Goal: Task Accomplishment & Management: Manage account settings

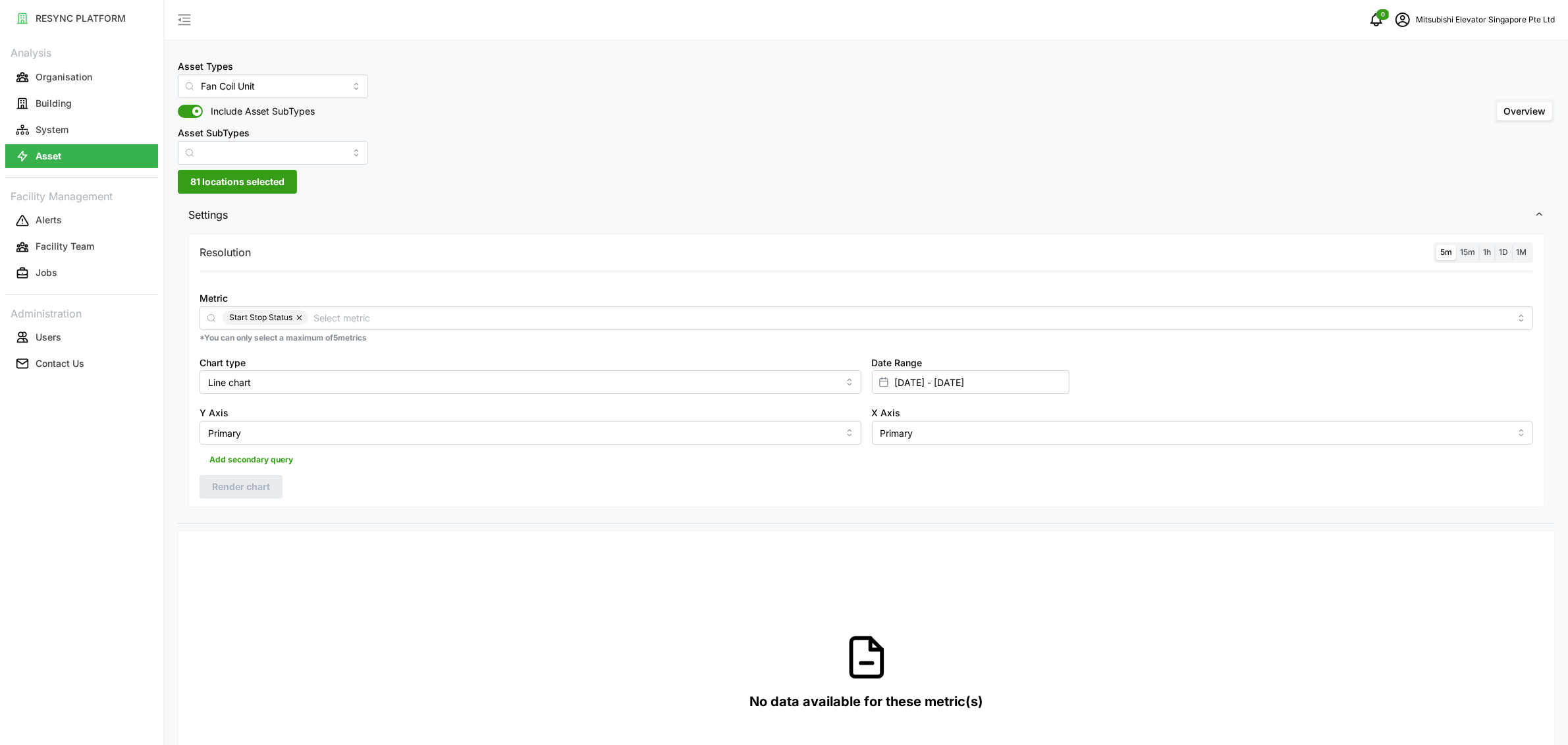
click at [116, 72] on button "Organisation" at bounding box center [81, 77] width 153 height 24
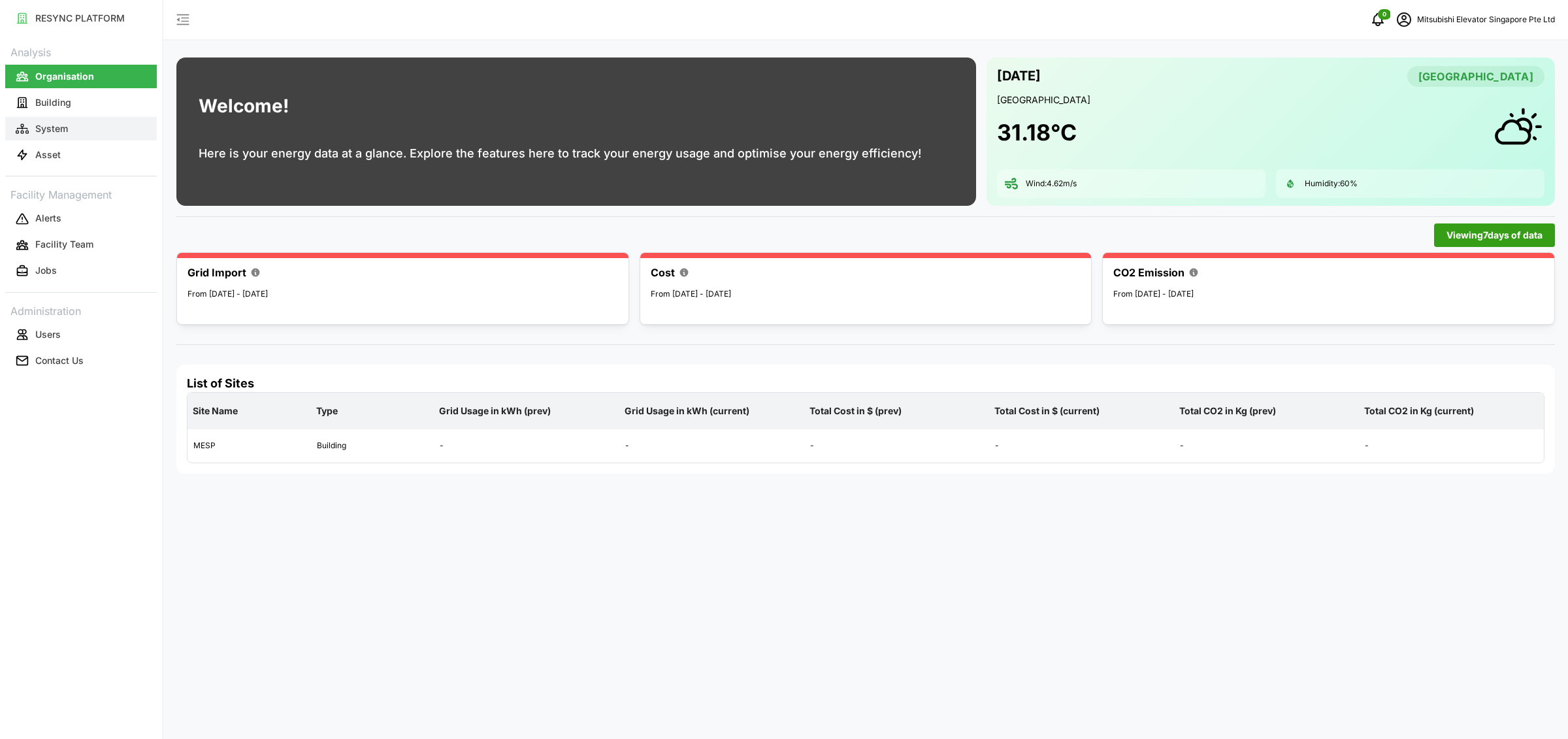
click at [38, 133] on p "System" at bounding box center [51, 128] width 32 height 13
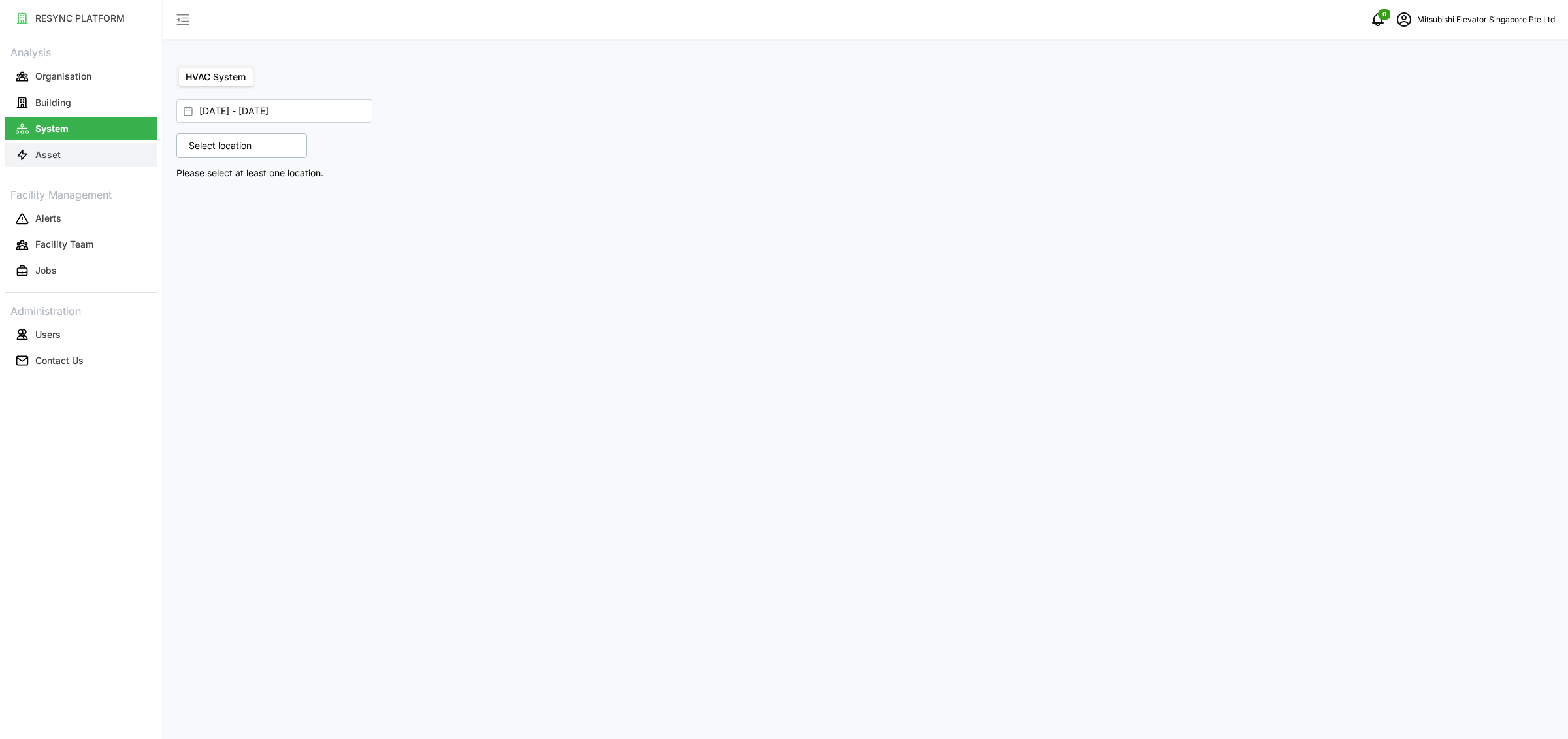
click at [124, 154] on button "Asset" at bounding box center [81, 154] width 151 height 23
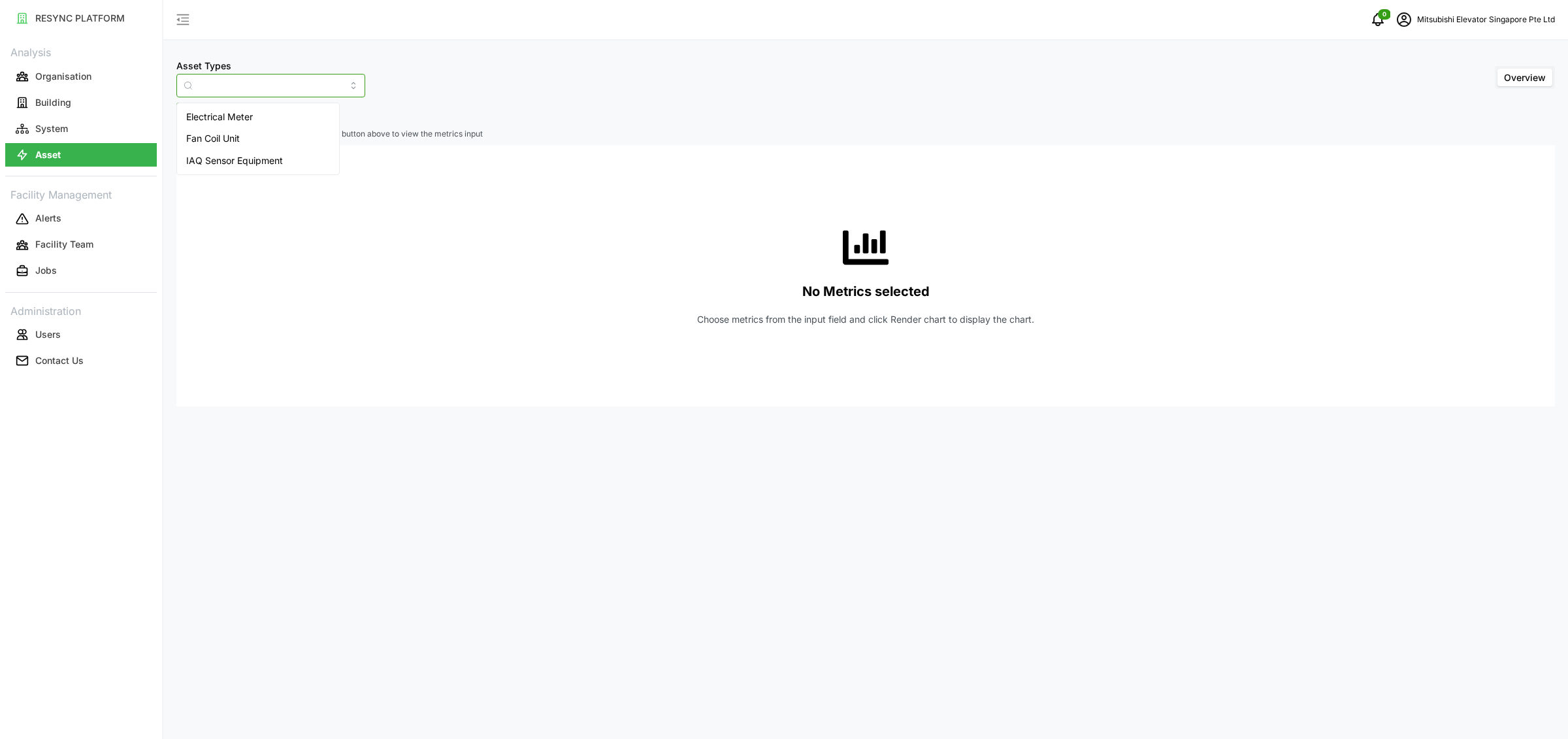
click at [228, 81] on input "Asset Types" at bounding box center [271, 85] width 189 height 23
click at [228, 136] on span "Fan Coil Unit" at bounding box center [212, 138] width 53 height 14
type input "Fan Coil Unit"
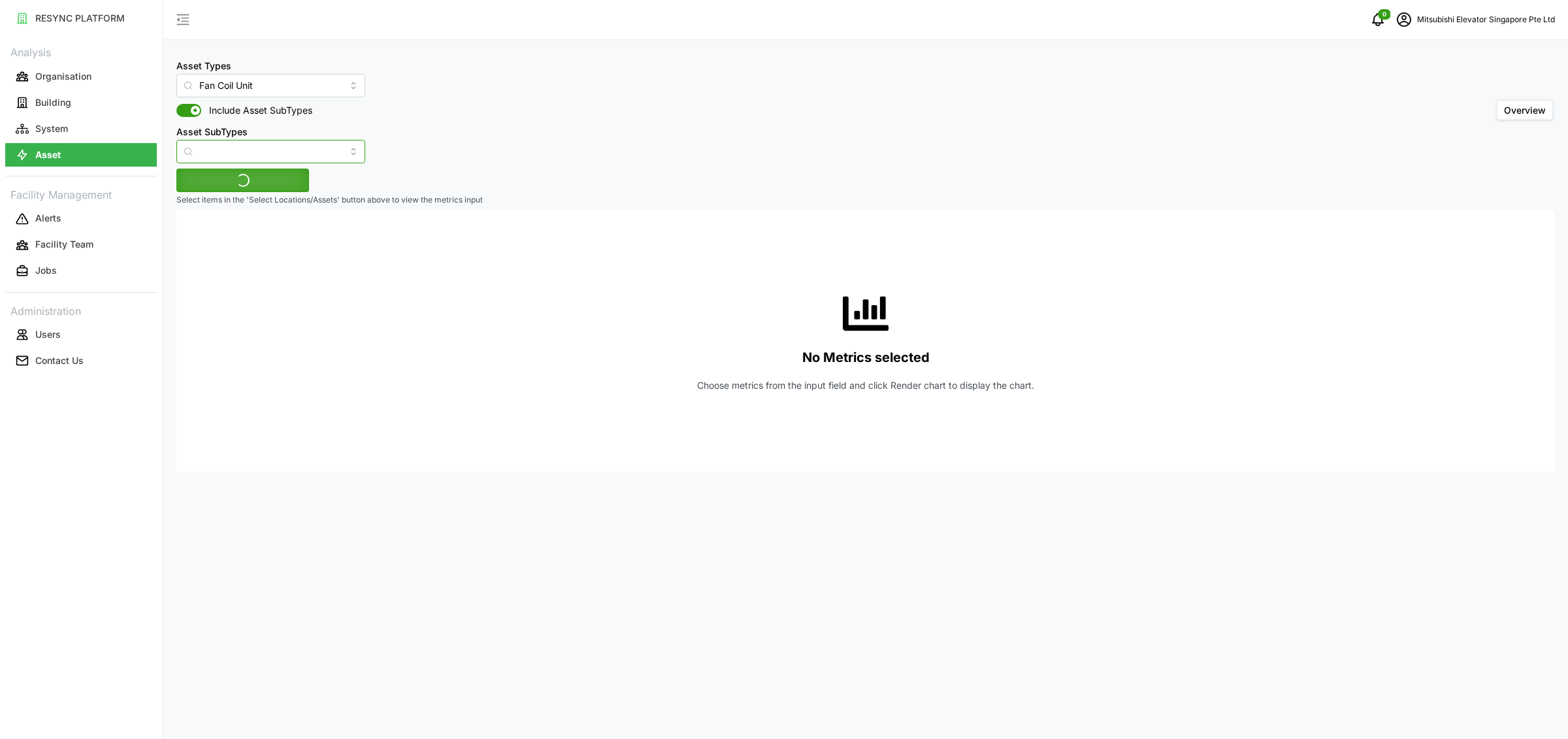
click at [227, 151] on input "Asset SubTypes" at bounding box center [271, 151] width 189 height 23
click at [674, 135] on div "Asset Types Fan Coil Unit Include Asset SubTypes Asset SubTypes Overview" at bounding box center [866, 110] width 1379 height 105
click at [200, 185] on span "Select Locations/Assets" at bounding box center [243, 180] width 108 height 22
click at [677, 133] on div "Asset Types Fan Coil Unit Include Asset SubTypes Asset SubTypes Overview" at bounding box center [866, 110] width 1379 height 105
click at [63, 75] on p "Organisation" at bounding box center [63, 76] width 57 height 13
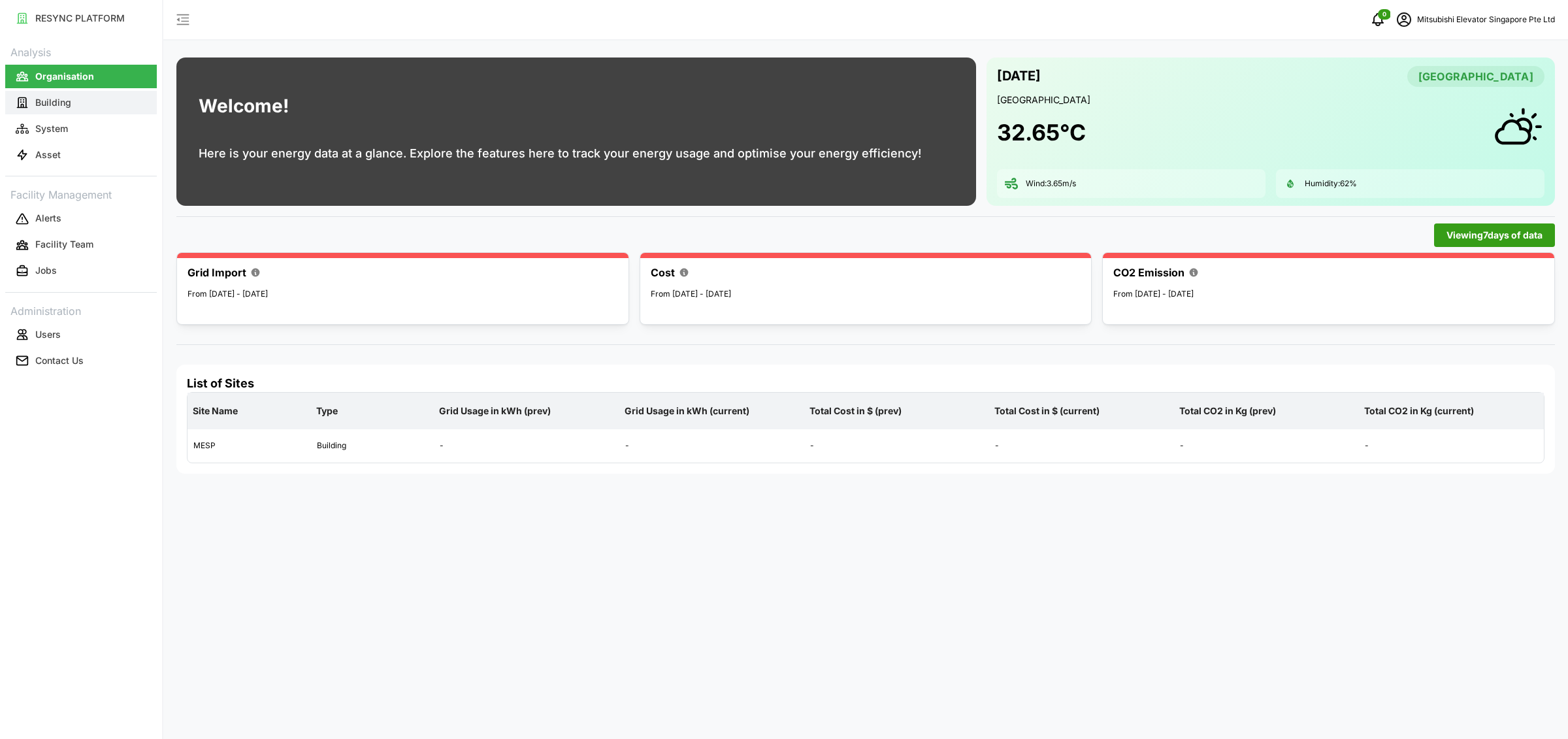
click at [72, 102] on button "Building" at bounding box center [81, 102] width 151 height 23
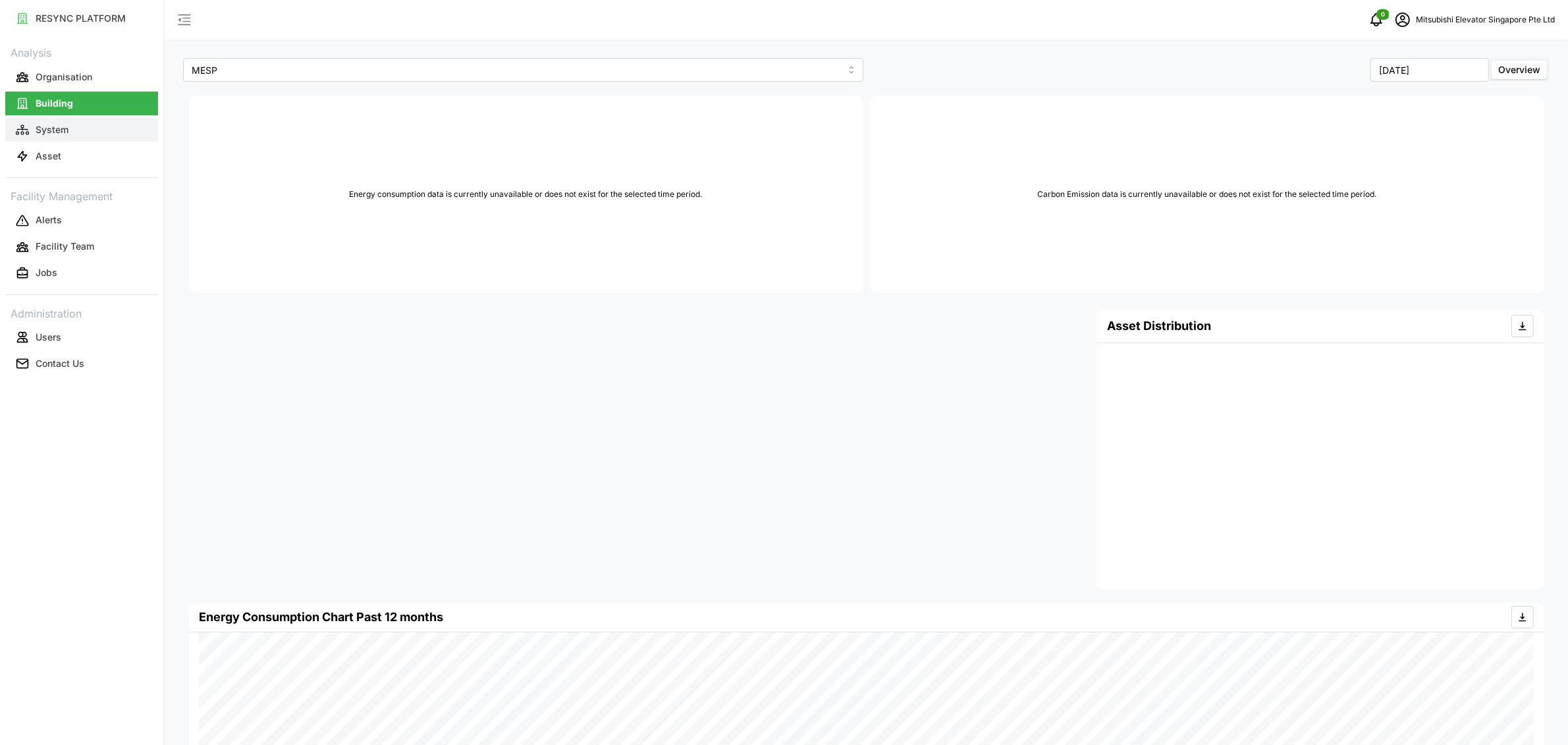
click at [74, 132] on button "System" at bounding box center [81, 129] width 153 height 24
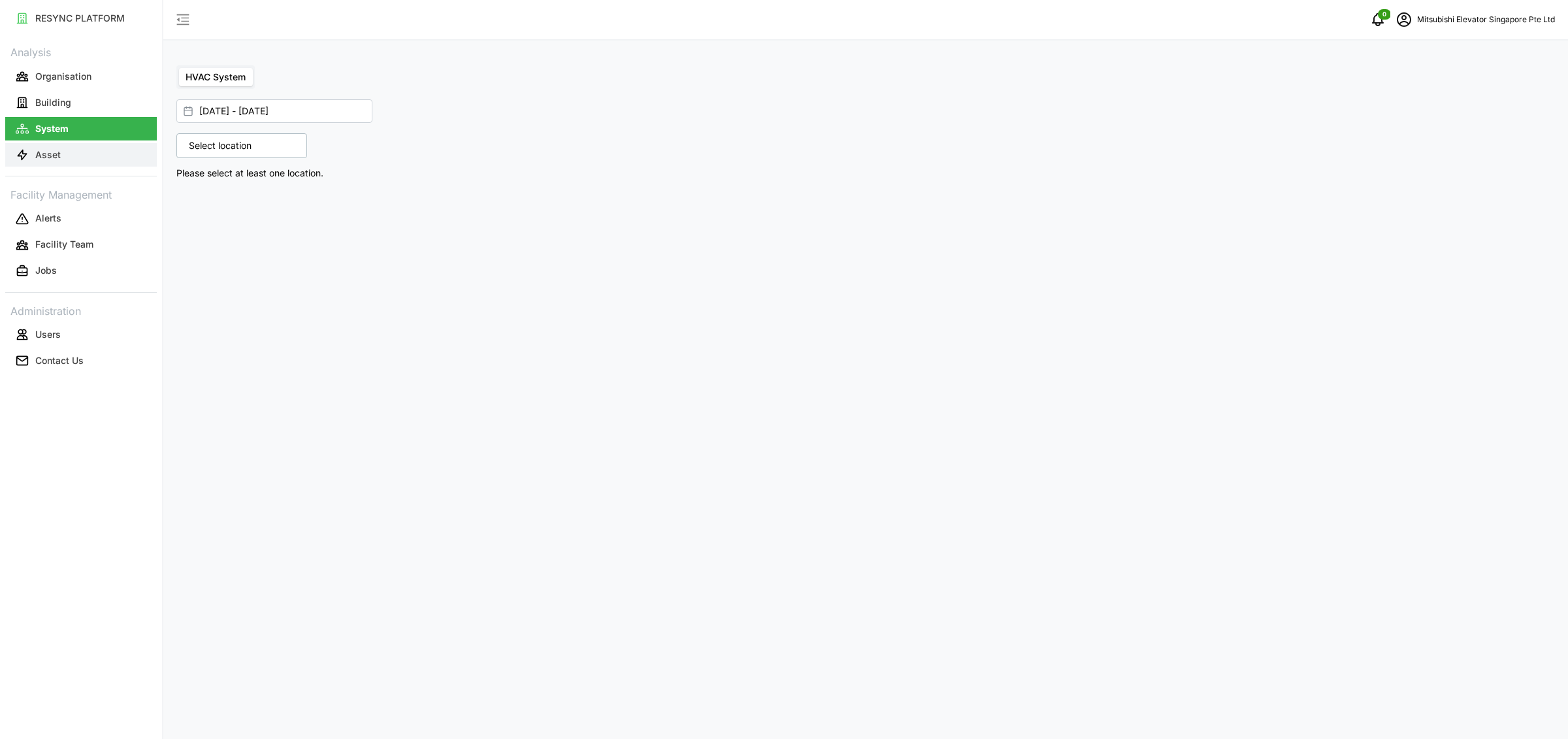
click at [69, 151] on button "Asset" at bounding box center [81, 154] width 151 height 23
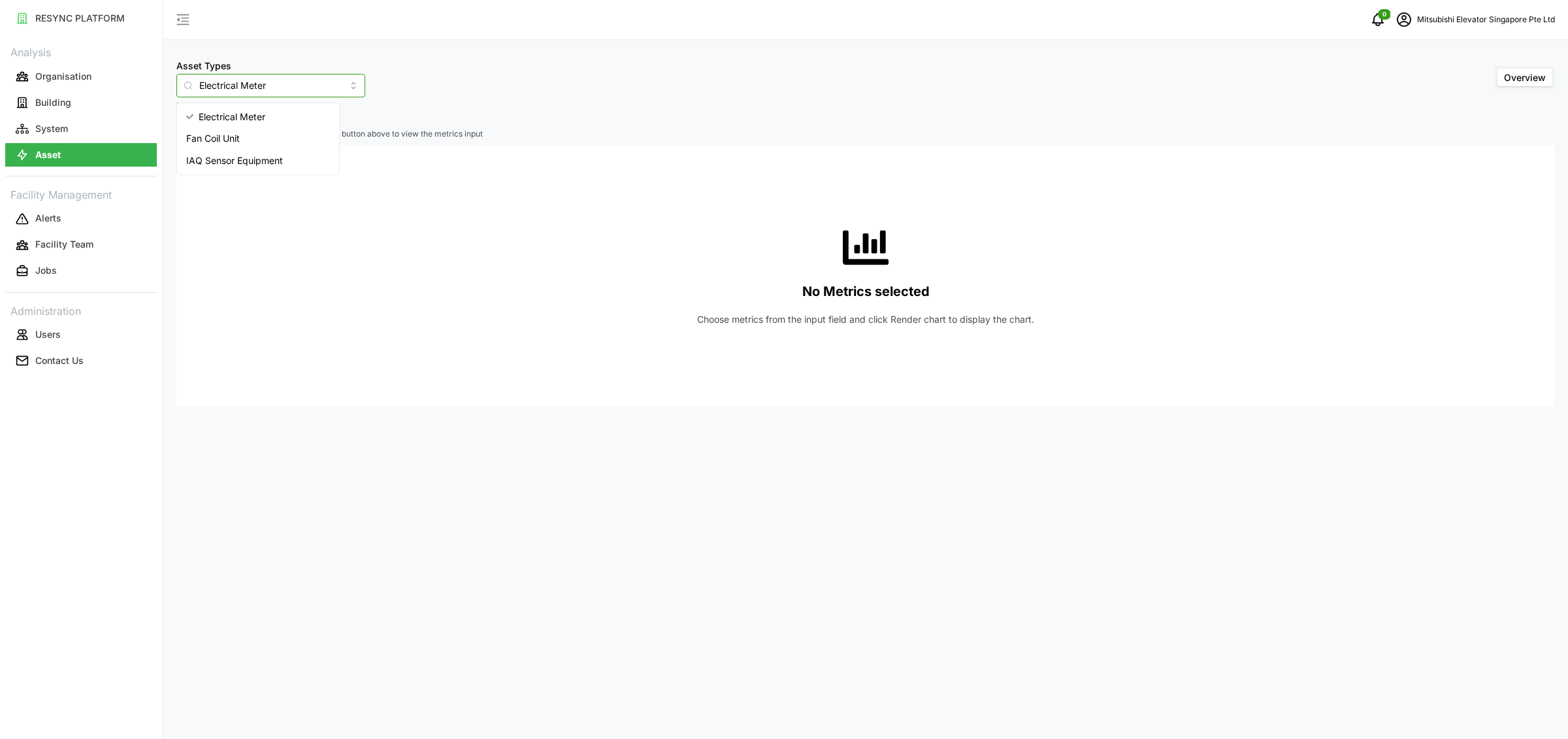
click at [234, 84] on input "Electrical Meter" at bounding box center [271, 85] width 189 height 23
click at [222, 156] on span "IAQ Sensor Equipment" at bounding box center [234, 160] width 96 height 14
click at [242, 85] on input "IAQ Sensor Equipment" at bounding box center [271, 85] width 189 height 23
click at [231, 141] on span "Fan Coil Unit" at bounding box center [212, 138] width 53 height 14
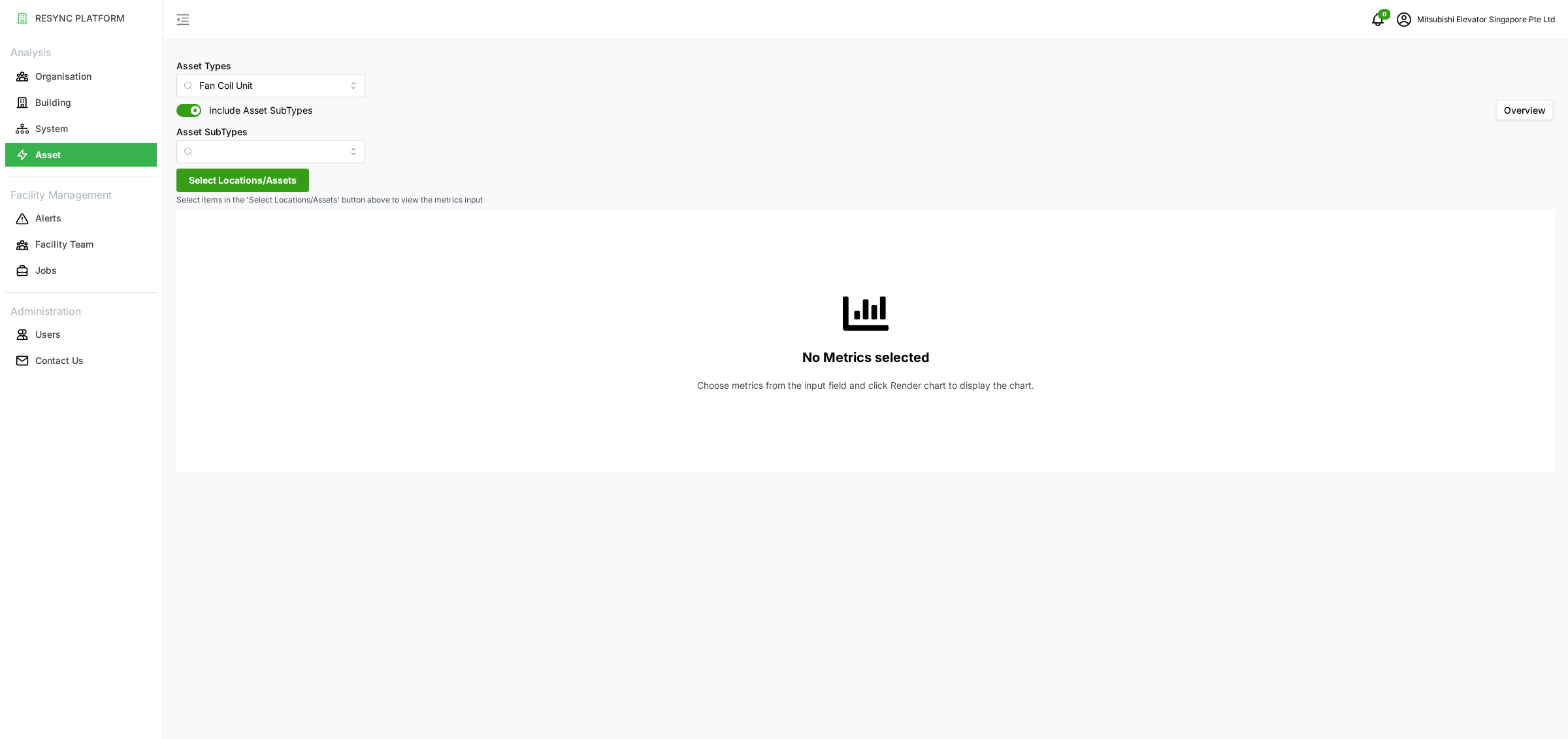
click at [224, 181] on span "Select Locations/Assets" at bounding box center [243, 180] width 108 height 22
click at [209, 236] on span "Select MESP" at bounding box center [209, 240] width 8 height 8
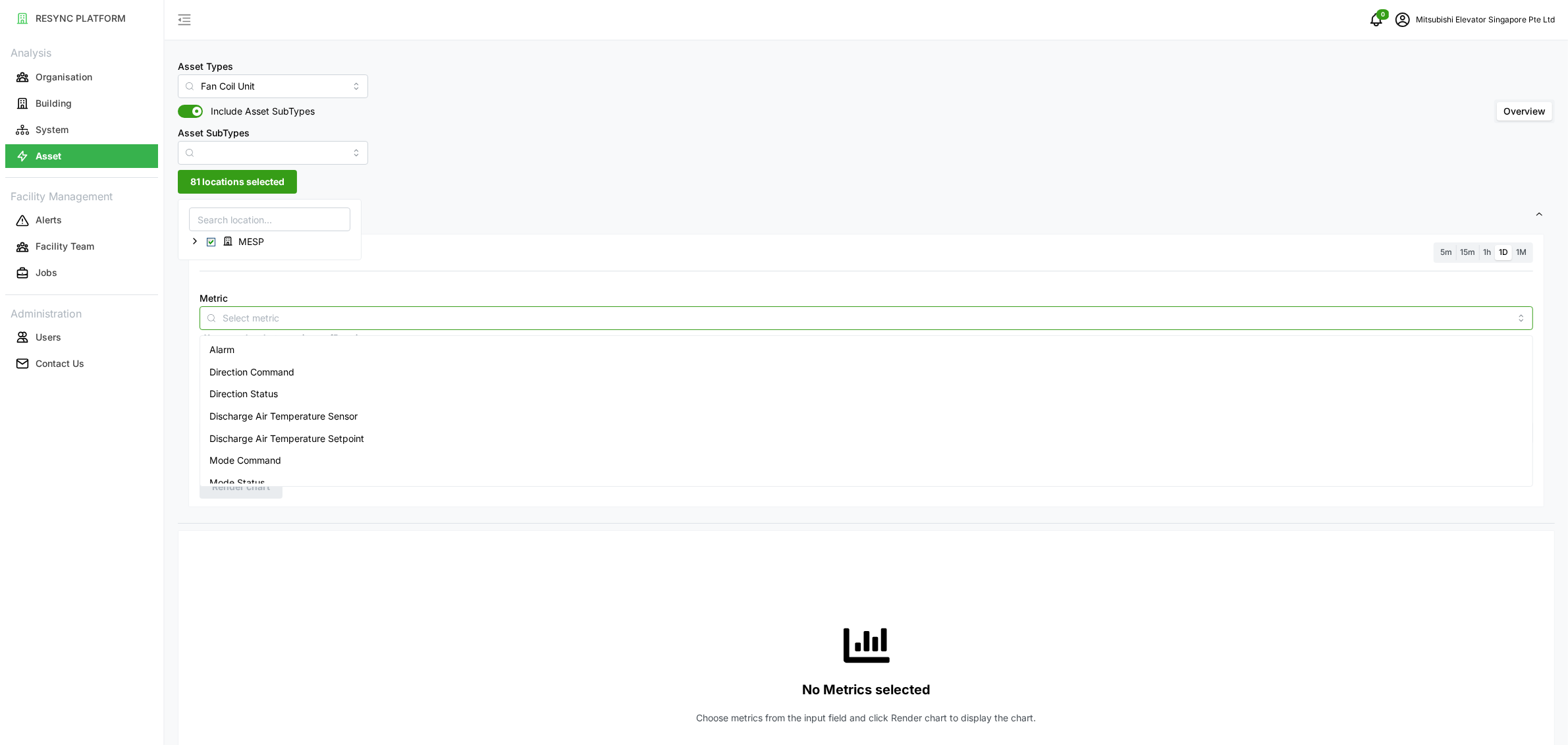
click at [364, 324] on input "Metric" at bounding box center [866, 317] width 1287 height 14
click at [267, 466] on span "Zone Air Temperature Sensor" at bounding box center [273, 473] width 126 height 14
click at [453, 284] on div at bounding box center [866, 279] width 1344 height 11
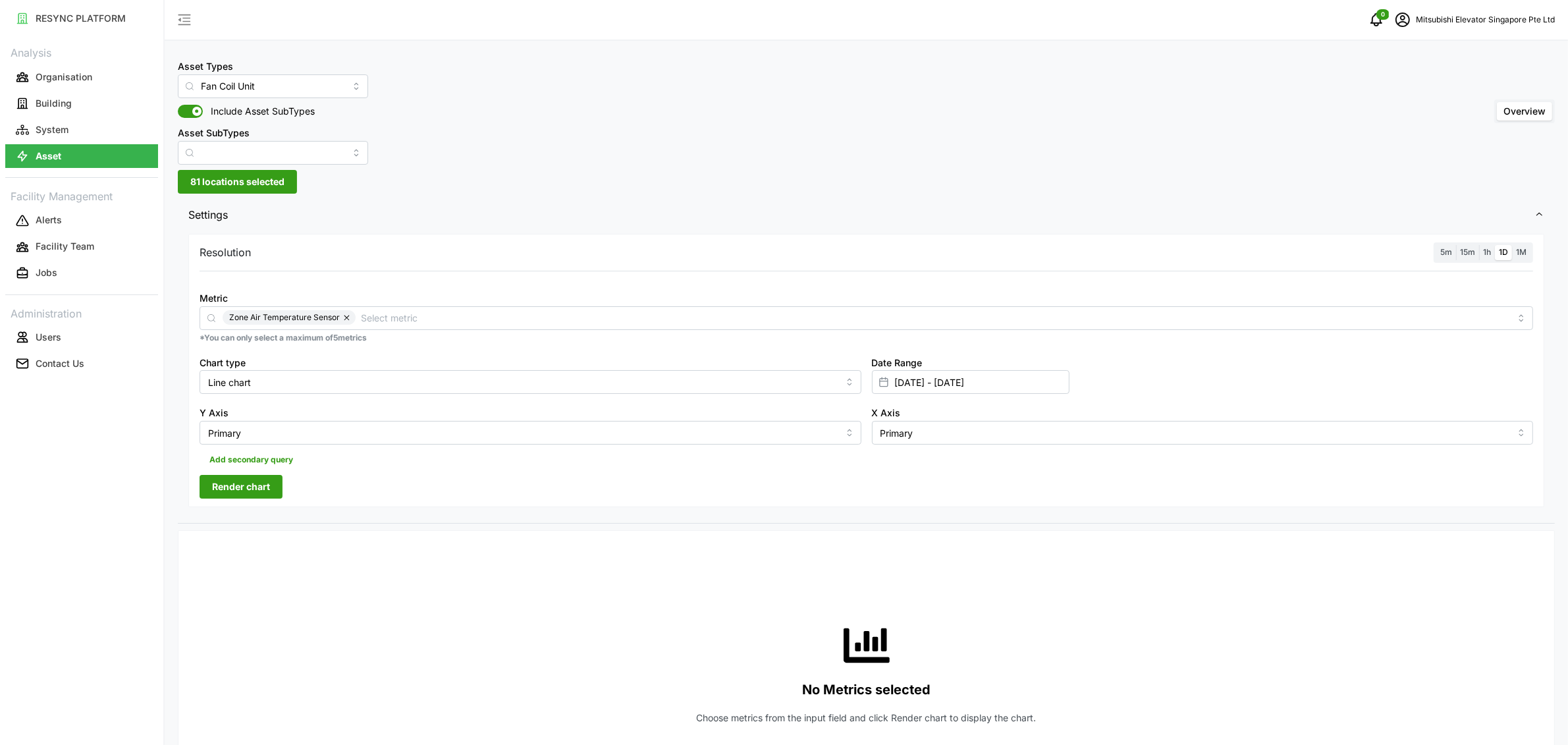
click at [1462, 251] on span "15m" at bounding box center [1467, 251] width 15 height 10
click at [1456, 245] on input "15m" at bounding box center [1456, 245] width 0 height 0
click at [1443, 254] on span "5m" at bounding box center [1446, 251] width 12 height 10
click at [1436, 245] on input "5m" at bounding box center [1436, 245] width 0 height 0
click at [259, 493] on span "Render chart" at bounding box center [241, 486] width 58 height 22
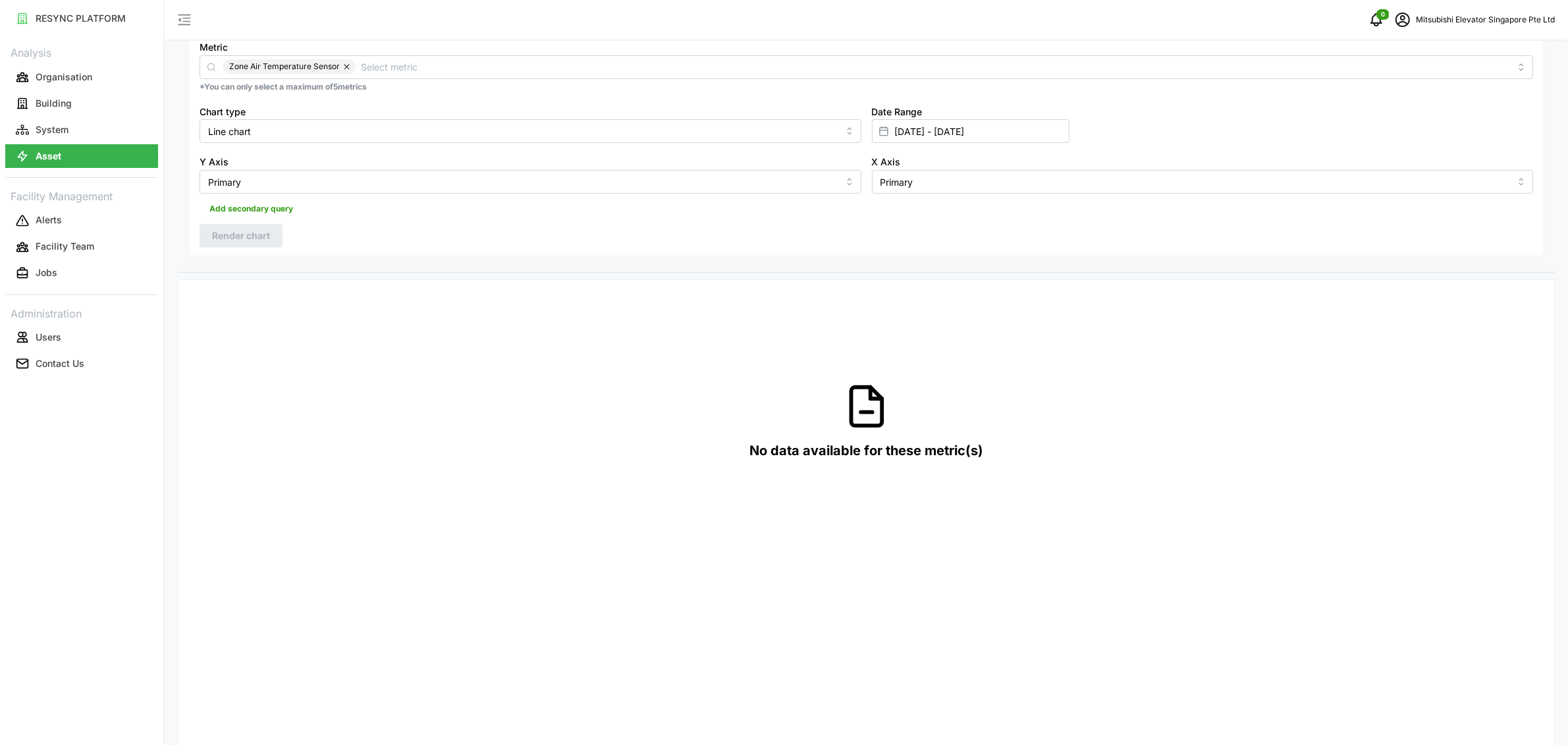
scroll to position [172, 0]
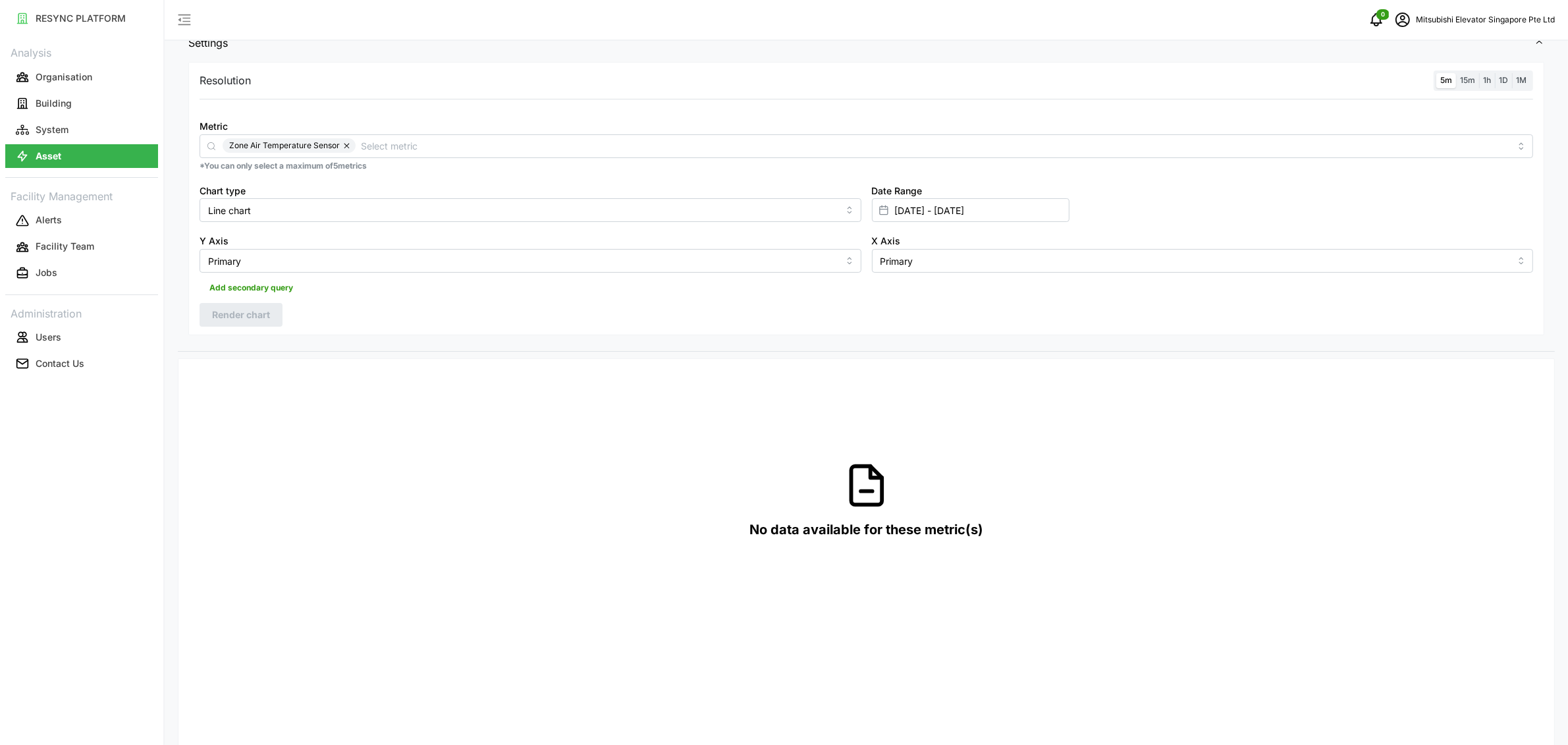
click at [899, 105] on div at bounding box center [866, 107] width 1344 height 11
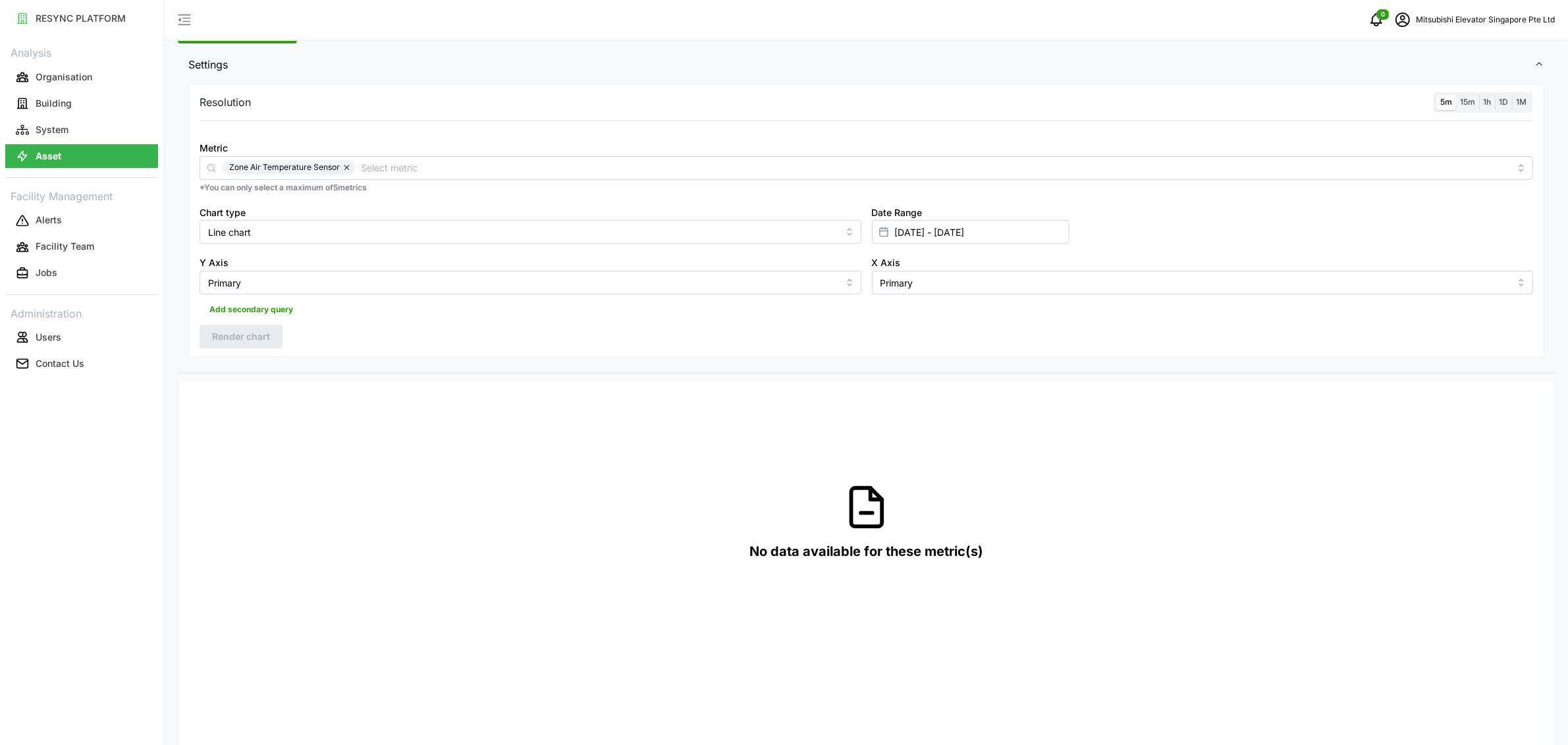
scroll to position [0, 0]
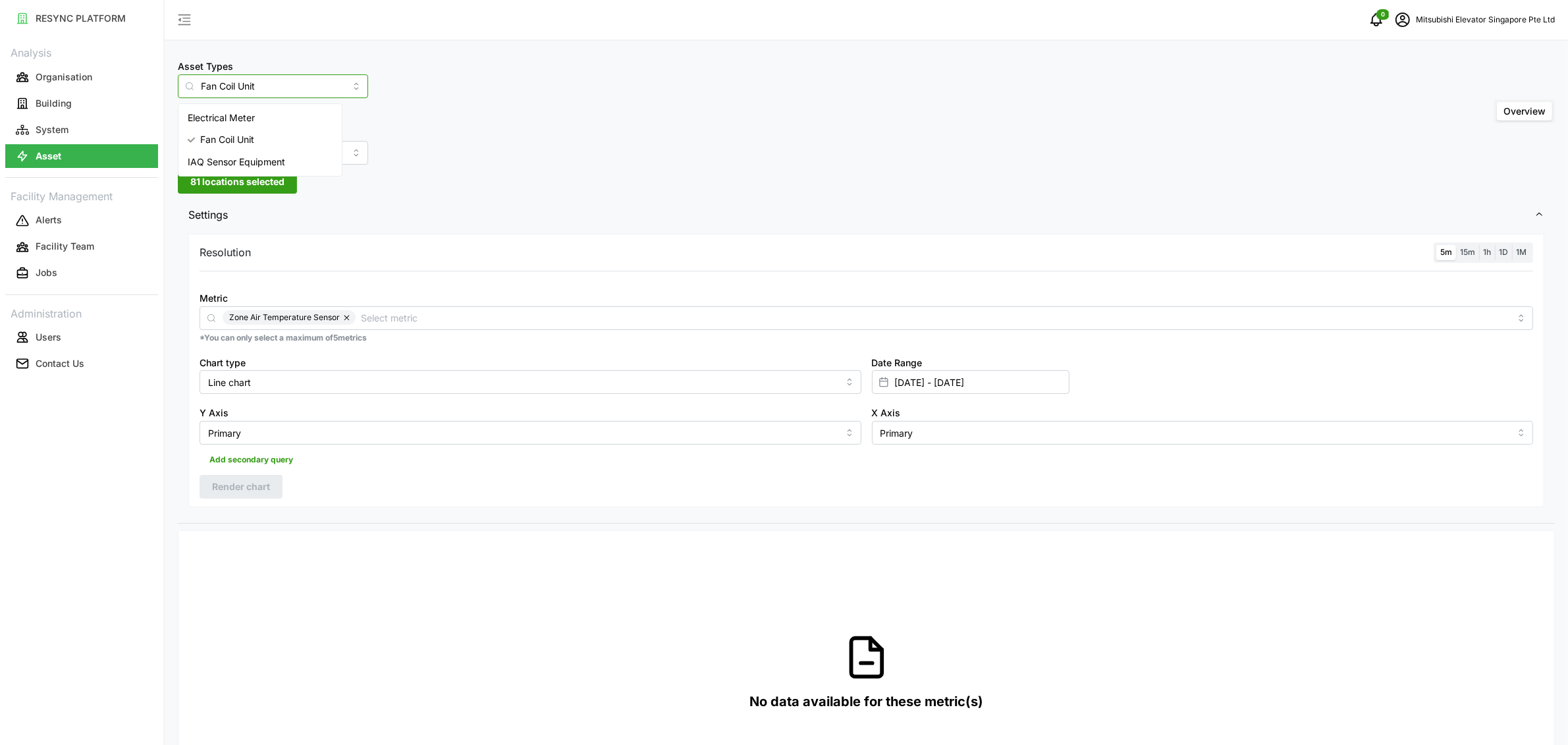
click at [256, 78] on input "Fan Coil Unit" at bounding box center [273, 86] width 191 height 24
click at [250, 166] on span "IAQ Sensor Equipment" at bounding box center [236, 162] width 97 height 14
type input "IAQ Sensor Equipment"
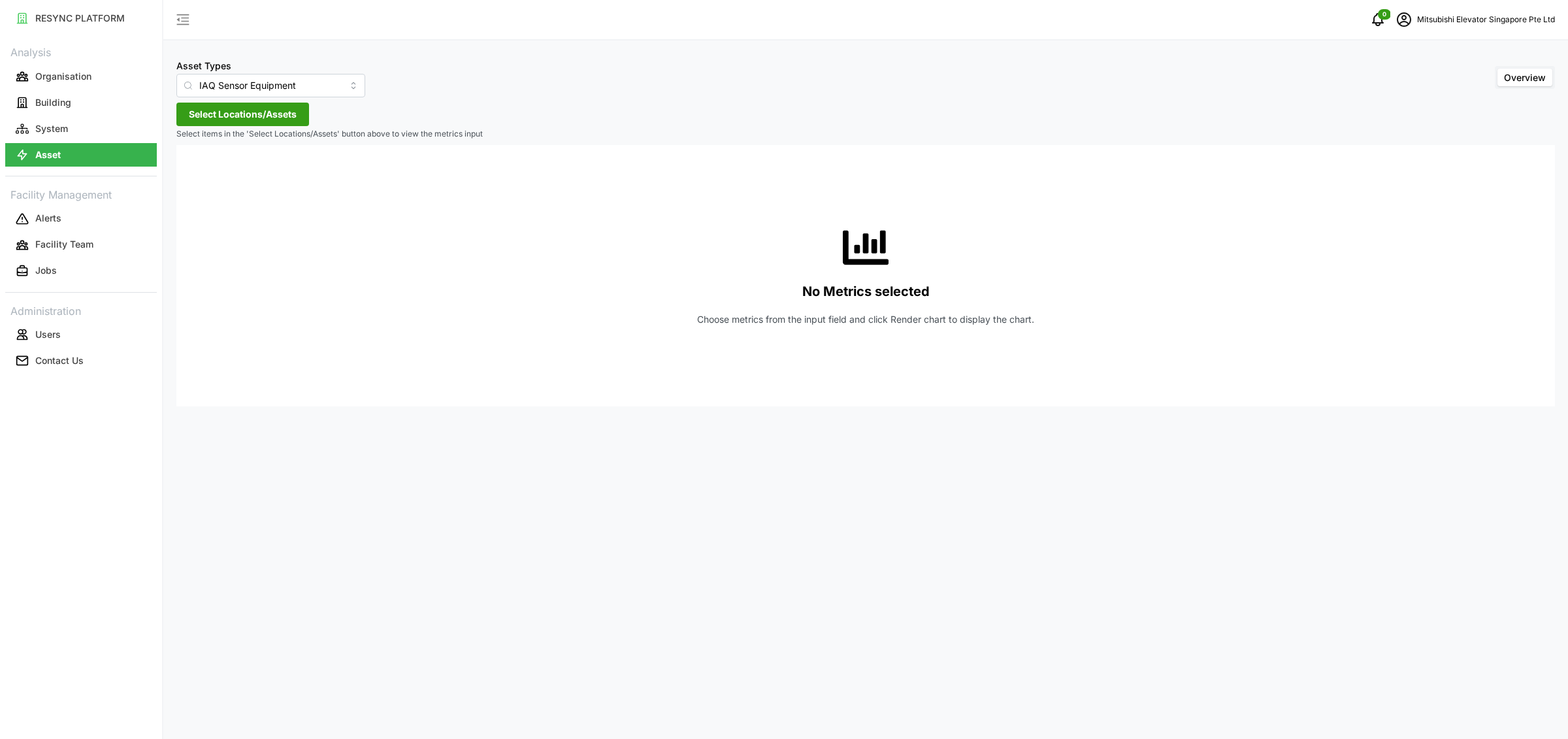
click at [279, 122] on span "Select Locations/Assets" at bounding box center [243, 114] width 108 height 22
click at [210, 178] on span "Select MESP" at bounding box center [209, 173] width 8 height 8
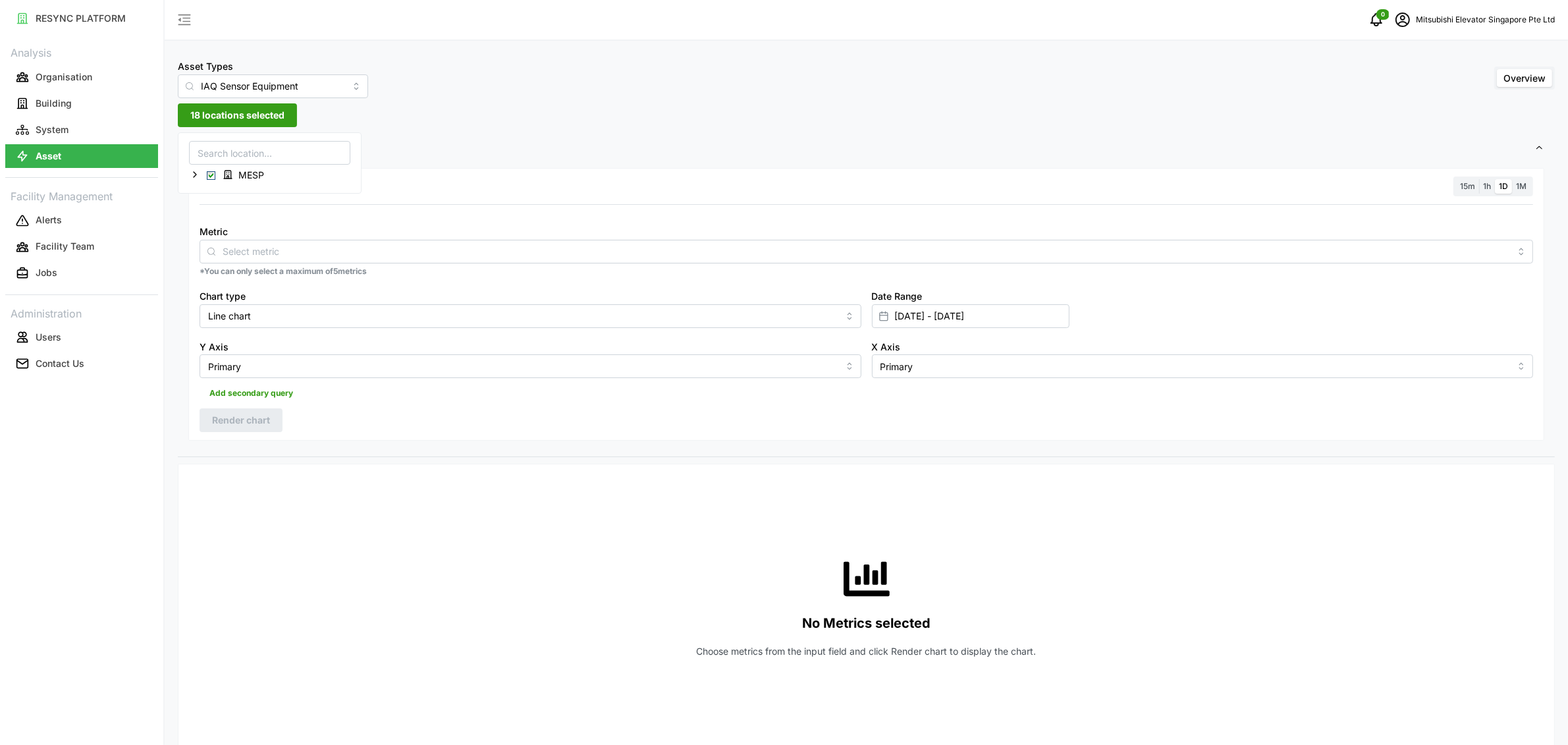
click at [429, 238] on div "Metric" at bounding box center [866, 243] width 1333 height 40
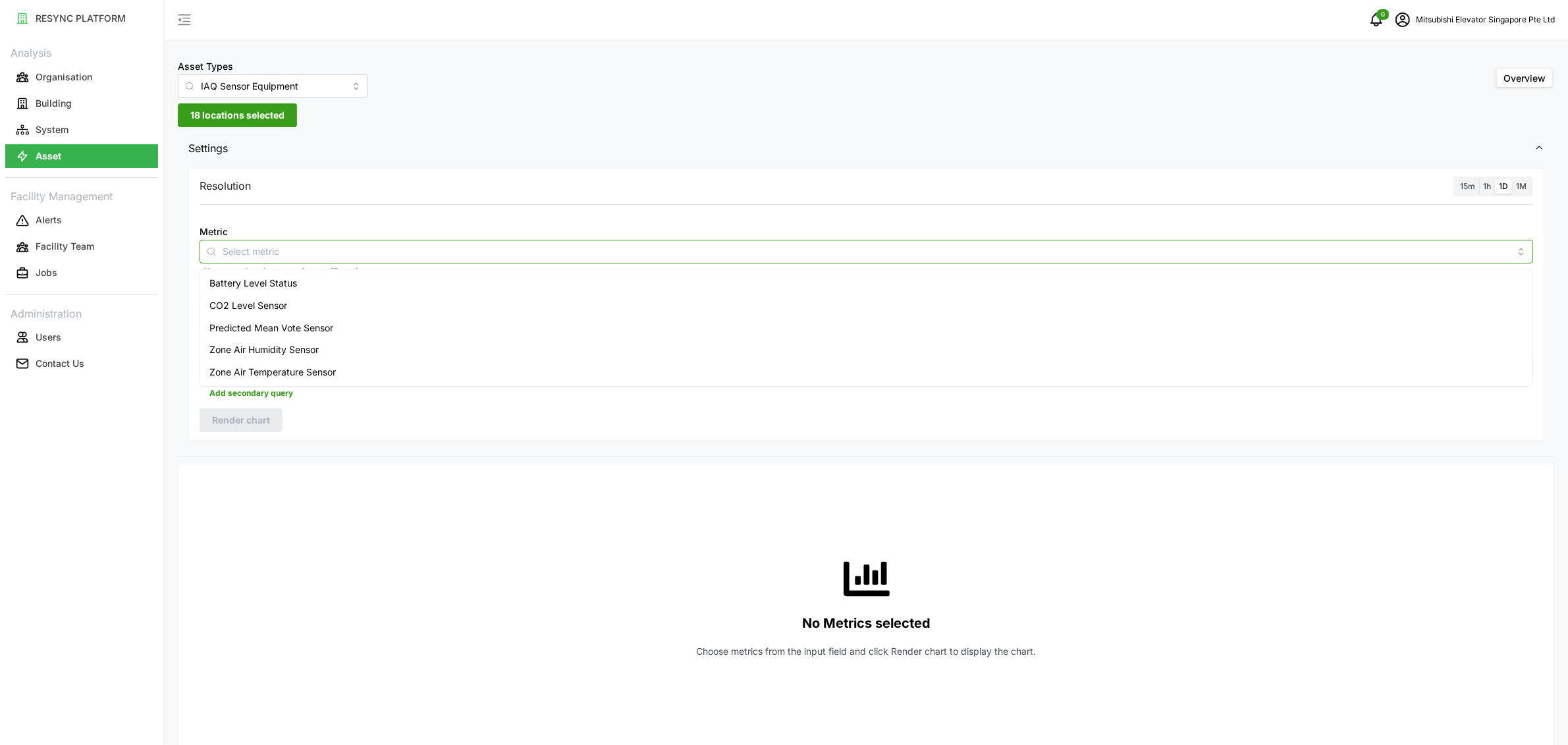
click at [412, 251] on input "Metric" at bounding box center [866, 251] width 1287 height 14
click at [344, 333] on div "Predicted Mean Vote Sensor" at bounding box center [866, 327] width 1327 height 22
click at [328, 355] on div "Zone Air Humidity Sensor" at bounding box center [866, 349] width 1327 height 22
click at [329, 371] on span "Zone Air Temperature Sensor" at bounding box center [273, 371] width 126 height 14
click at [294, 434] on div "Resolution 15m 1h 1D 1M Metric Predicted Mean Vote Sensor Zone Air Humidity Sen…" at bounding box center [866, 305] width 1355 height 273
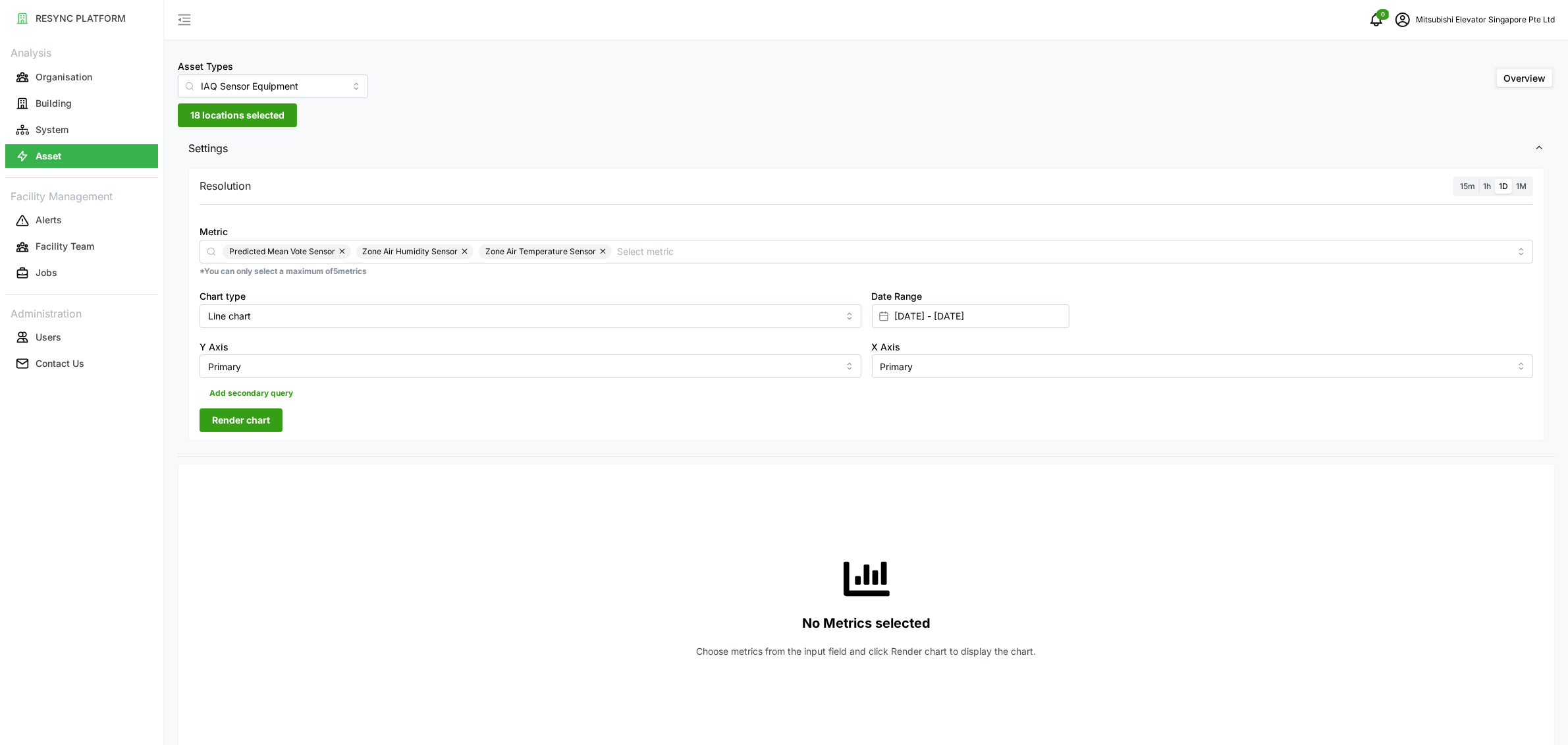
click at [276, 423] on button "Render chart" at bounding box center [241, 420] width 83 height 24
click at [1462, 184] on span "15m" at bounding box center [1467, 185] width 15 height 10
click at [1456, 179] on input "15m" at bounding box center [1456, 179] width 0 height 0
click at [275, 408] on div "Resolution 15m 1h 1D 1M Metric Predicted Mean Vote Sensor Zone Air Humidity Sen…" at bounding box center [866, 305] width 1355 height 273
click at [273, 412] on button "Render chart" at bounding box center [241, 420] width 83 height 24
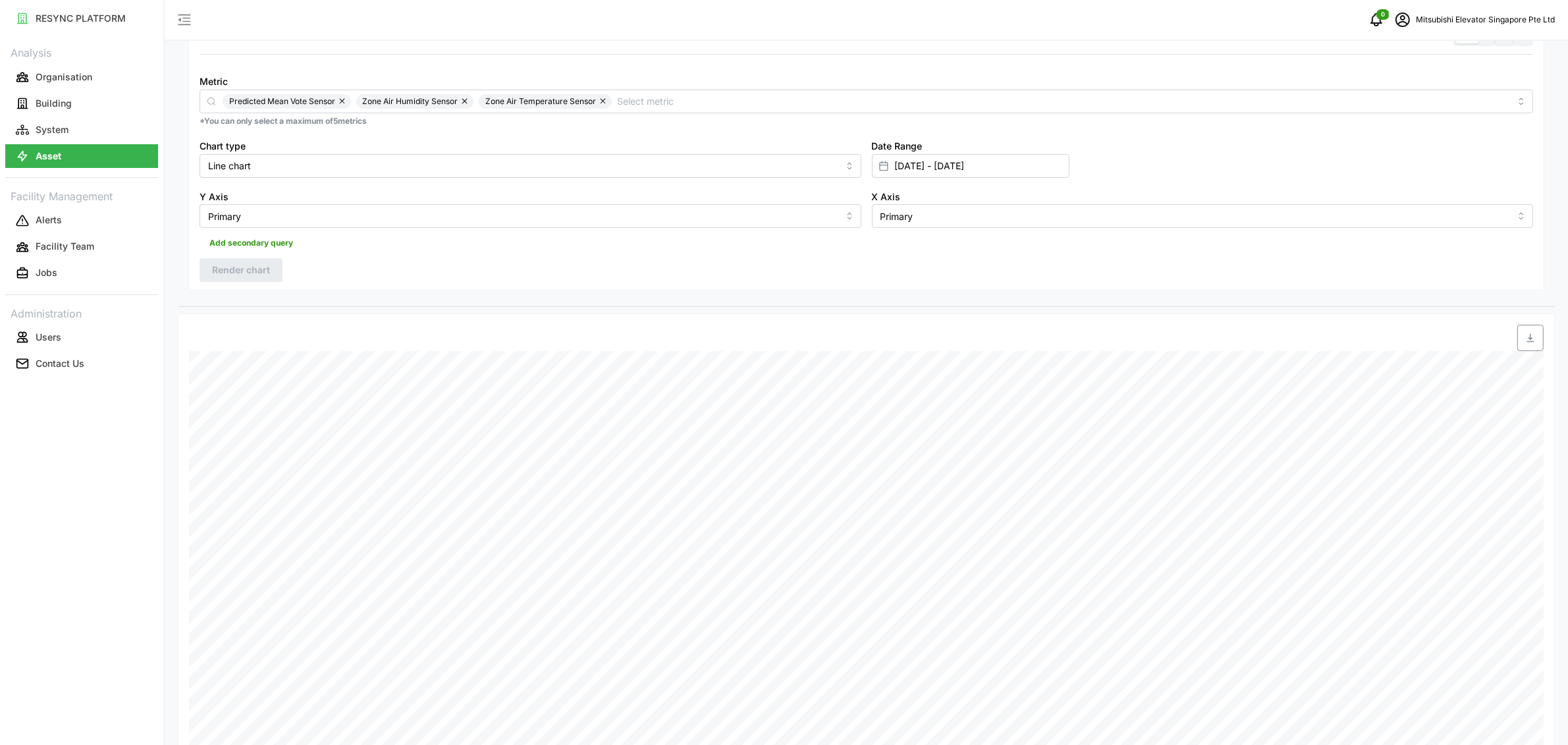
scroll to position [37, 0]
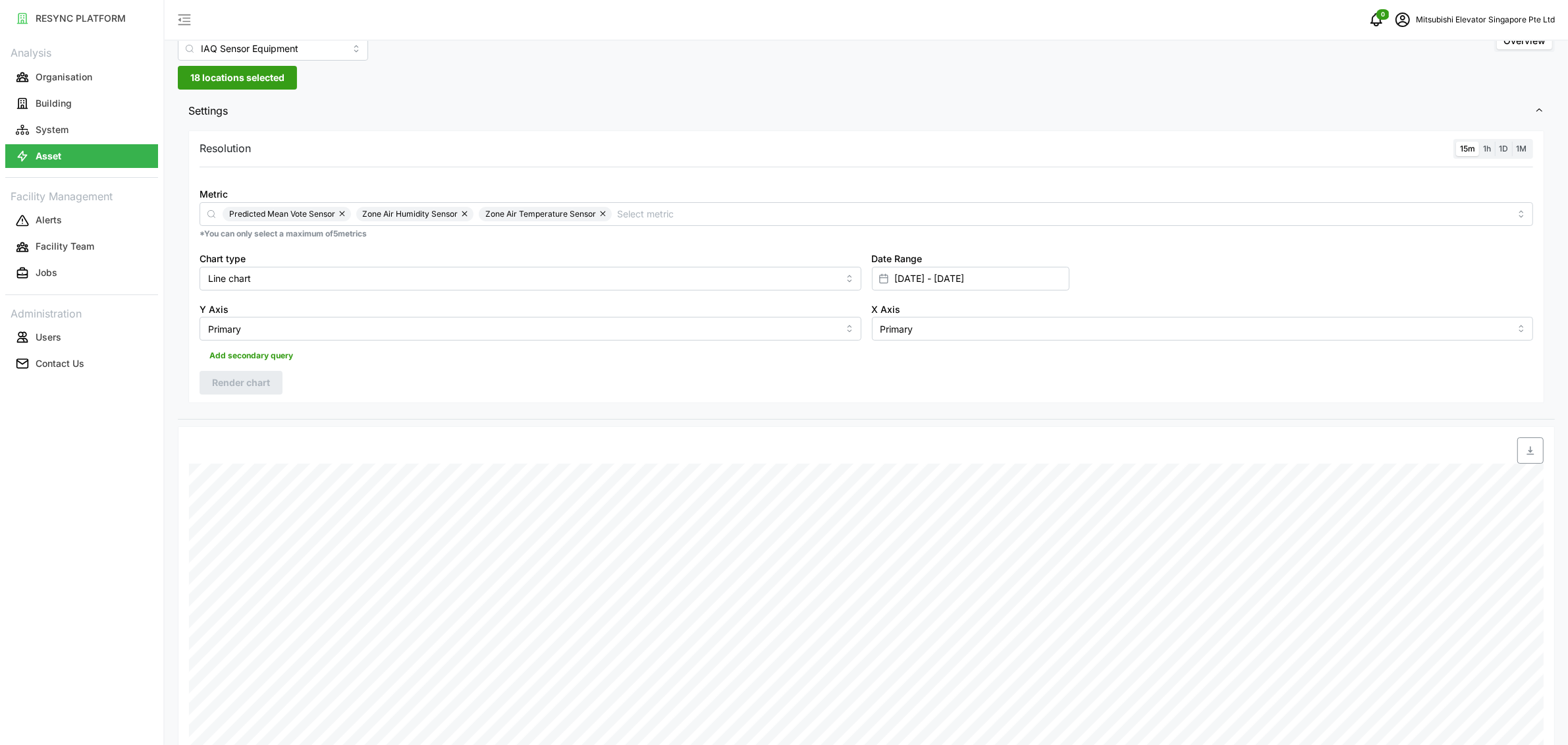
click at [343, 213] on button "button" at bounding box center [342, 213] width 16 height 14
click at [330, 216] on button "button" at bounding box center [332, 213] width 16 height 14
click at [265, 352] on span "Add secondary query" at bounding box center [251, 355] width 84 height 18
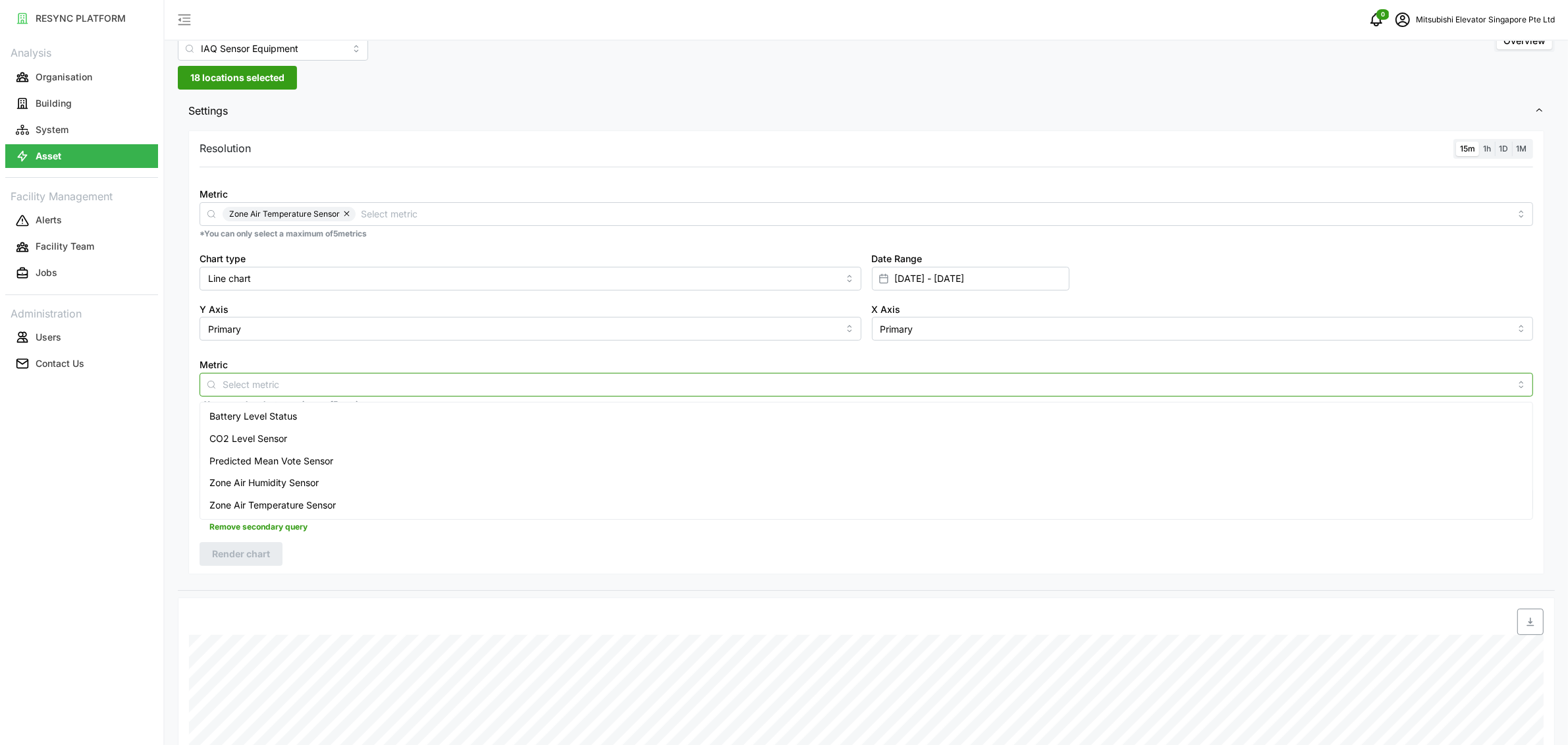
click at [390, 385] on input "Metric" at bounding box center [866, 384] width 1287 height 14
type input "humid"
click at [396, 415] on div "Zone Air Humidity Sensor" at bounding box center [866, 415] width 1327 height 22
click at [361, 551] on div "Resolution 15m 1h 1D 1M Metric Zone Air Temperature Sensor *You can only select…" at bounding box center [866, 352] width 1355 height 444
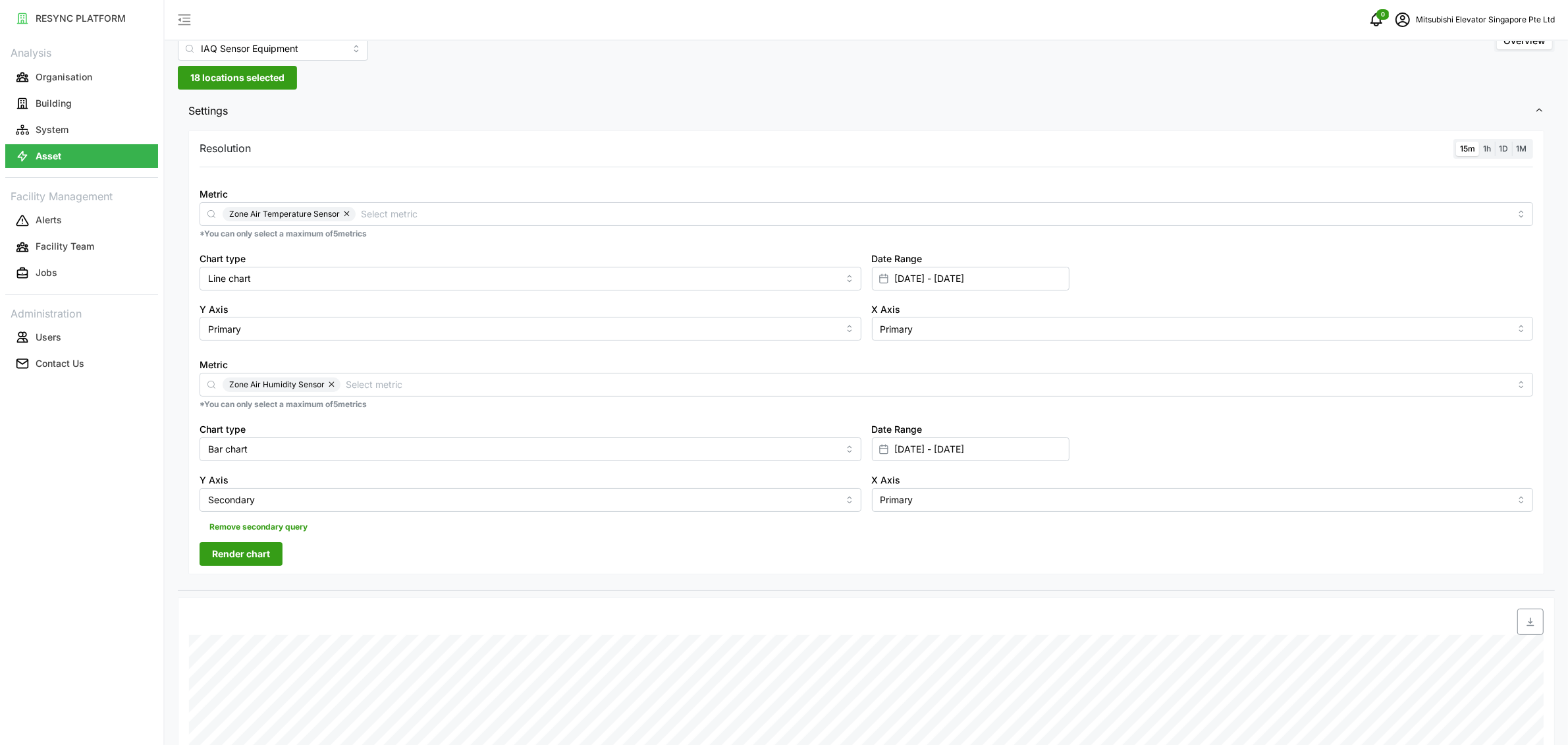
click at [328, 463] on div "Chart type Bar chart" at bounding box center [530, 440] width 672 height 51
click at [330, 456] on input "Bar chart" at bounding box center [530, 449] width 661 height 24
click at [319, 484] on div "Line chart" at bounding box center [530, 480] width 655 height 22
type input "Line chart"
click at [270, 547] on button "Render chart" at bounding box center [241, 554] width 83 height 24
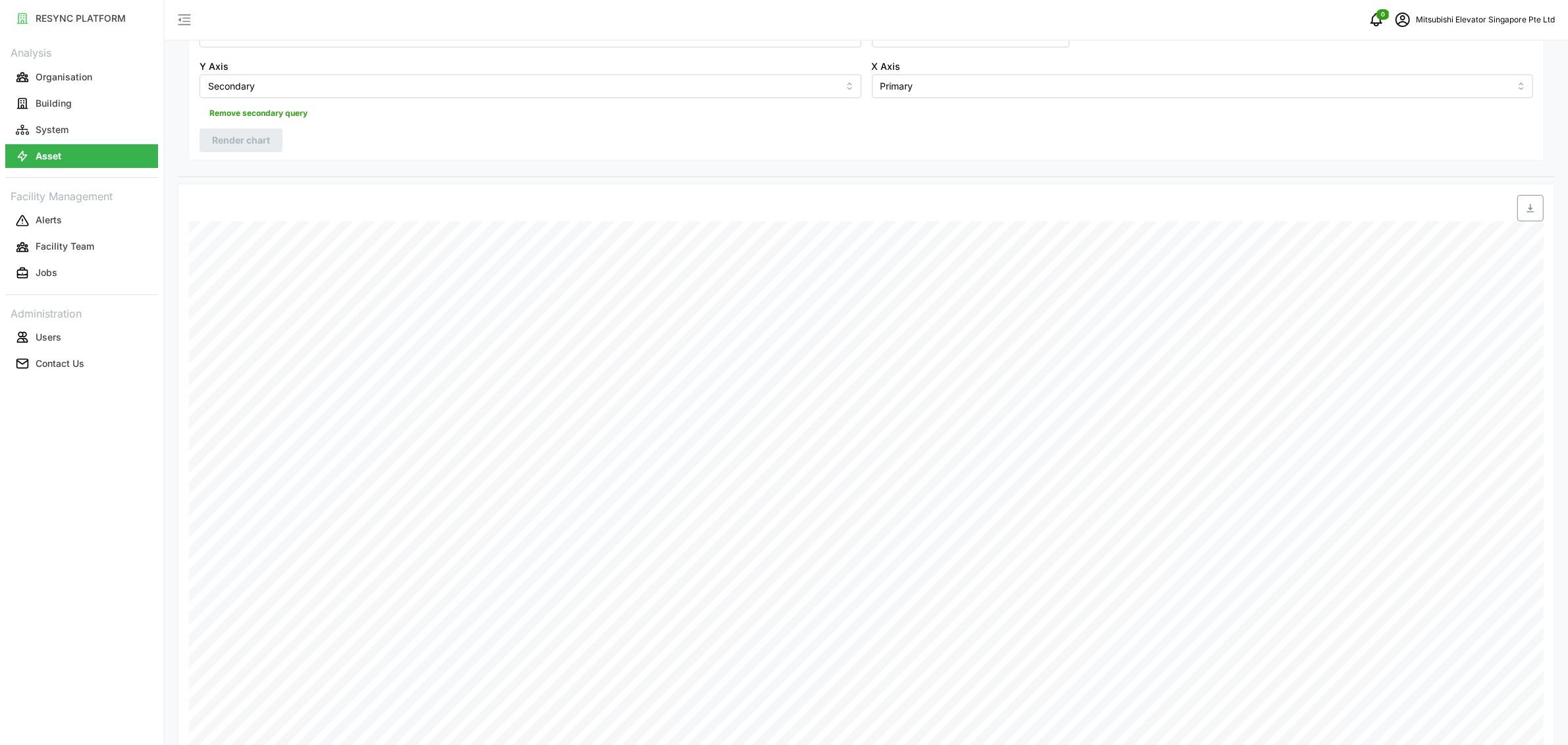
scroll to position [12, 0]
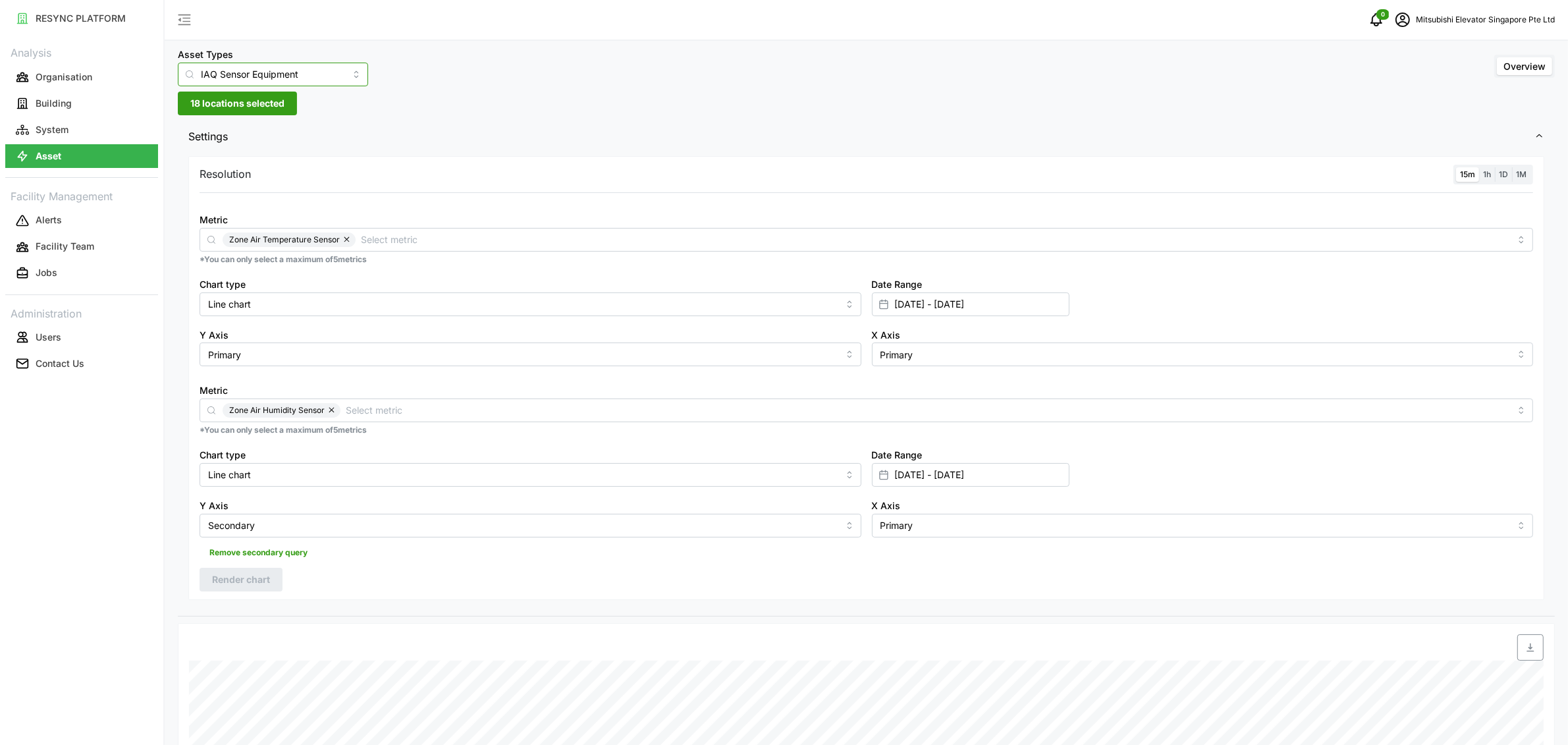
click at [225, 80] on input "IAQ Sensor Equipment" at bounding box center [273, 74] width 191 height 24
click at [226, 131] on span "Fan Coil Unit" at bounding box center [214, 128] width 54 height 14
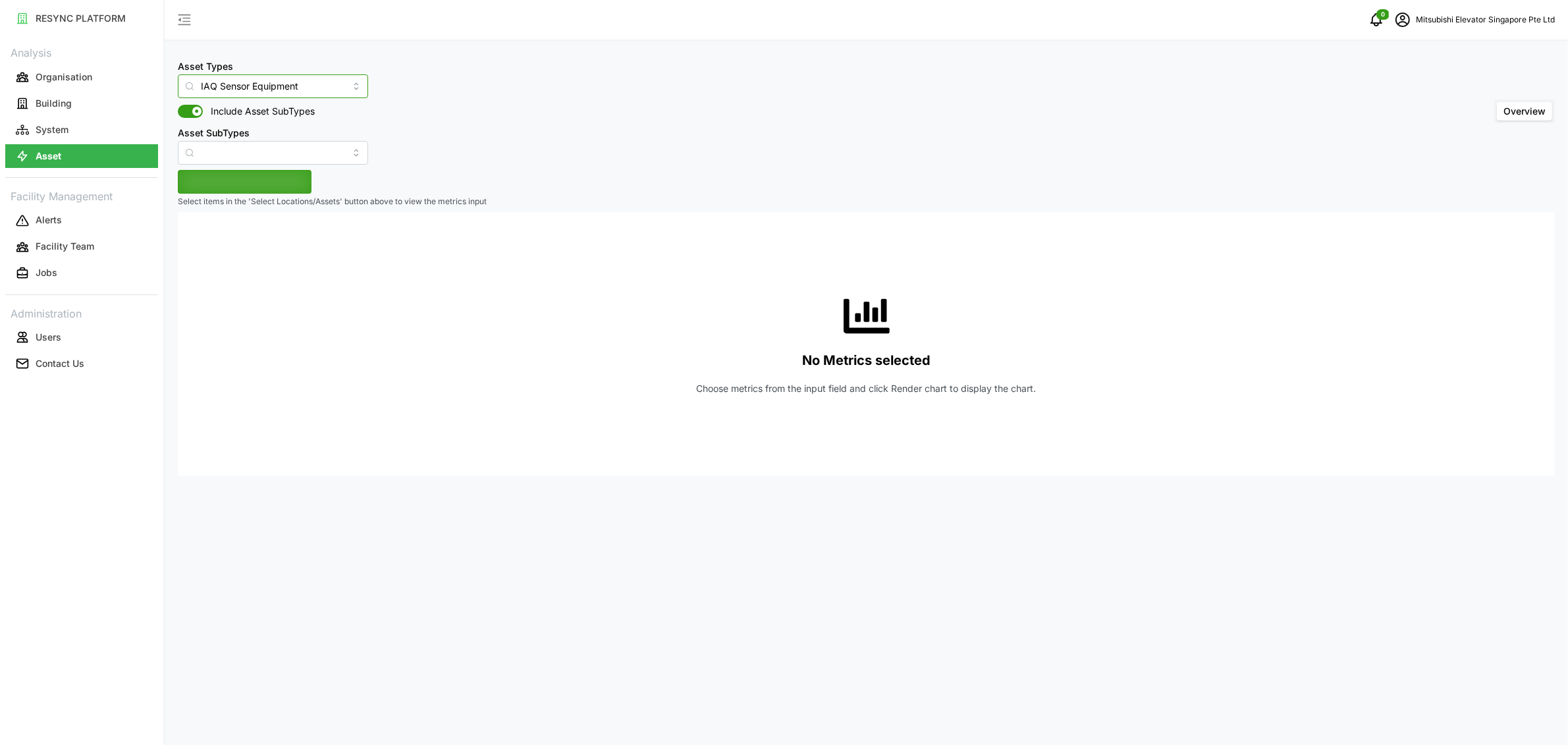
type input "Fan Coil Unit"
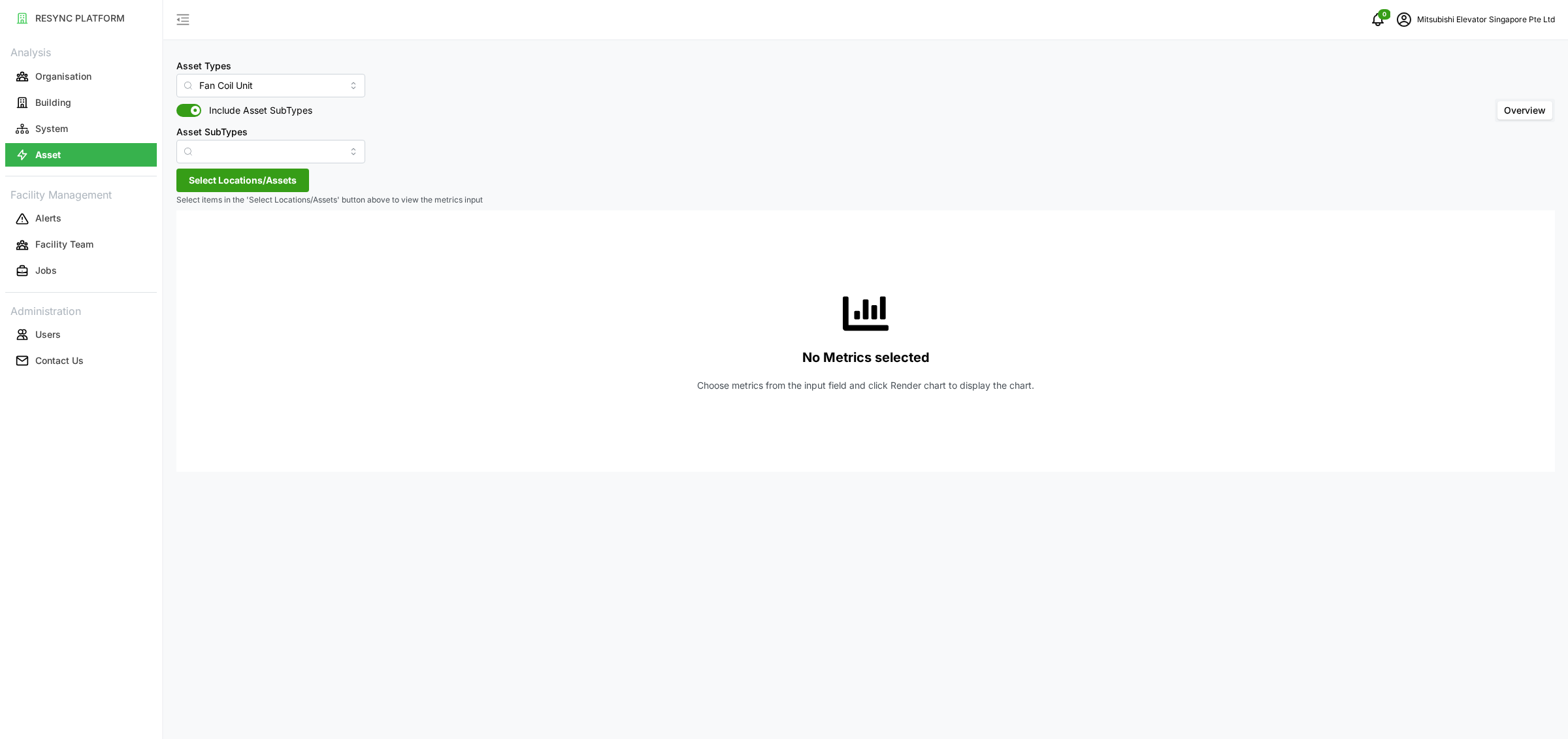
click at [248, 179] on span "Select Locations/Assets" at bounding box center [243, 180] width 108 height 22
click at [209, 242] on span "Select MESP" at bounding box center [209, 240] width 8 height 8
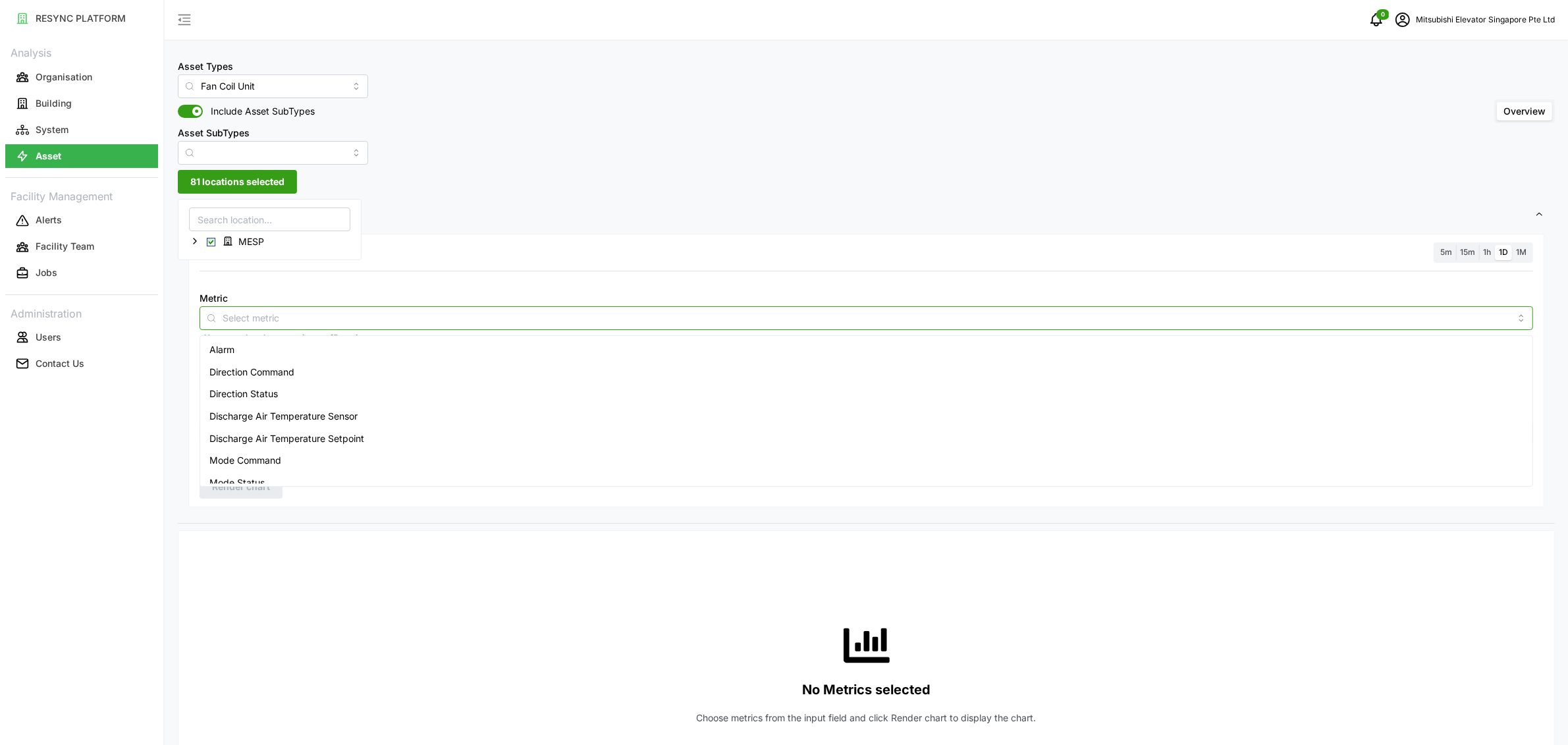
click at [232, 320] on input "Metric" at bounding box center [866, 317] width 1287 height 14
click at [274, 449] on span "Start Stop Status" at bounding box center [247, 456] width 74 height 14
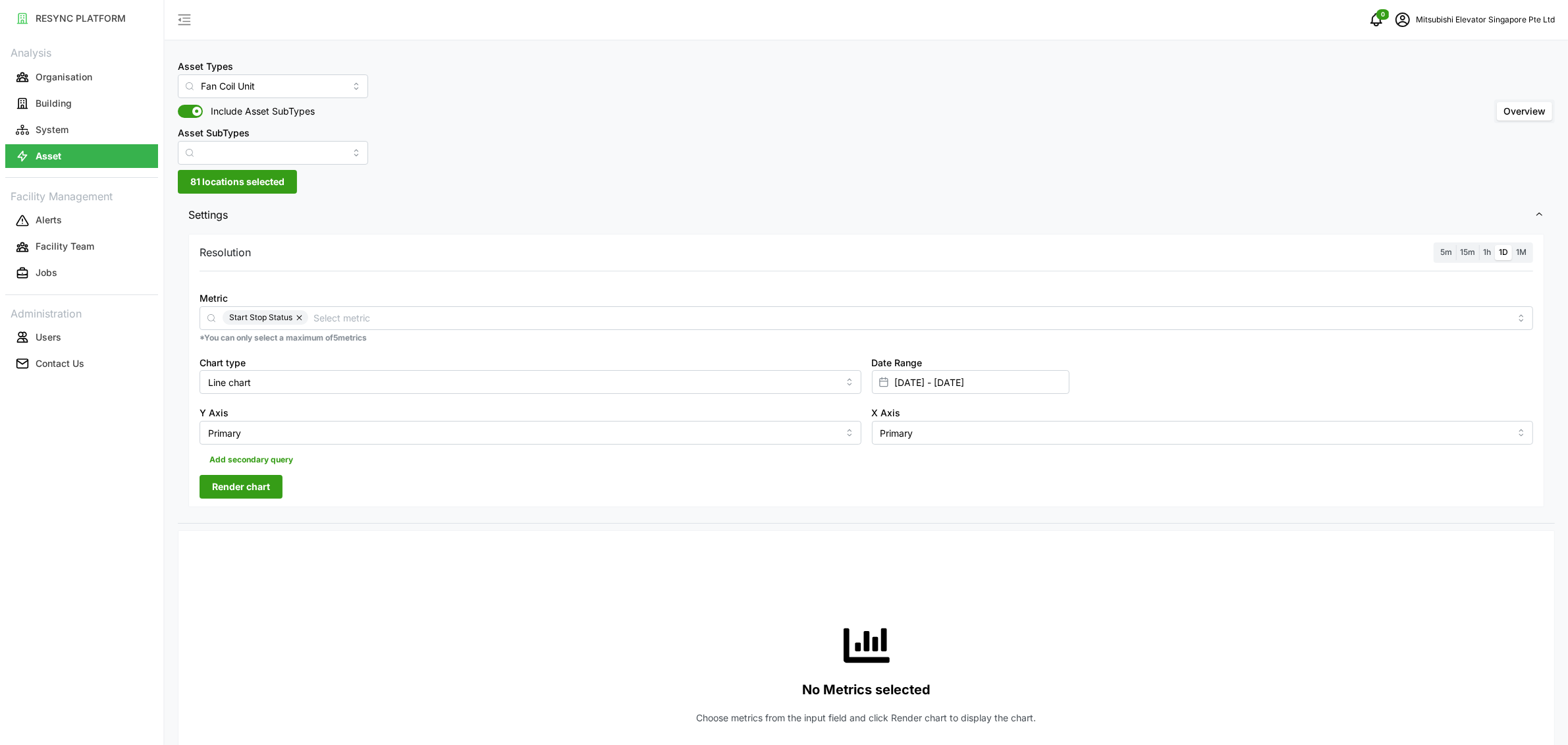
click at [482, 297] on div "Metric Start Stop Status" at bounding box center [866, 310] width 1333 height 40
click at [1447, 249] on span "5m" at bounding box center [1446, 251] width 12 height 10
click at [1436, 245] on input "5m" at bounding box center [1436, 245] width 0 height 0
click at [260, 484] on span "Render chart" at bounding box center [241, 486] width 58 height 22
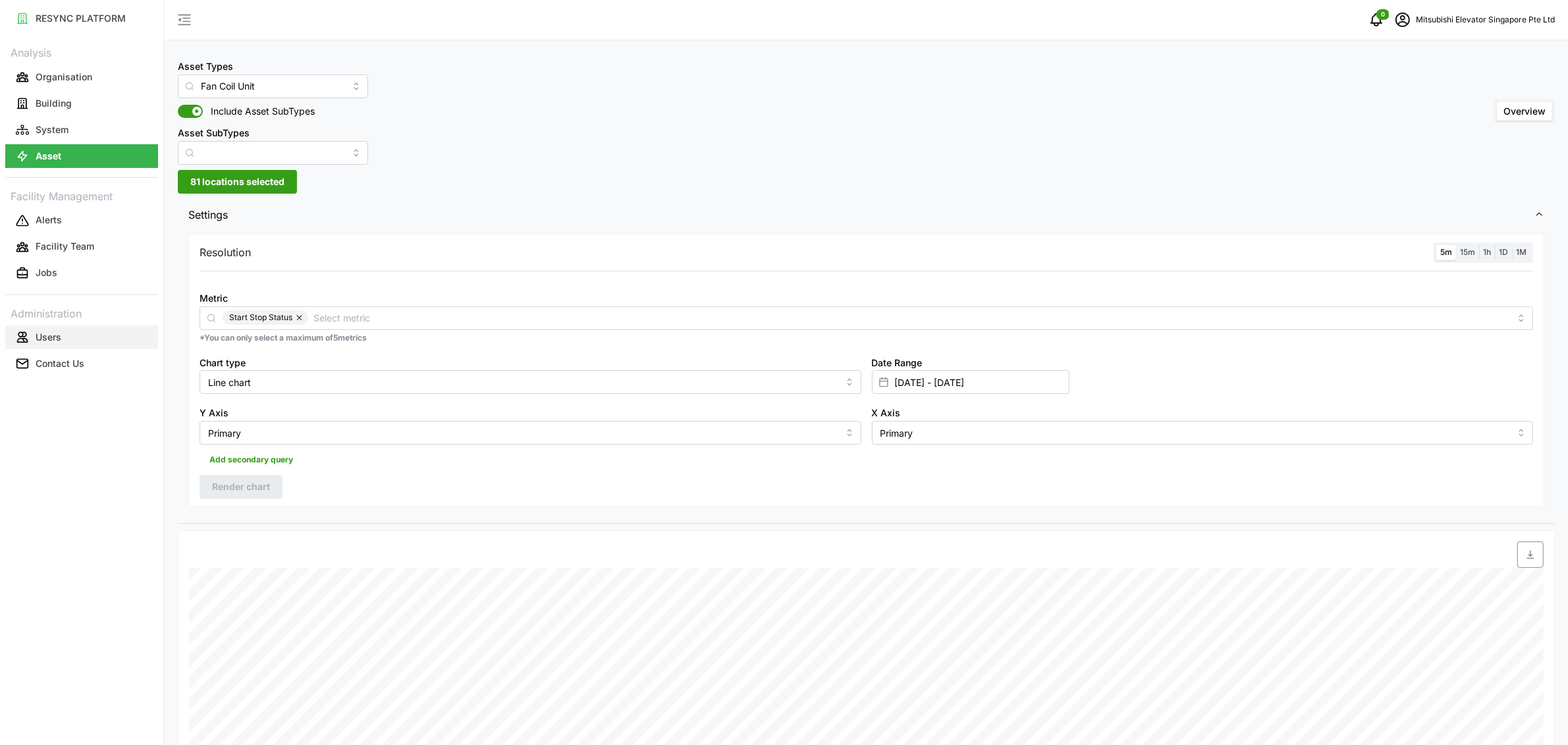
click at [66, 339] on button "Users" at bounding box center [81, 336] width 153 height 24
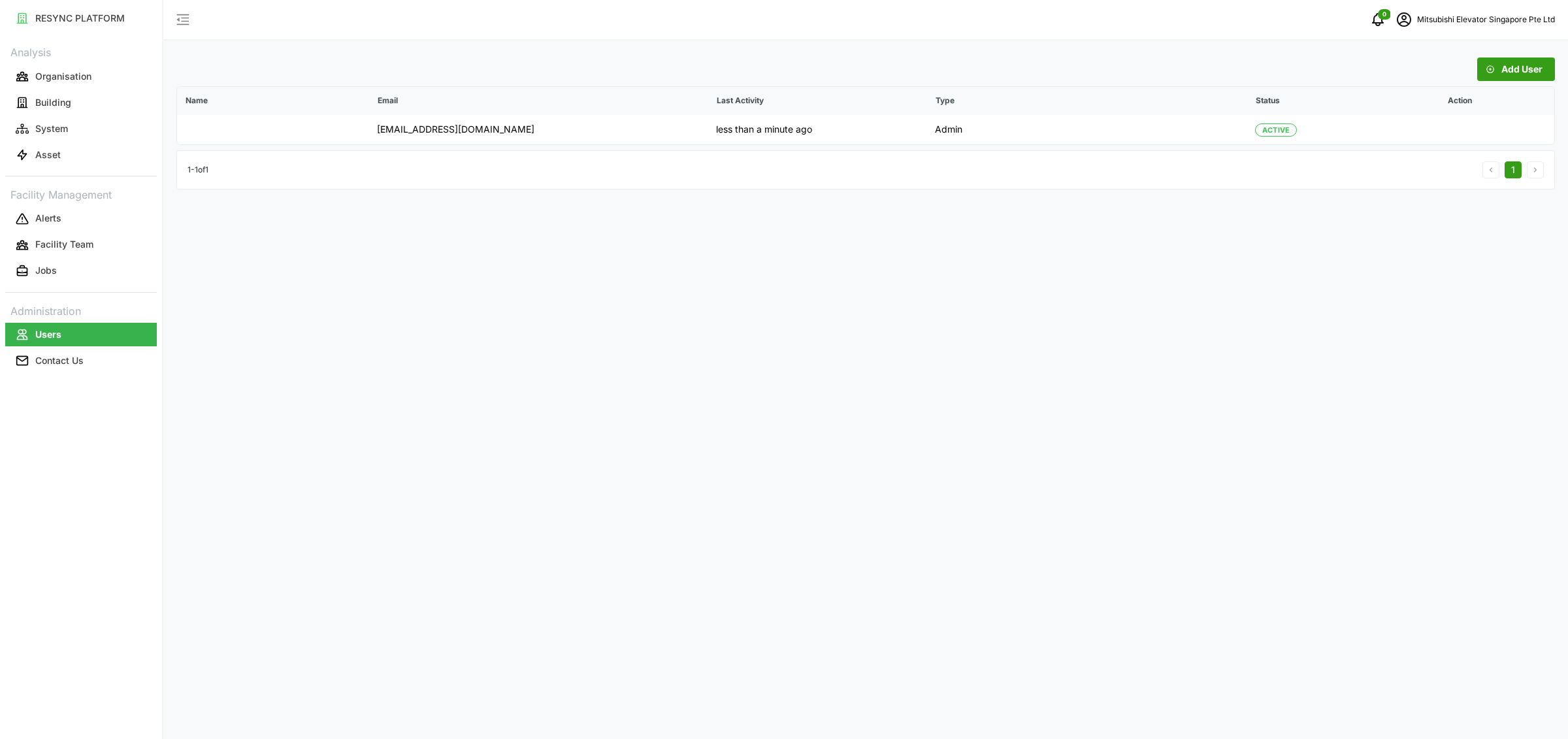
click at [1523, 75] on span "Add User" at bounding box center [1522, 69] width 41 height 22
click at [51, 75] on p "Organisation" at bounding box center [63, 76] width 57 height 13
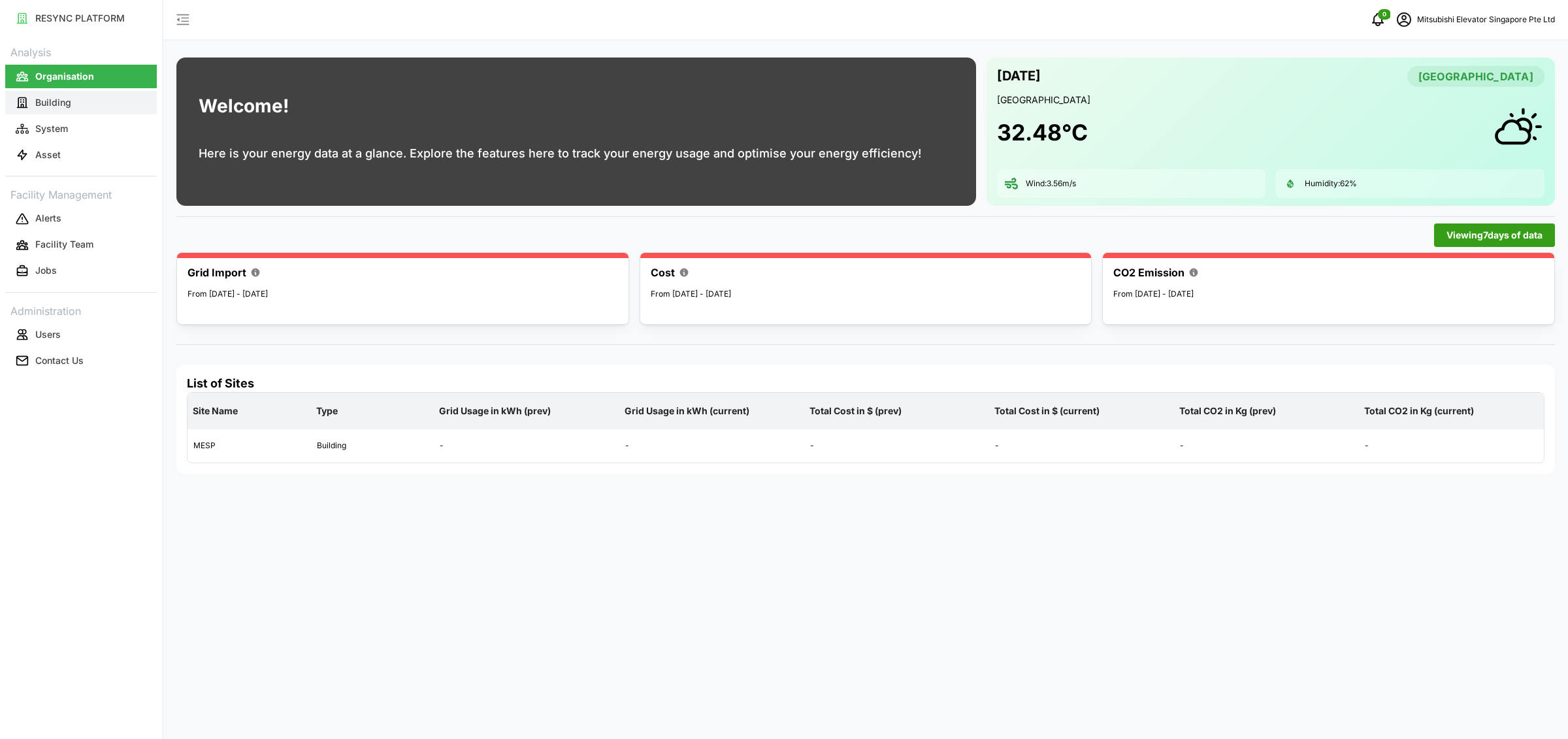
click at [112, 106] on button "Building" at bounding box center [81, 102] width 151 height 23
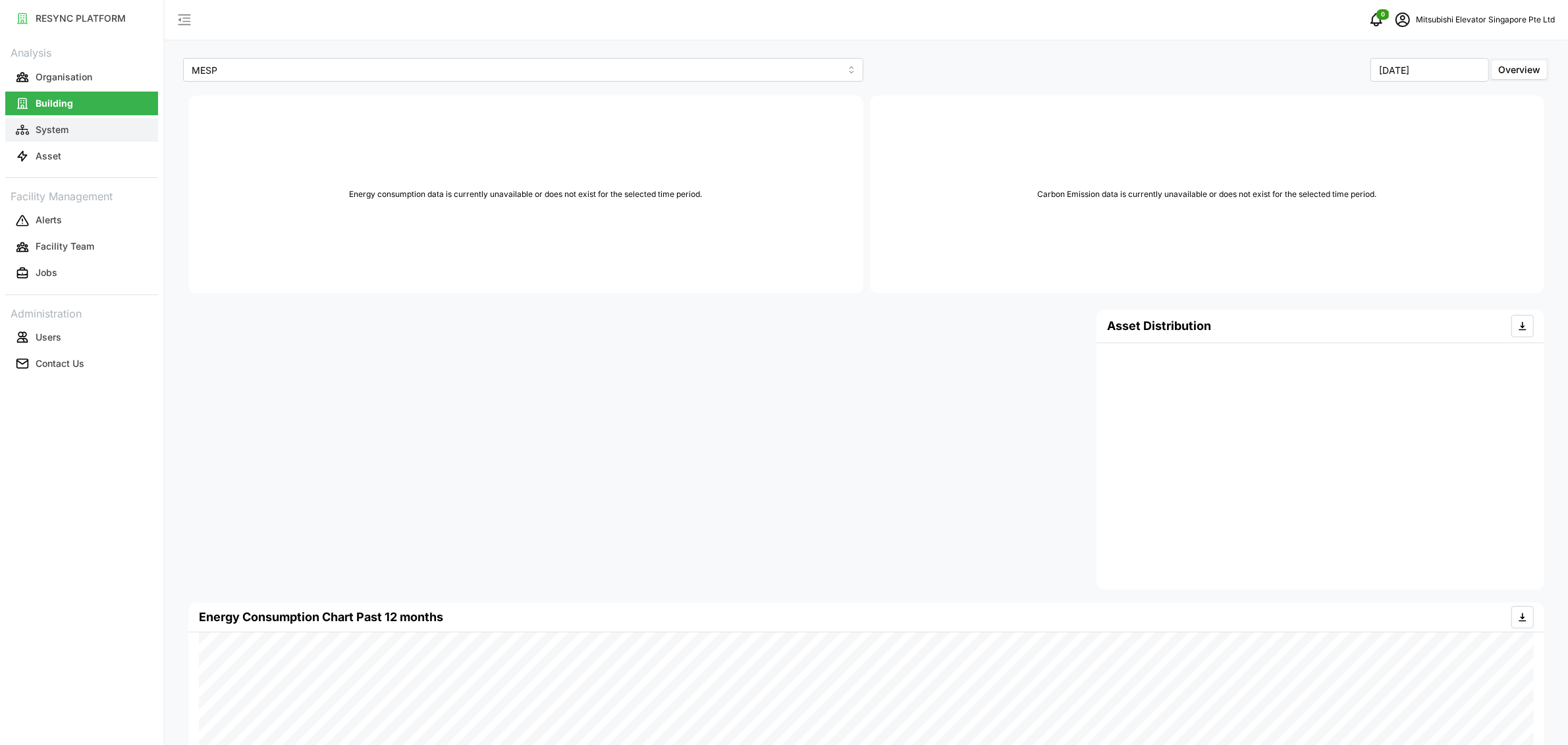
click at [96, 128] on button "System" at bounding box center [81, 129] width 153 height 24
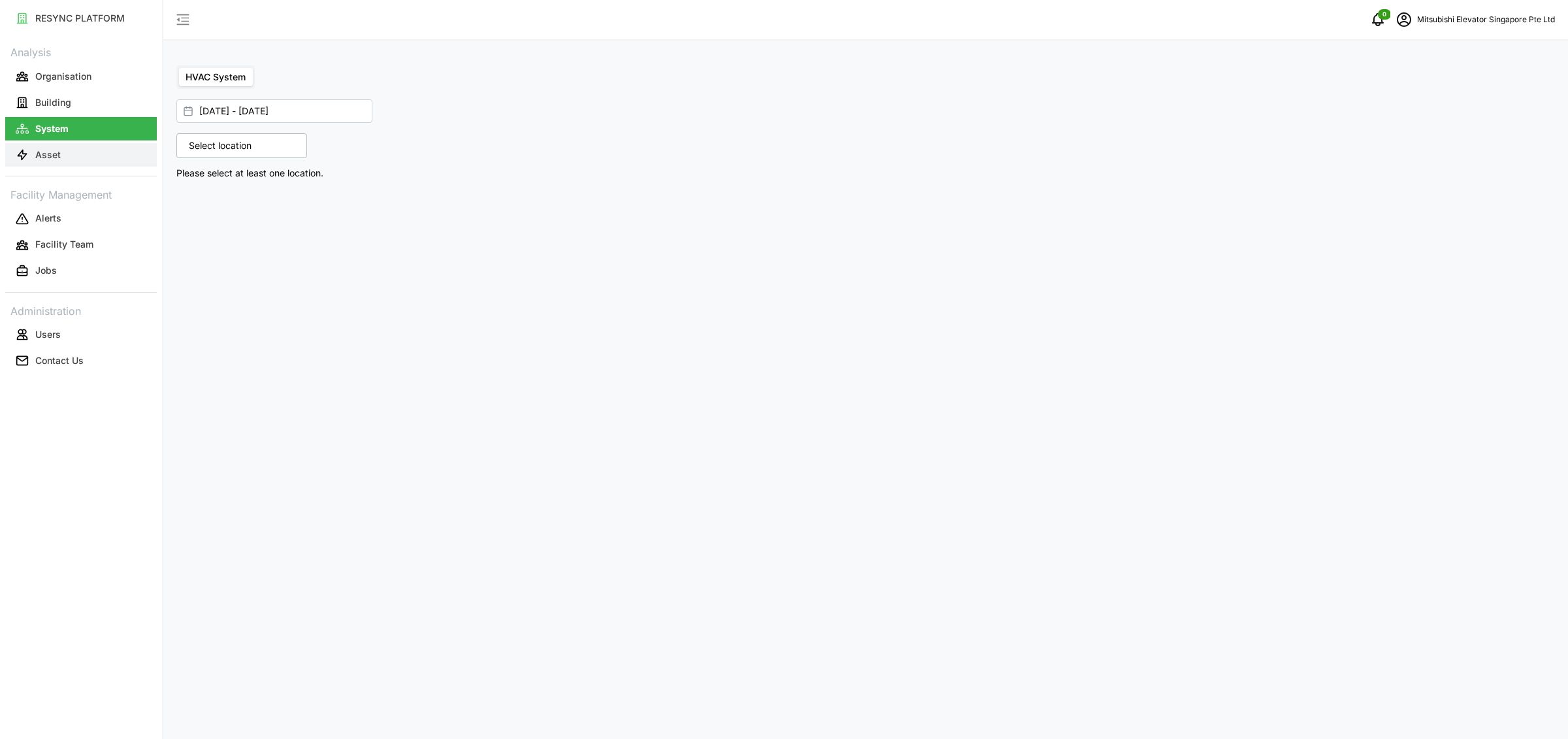
click at [88, 154] on button "Asset" at bounding box center [81, 154] width 151 height 23
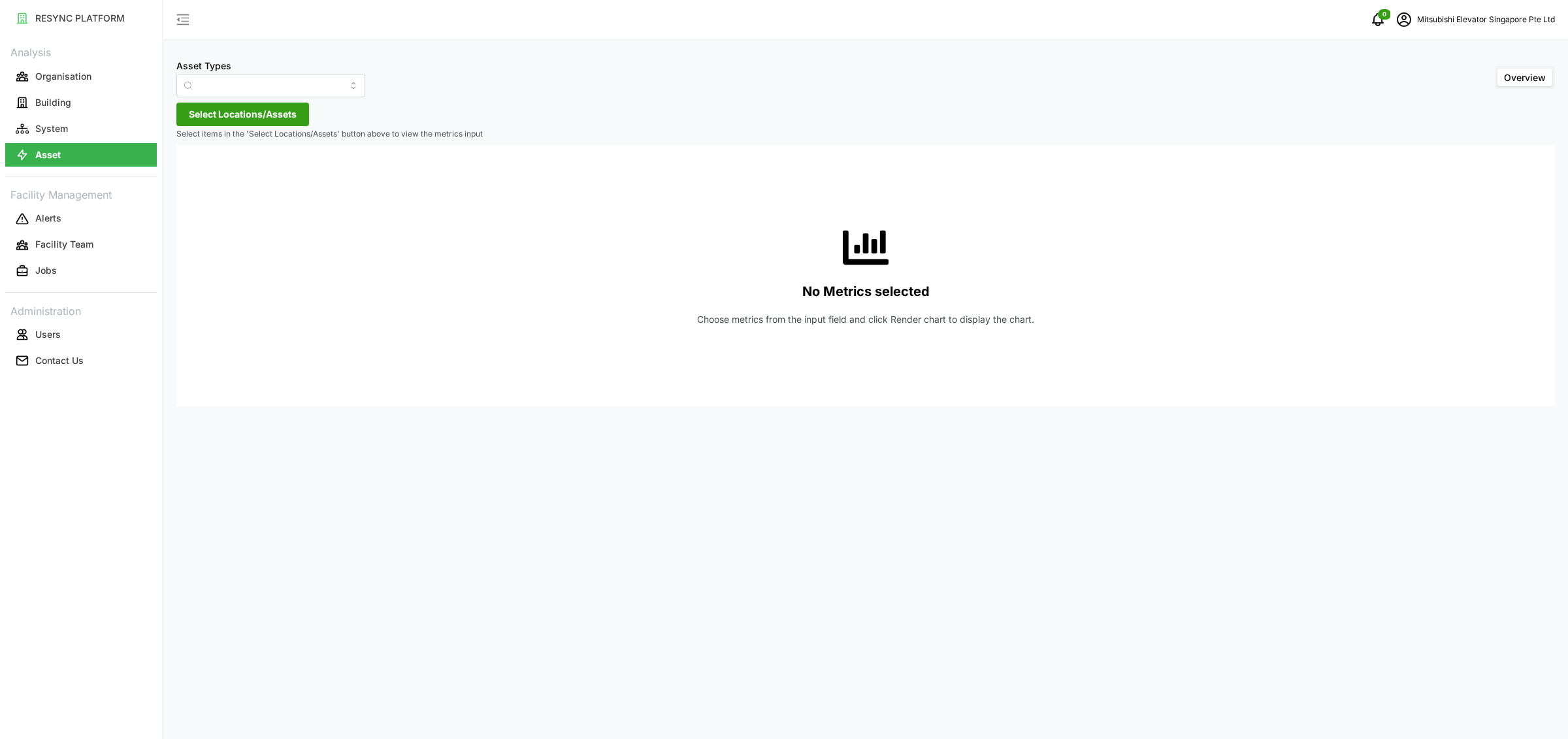
type input "Electrical Meter"
click at [278, 110] on span "Select Locations/Assets" at bounding box center [243, 114] width 108 height 22
click at [194, 173] on icon at bounding box center [194, 173] width 11 height 11
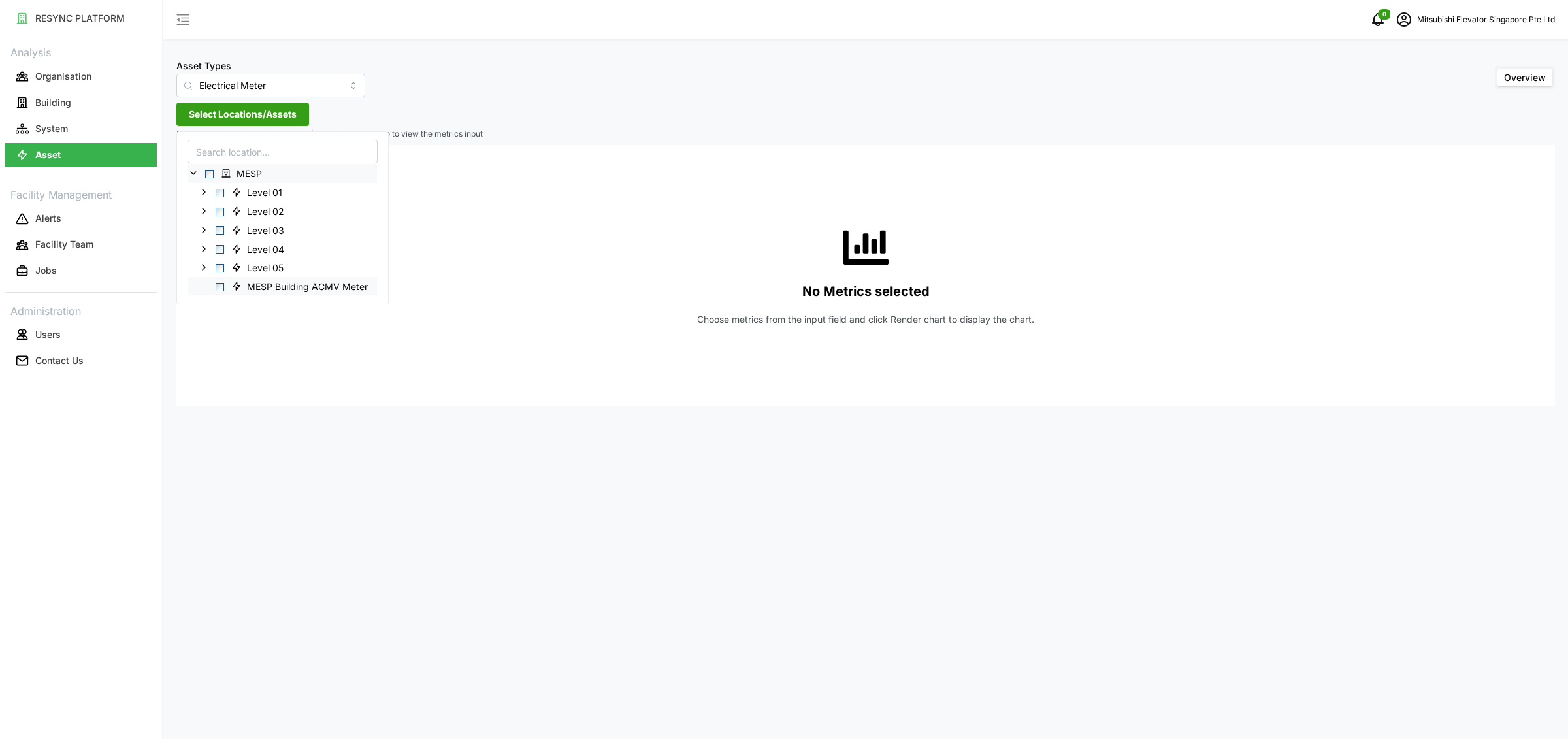
click at [219, 284] on span "Select MESP Building ACMV Meter" at bounding box center [219, 286] width 8 height 8
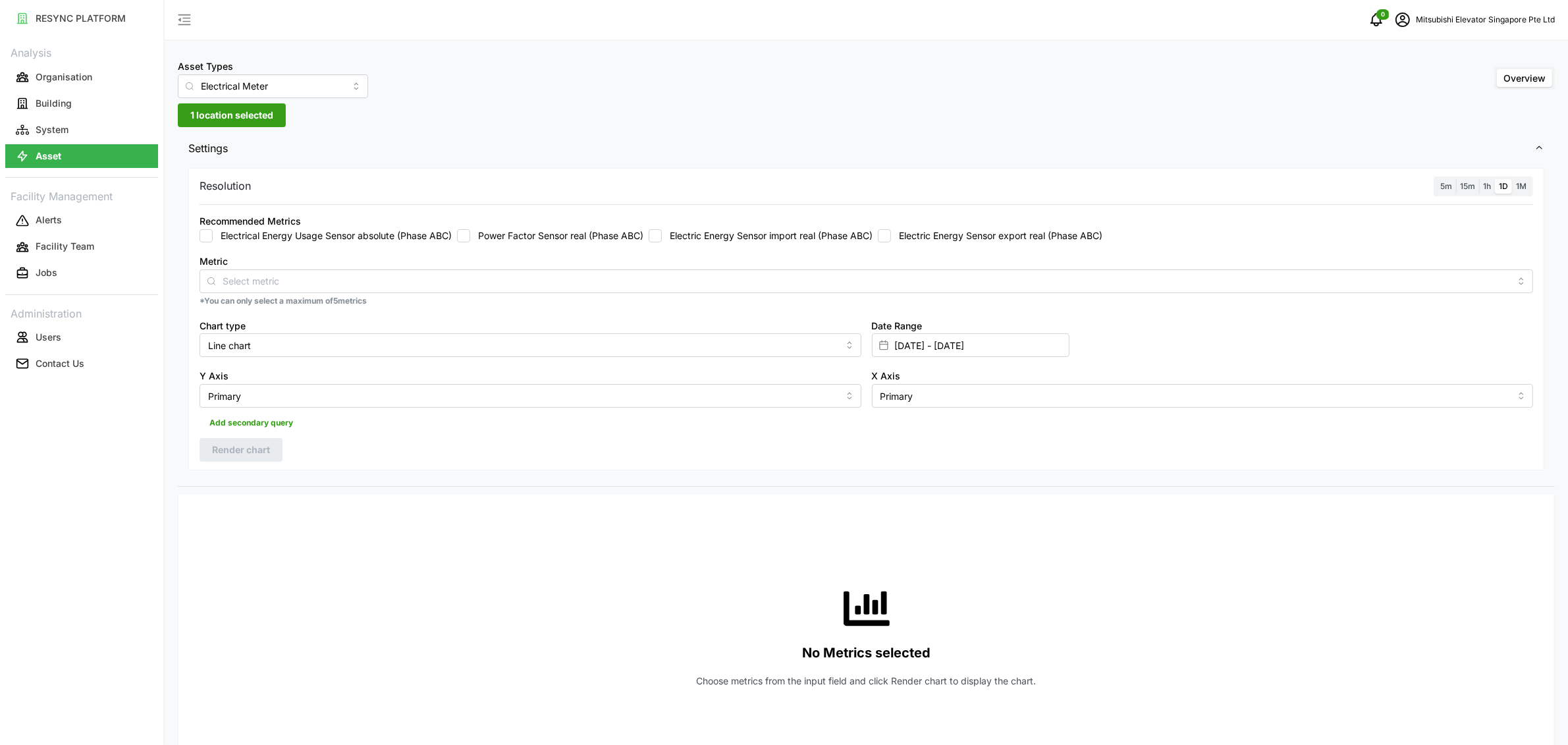
click at [638, 175] on div "Resolution 5m 15m 1h 1D 1M Recommended Metrics Electrical Energy Usage Sensor a…" at bounding box center [866, 319] width 1355 height 303
click at [293, 233] on label "Electrical Energy Usage Sensor absolute (Phase ABC)" at bounding box center [332, 235] width 239 height 13
click at [213, 233] on input "Electrical Energy Usage Sensor absolute (Phase ABC)" at bounding box center [206, 235] width 13 height 13
click at [1450, 187] on span "5m" at bounding box center [1446, 185] width 12 height 10
click at [1436, 179] on input "5m" at bounding box center [1436, 179] width 0 height 0
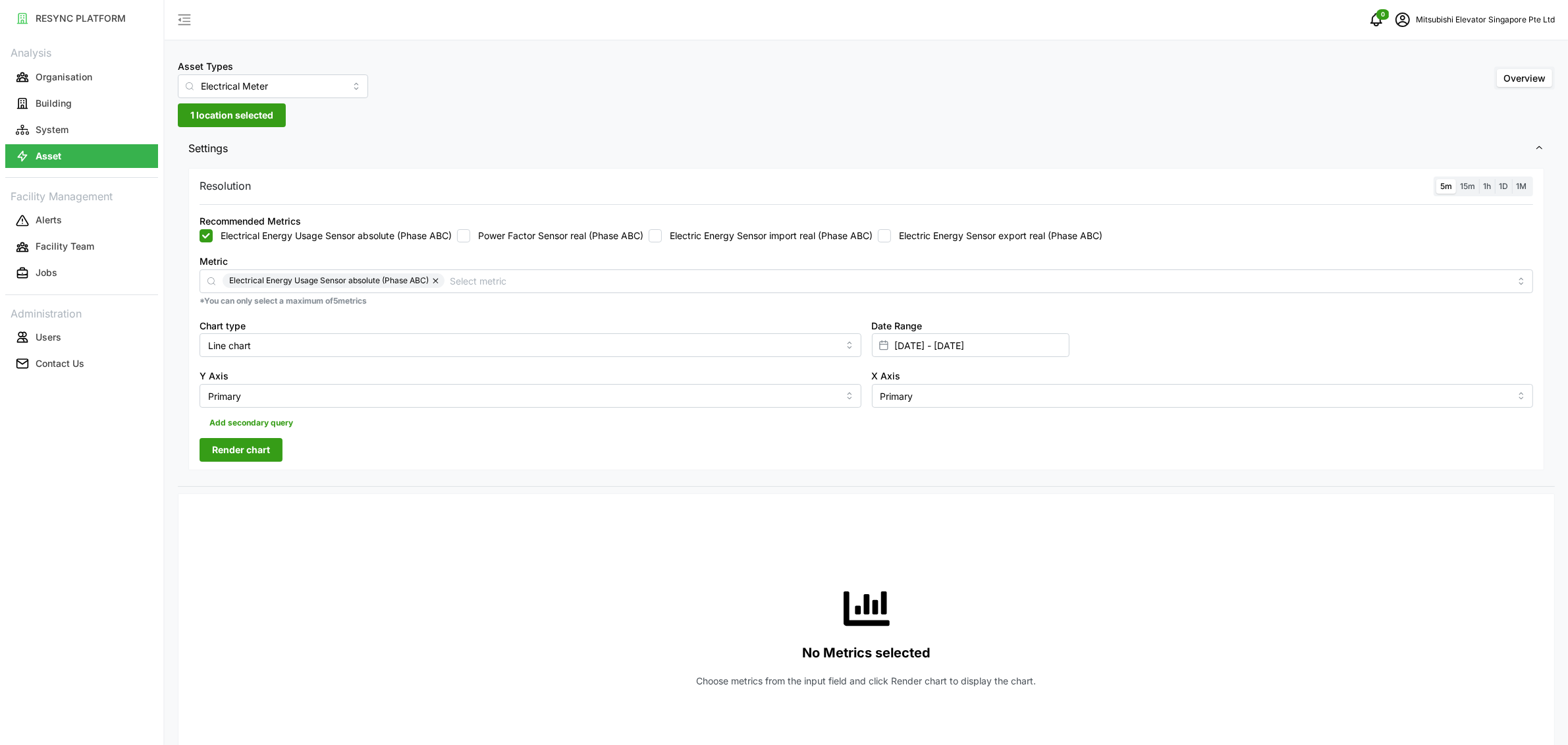
click at [260, 451] on span "Render chart" at bounding box center [241, 449] width 58 height 22
click at [207, 226] on div "Recommended Metrics" at bounding box center [251, 221] width 102 height 14
click at [204, 239] on input "Electrical Energy Usage Sensor absolute (Phase ABC)" at bounding box center [206, 235] width 13 height 13
checkbox input "false"
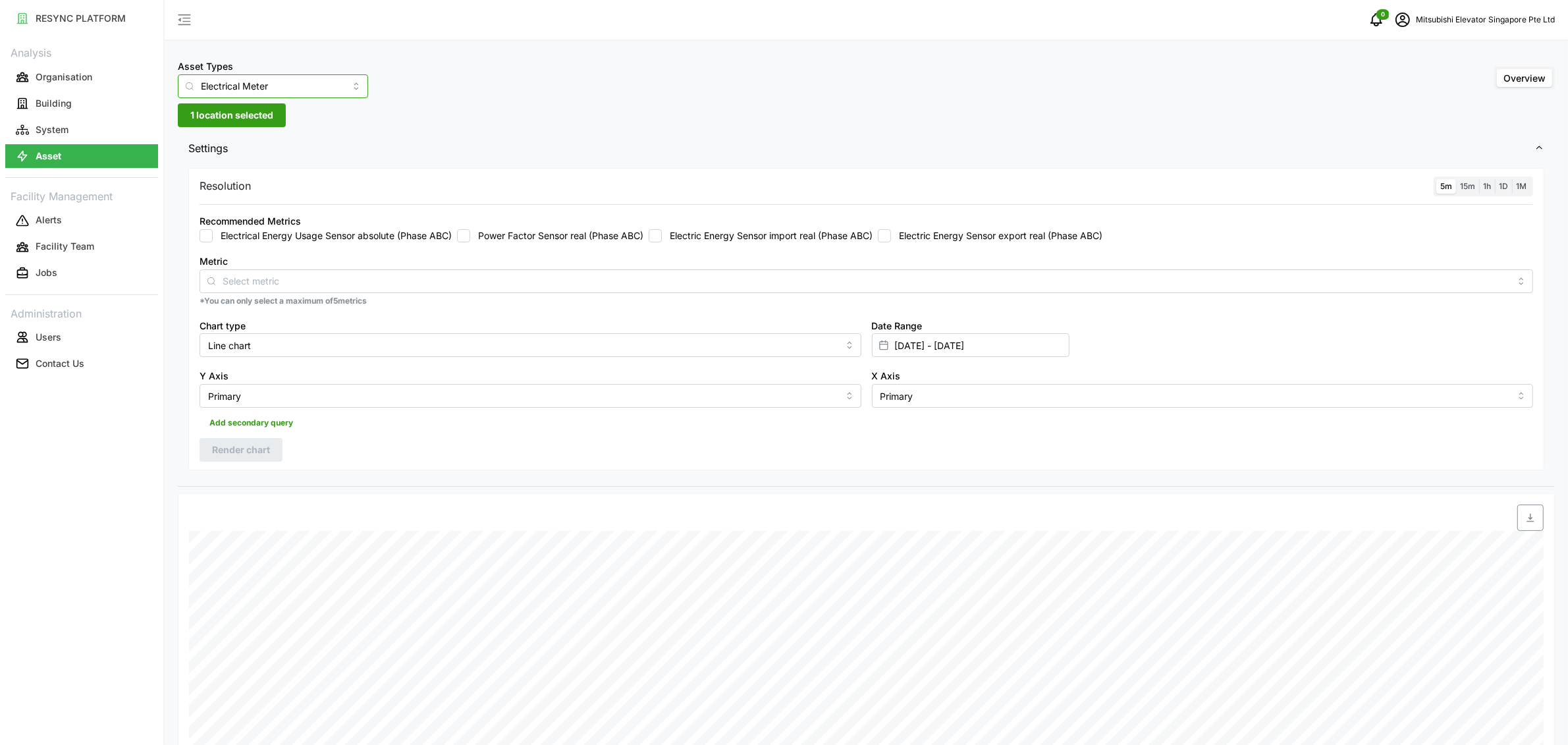
click at [280, 87] on input "Electrical Meter" at bounding box center [273, 86] width 191 height 24
click at [286, 134] on div "Fan Coil Unit" at bounding box center [260, 139] width 158 height 22
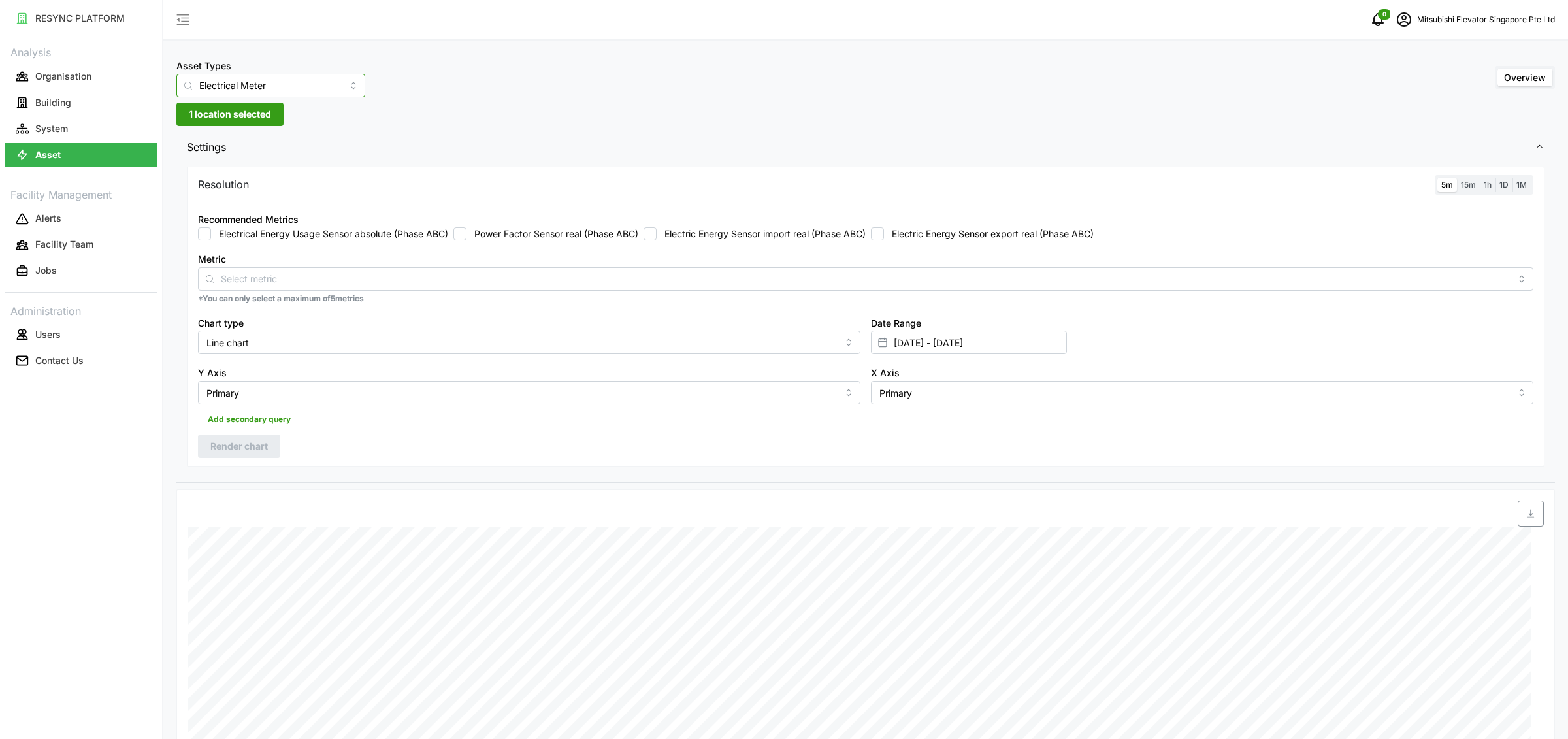
type input "Fan Coil Unit"
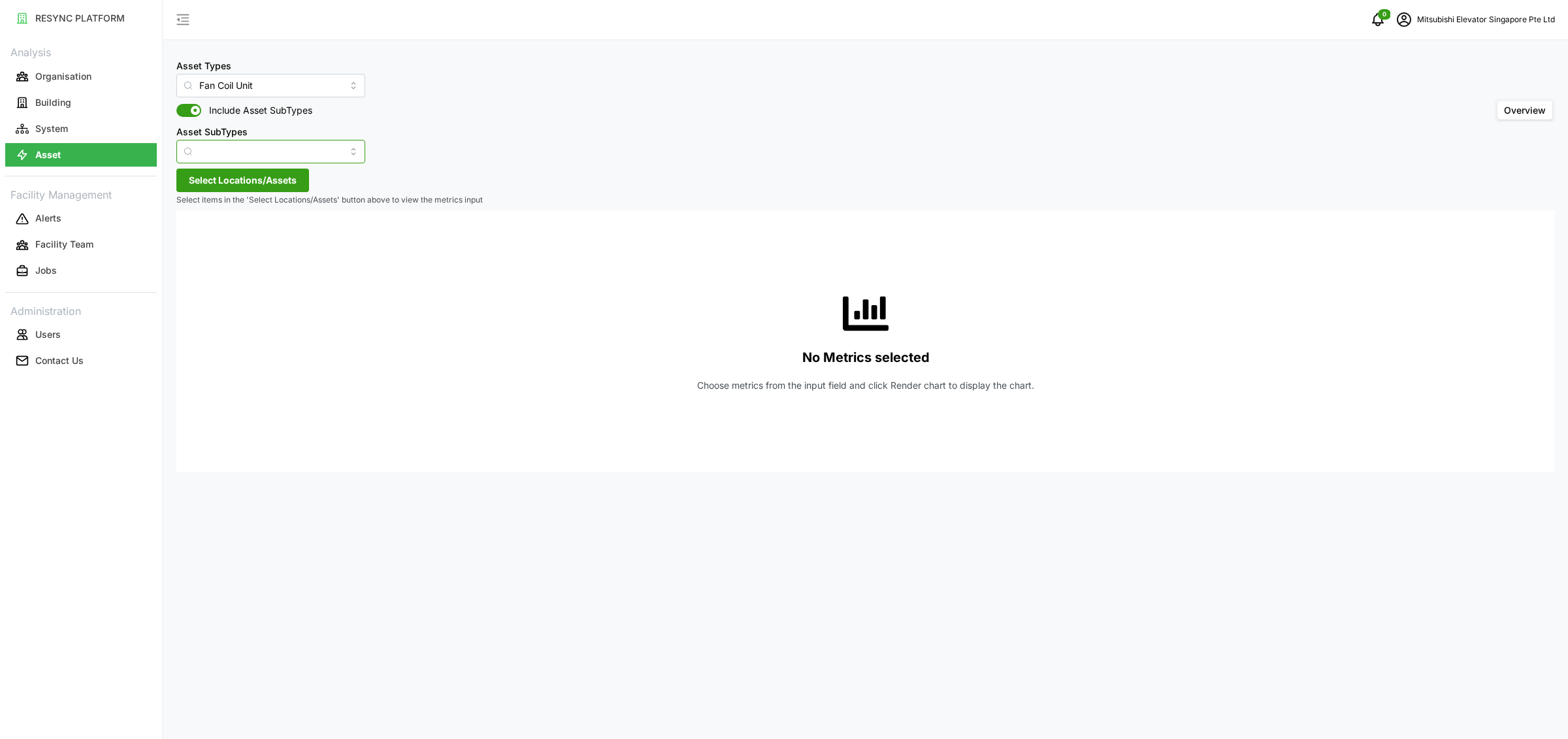
click at [263, 150] on input "Asset SubTypes" at bounding box center [271, 151] width 189 height 23
click at [258, 179] on div "Fan" at bounding box center [258, 182] width 157 height 22
type input "Fan"
click at [221, 182] on span "Select Locations/Assets" at bounding box center [243, 180] width 108 height 22
click at [210, 243] on span "Select MESP" at bounding box center [209, 240] width 8 height 8
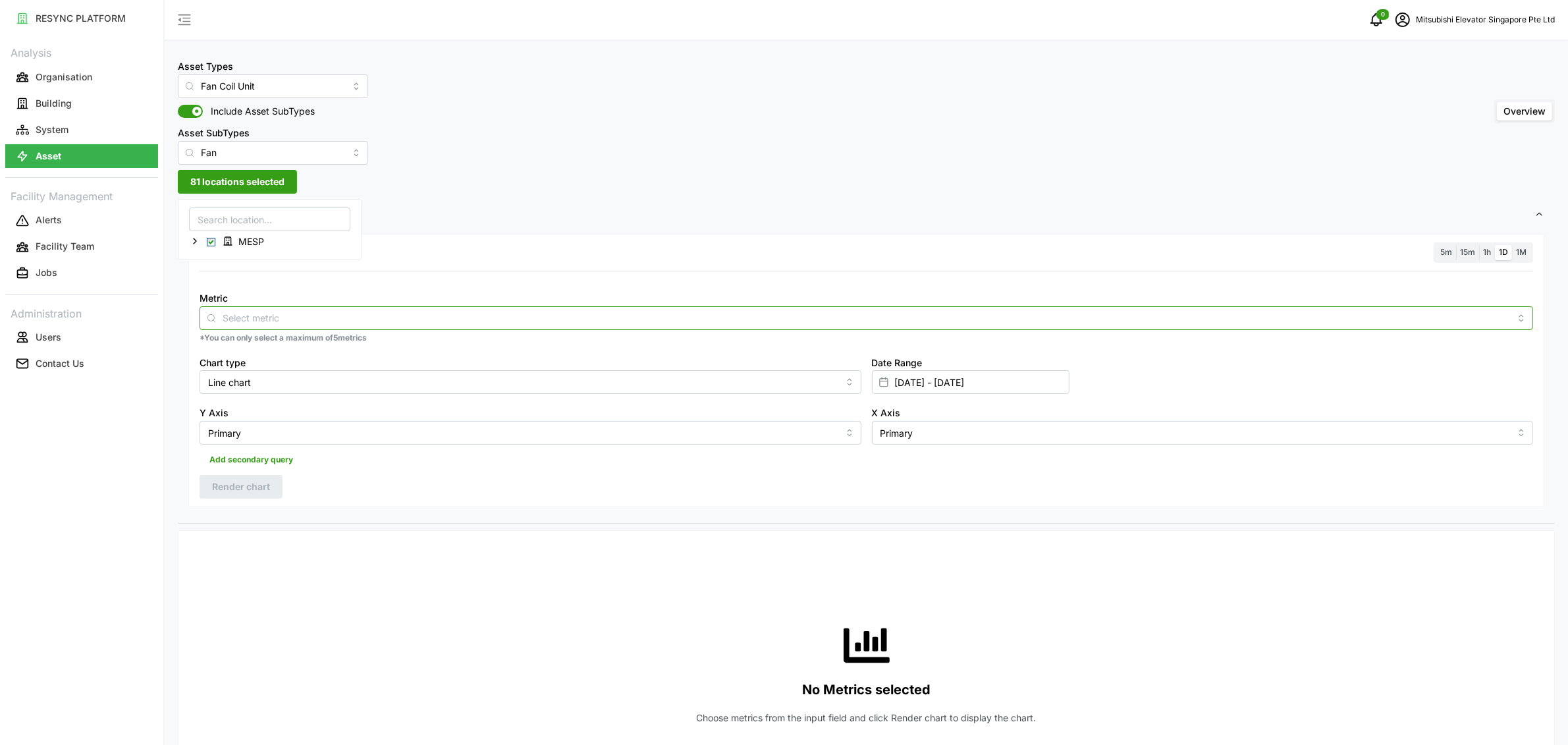
click at [349, 320] on input "Metric" at bounding box center [866, 317] width 1287 height 14
click at [345, 345] on div "Fan Speed Command" at bounding box center [866, 349] width 1327 height 22
click at [399, 276] on div at bounding box center [866, 279] width 1344 height 11
click at [1447, 253] on span "5m" at bounding box center [1446, 251] width 12 height 10
click at [1436, 245] on input "5m" at bounding box center [1436, 245] width 0 height 0
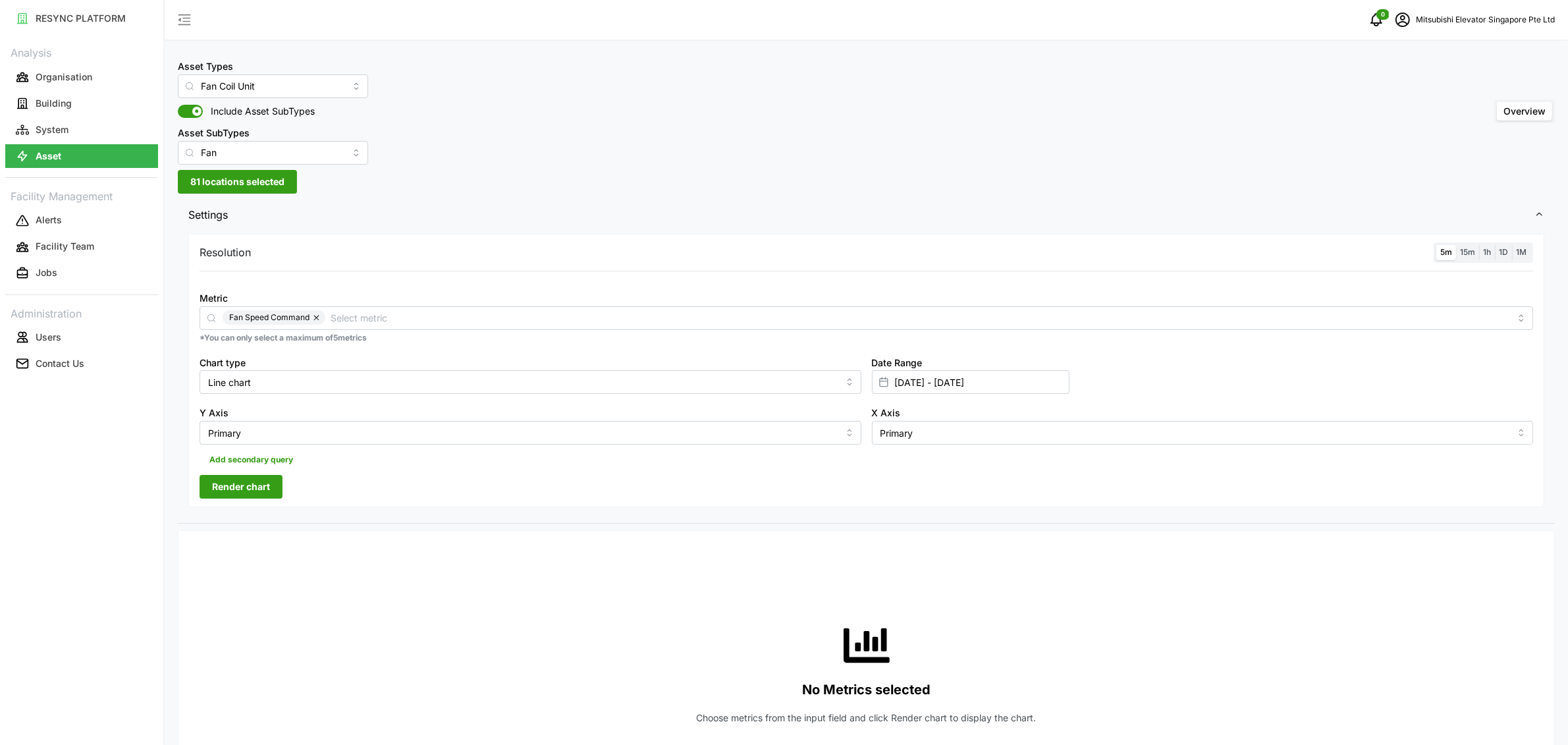
click at [232, 487] on span "Render chart" at bounding box center [241, 486] width 58 height 22
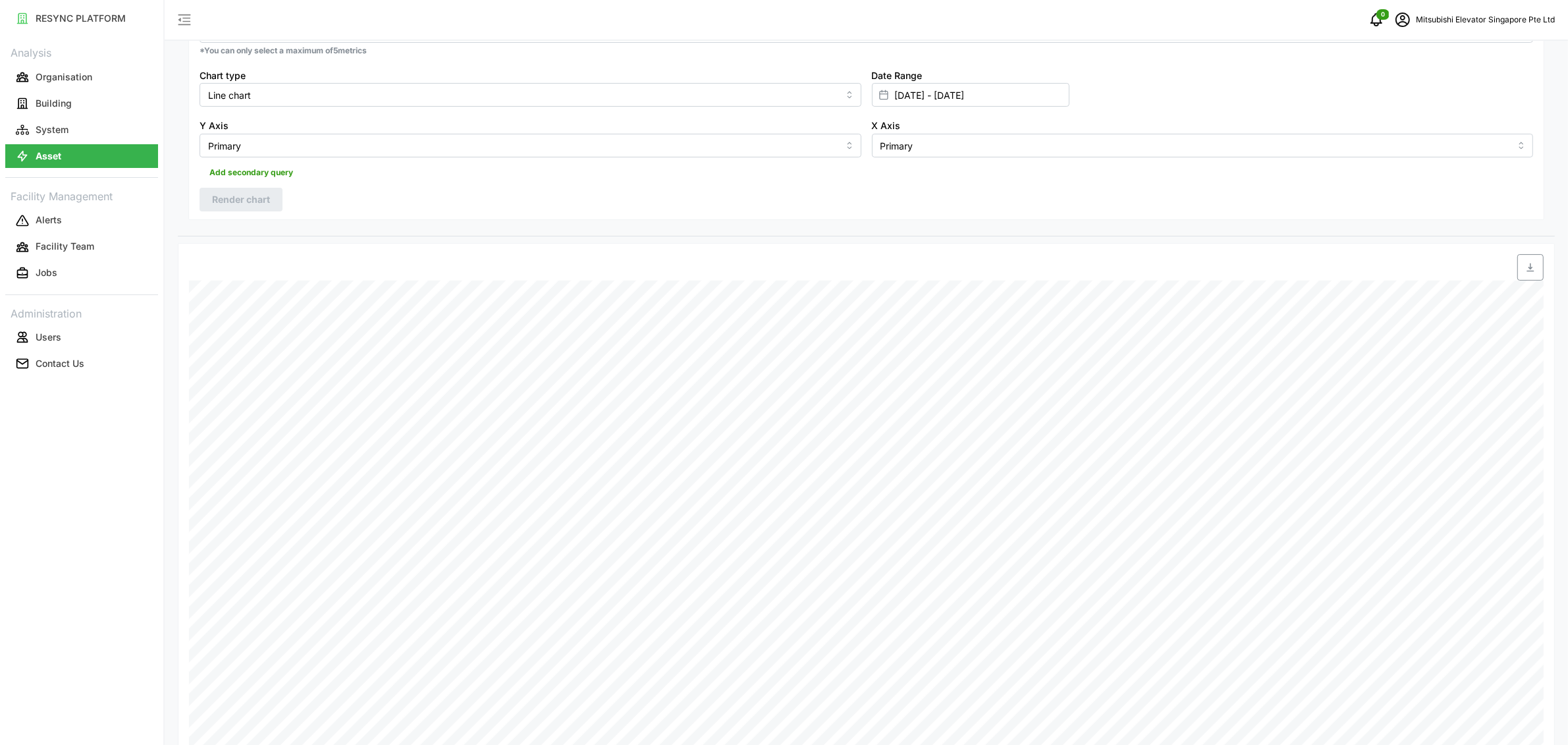
scroll to position [31, 0]
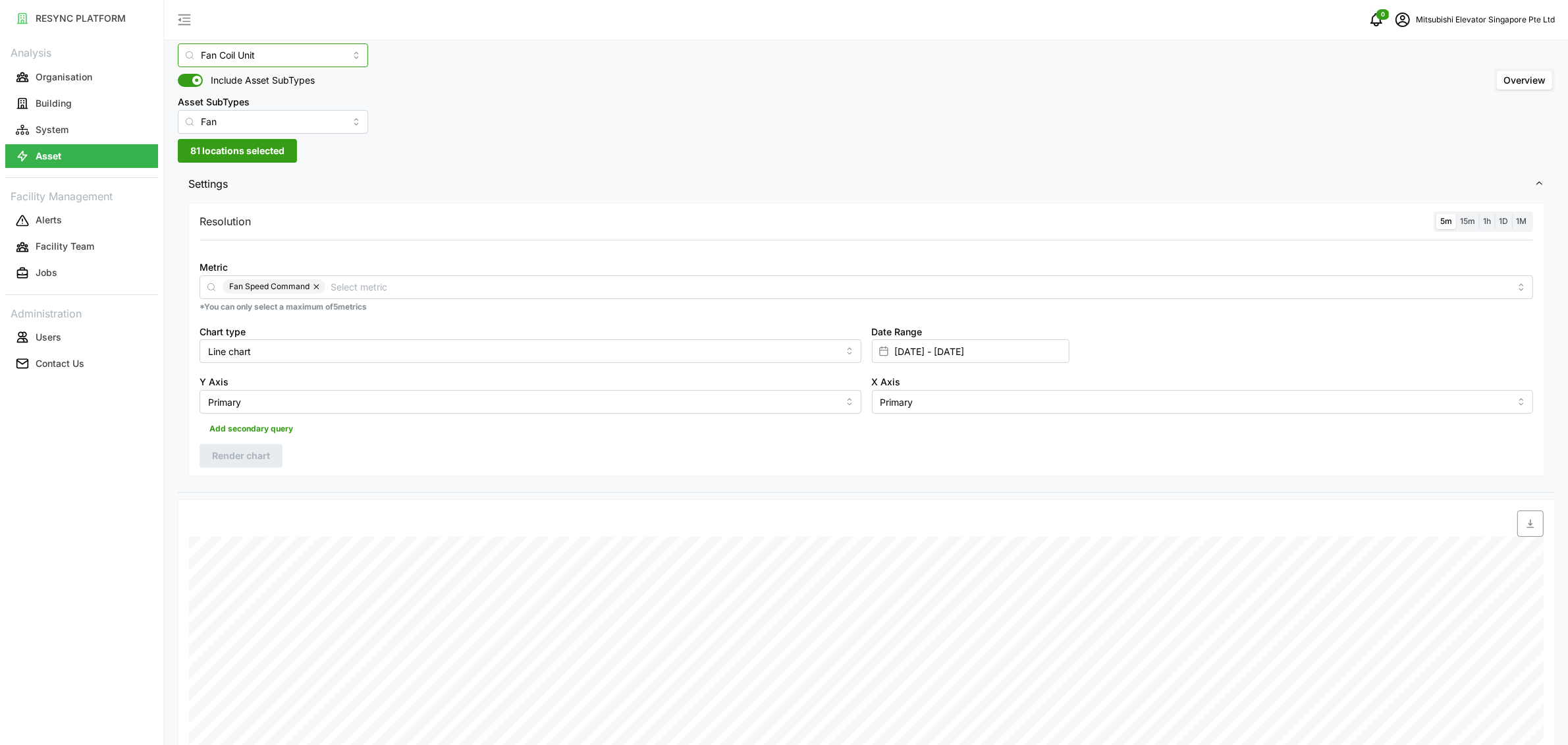
click at [294, 58] on input "Fan Coil Unit" at bounding box center [273, 55] width 191 height 24
click at [286, 86] on div "Electrical Meter" at bounding box center [260, 87] width 158 height 22
type input "Electrical Meter"
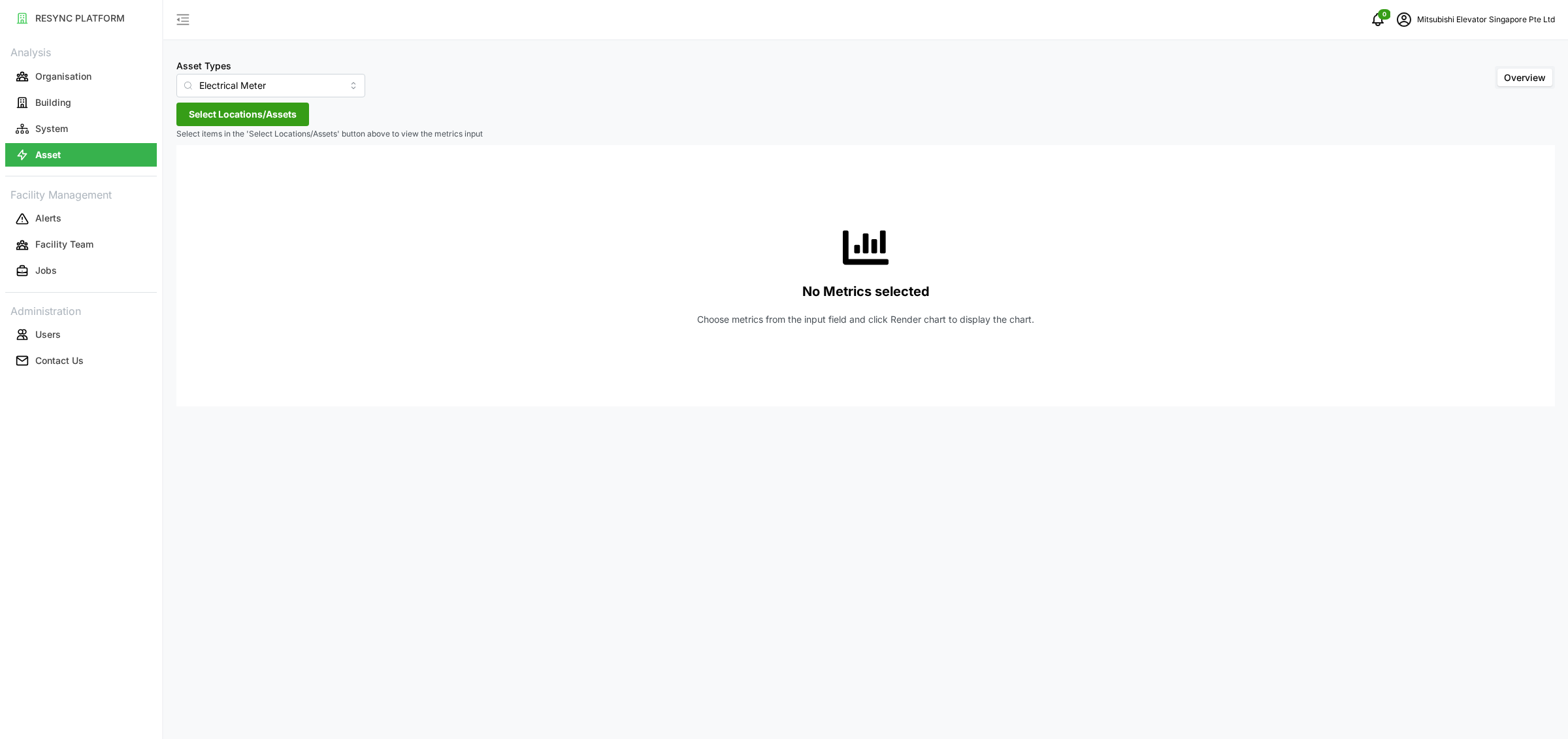
click at [270, 109] on span "Select Locations/Assets" at bounding box center [243, 114] width 108 height 22
click at [207, 176] on span "Select MESP" at bounding box center [209, 173] width 8 height 8
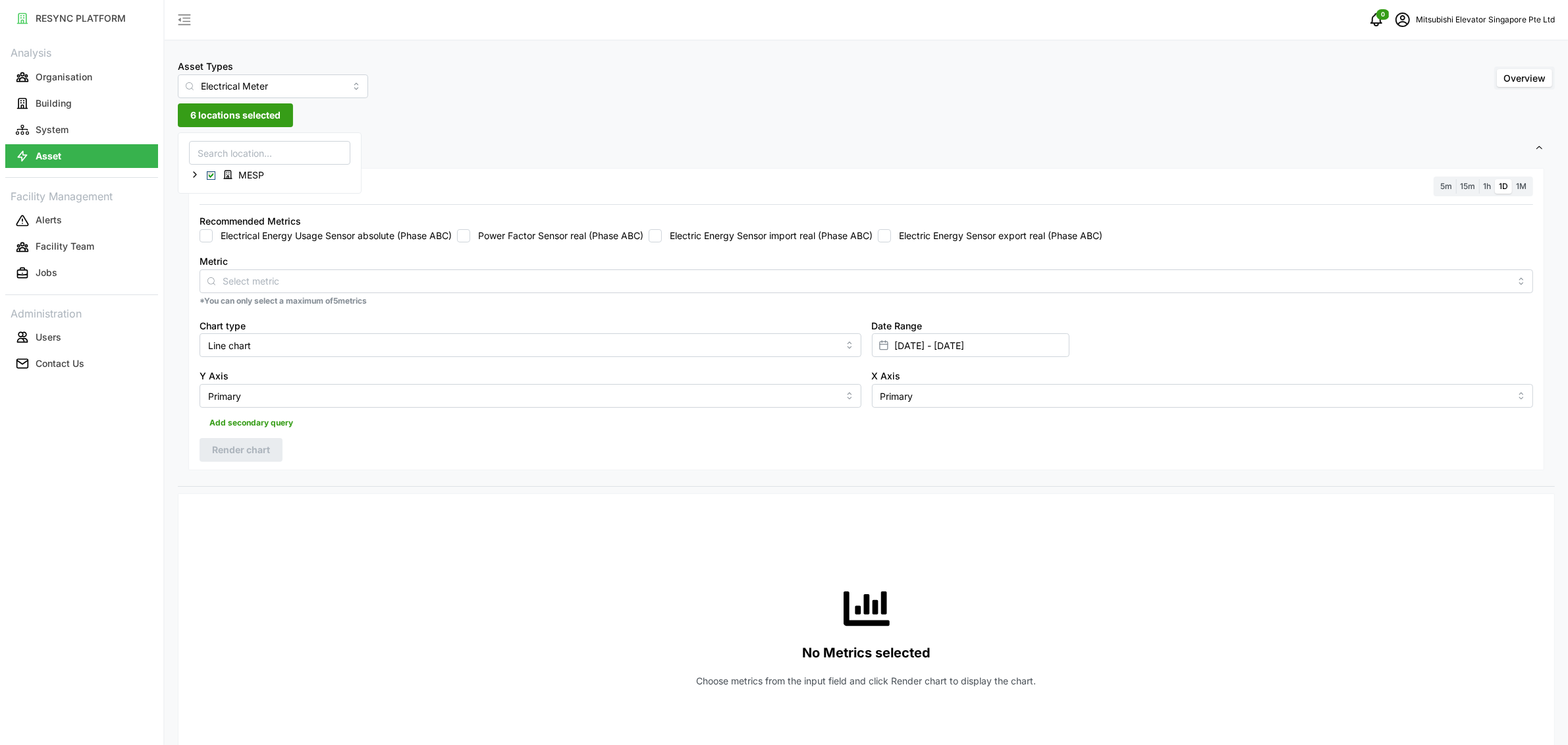
click at [327, 243] on div "Recommended Metrics Electrical Energy Usage Sensor absolute (Phase ABC) Power F…" at bounding box center [866, 227] width 1344 height 40
click at [328, 241] on label "Electrical Energy Usage Sensor absolute (Phase ABC)" at bounding box center [332, 235] width 239 height 13
click at [213, 241] on input "Electrical Energy Usage Sensor absolute (Phase ABC)" at bounding box center [206, 235] width 13 height 13
checkbox input "true"
click at [386, 317] on div "Chart type Line chart" at bounding box center [530, 337] width 661 height 40
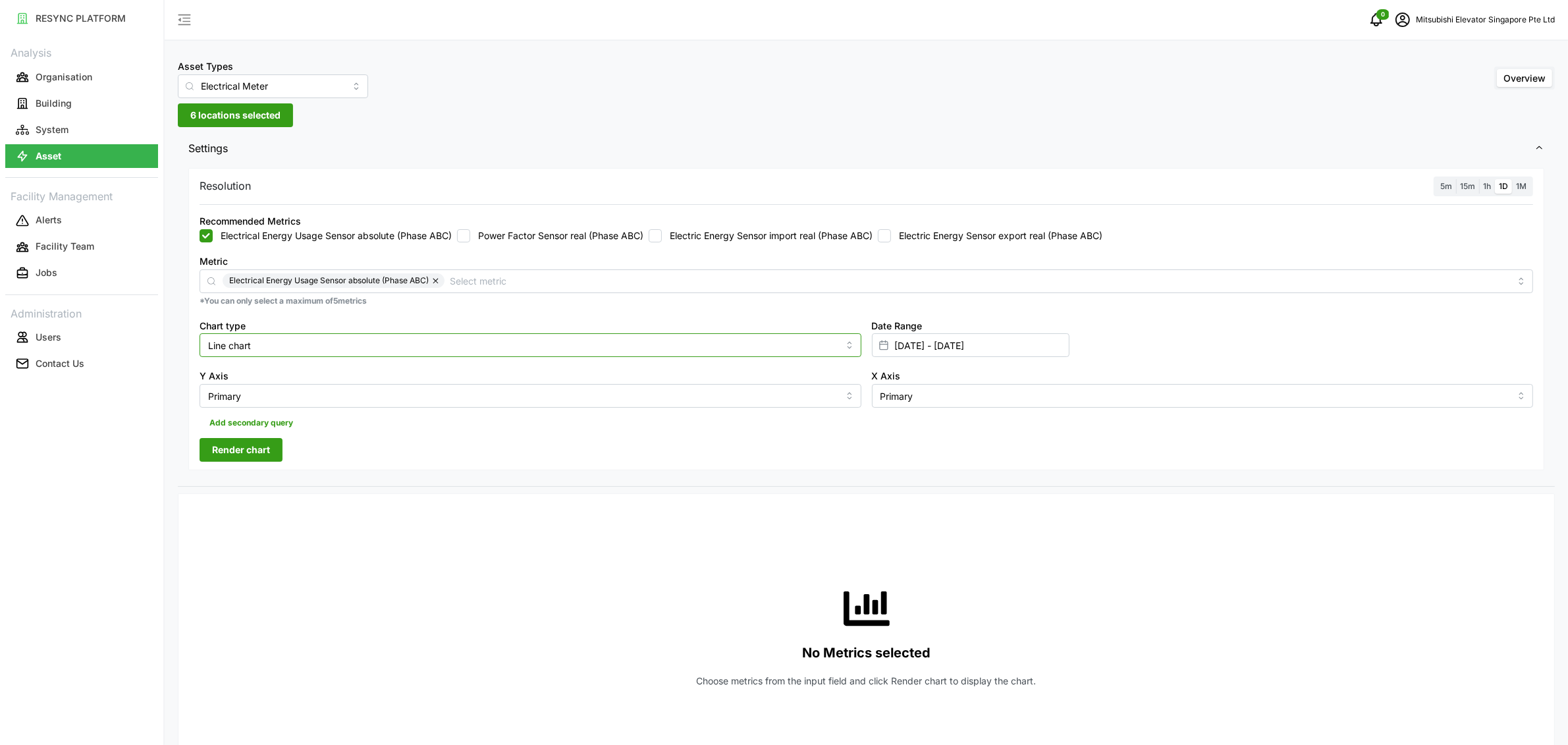
click at [375, 336] on input "Line chart" at bounding box center [530, 345] width 661 height 24
click at [285, 391] on div "Bar chart" at bounding box center [530, 399] width 655 height 22
type input "Bar chart"
click at [284, 438] on div "Resolution 5m 15m 1h 1D 1M Recommended Metrics Electrical Energy Usage Sensor a…" at bounding box center [866, 319] width 1355 height 303
click at [276, 444] on button "Render chart" at bounding box center [241, 450] width 83 height 24
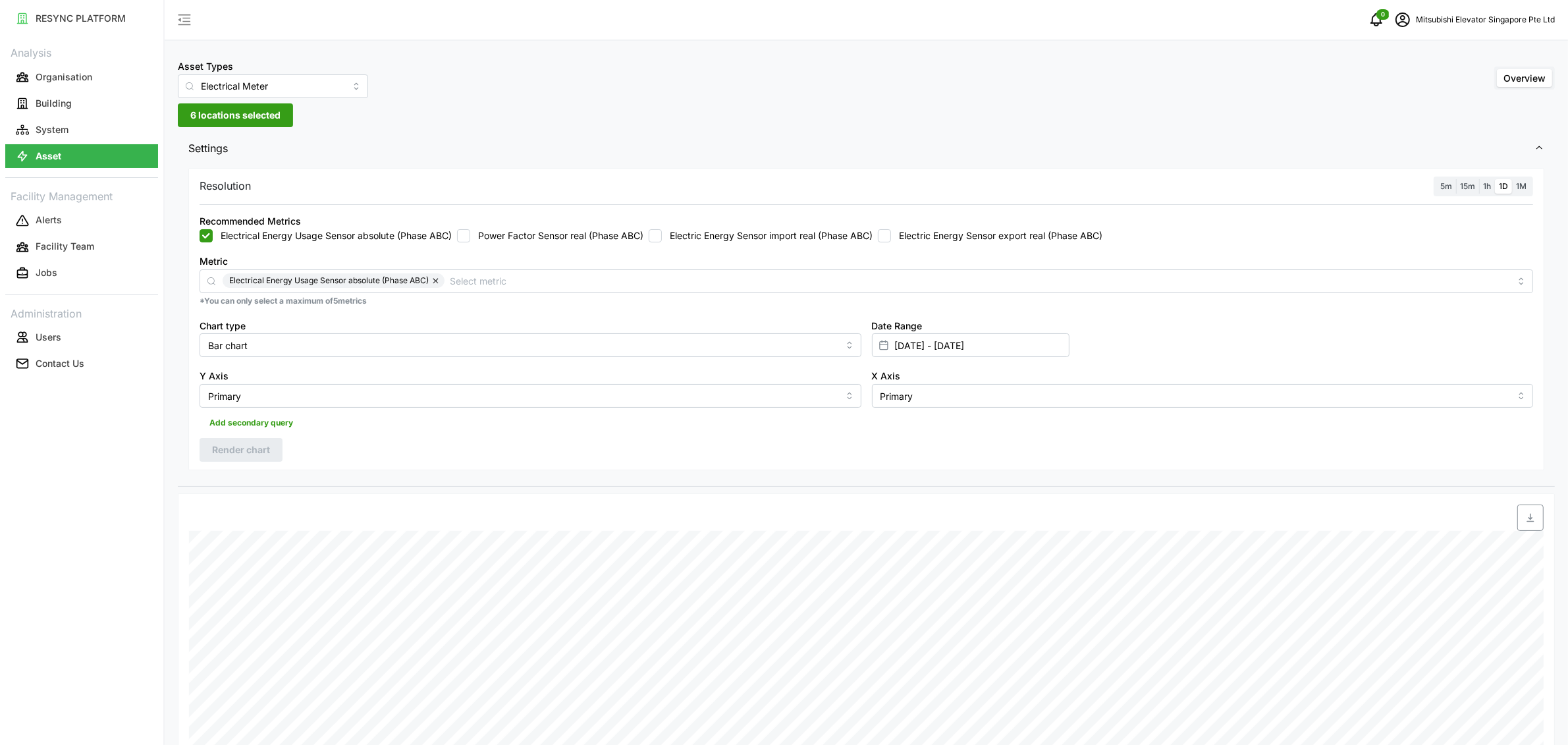
click at [1484, 187] on span "1h" at bounding box center [1487, 185] width 8 height 10
click at [1479, 179] on input "1h" at bounding box center [1479, 179] width 0 height 0
click at [247, 454] on span "Render chart" at bounding box center [241, 449] width 58 height 22
click at [109, 87] on button "Organisation" at bounding box center [81, 77] width 153 height 24
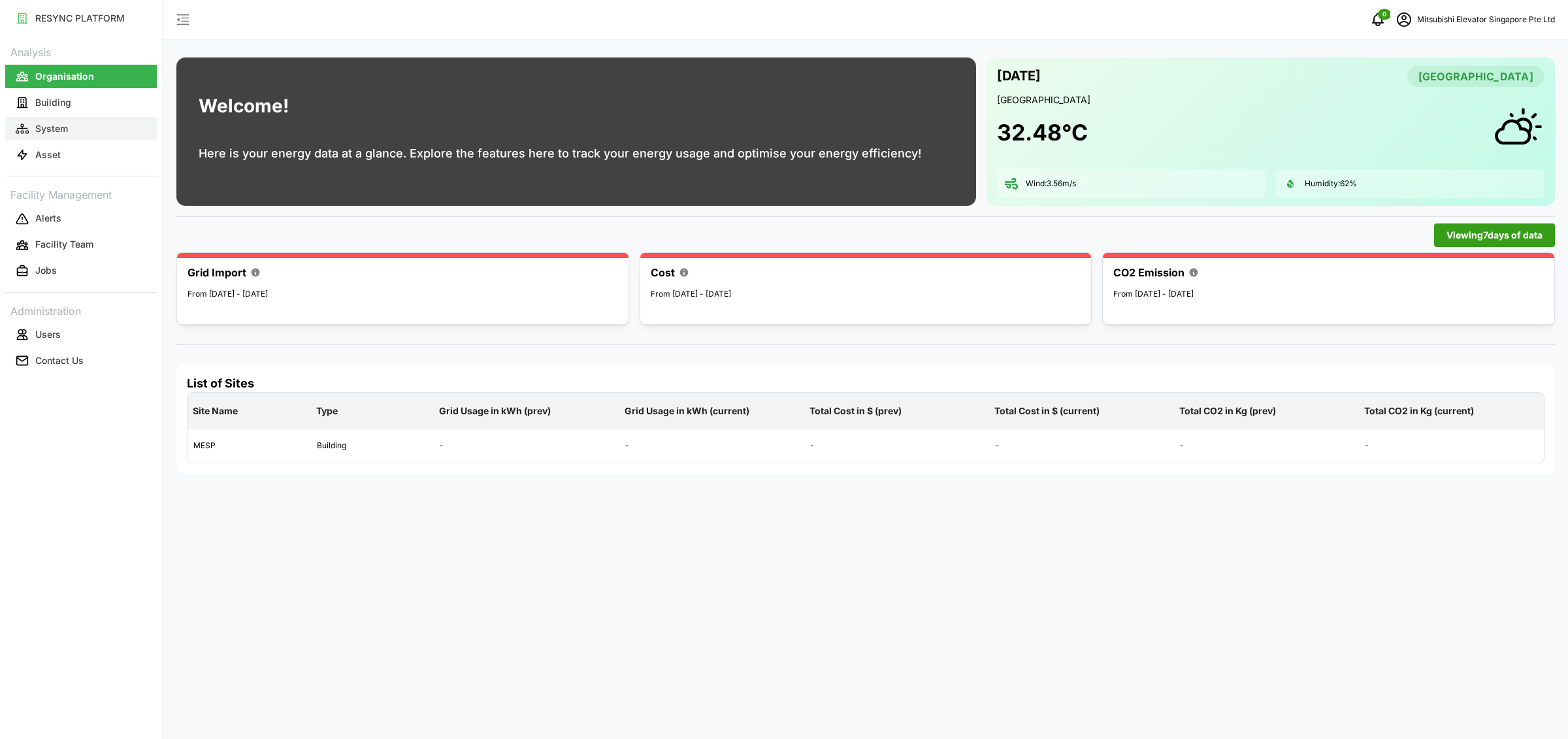
click at [107, 140] on button "System" at bounding box center [81, 128] width 151 height 23
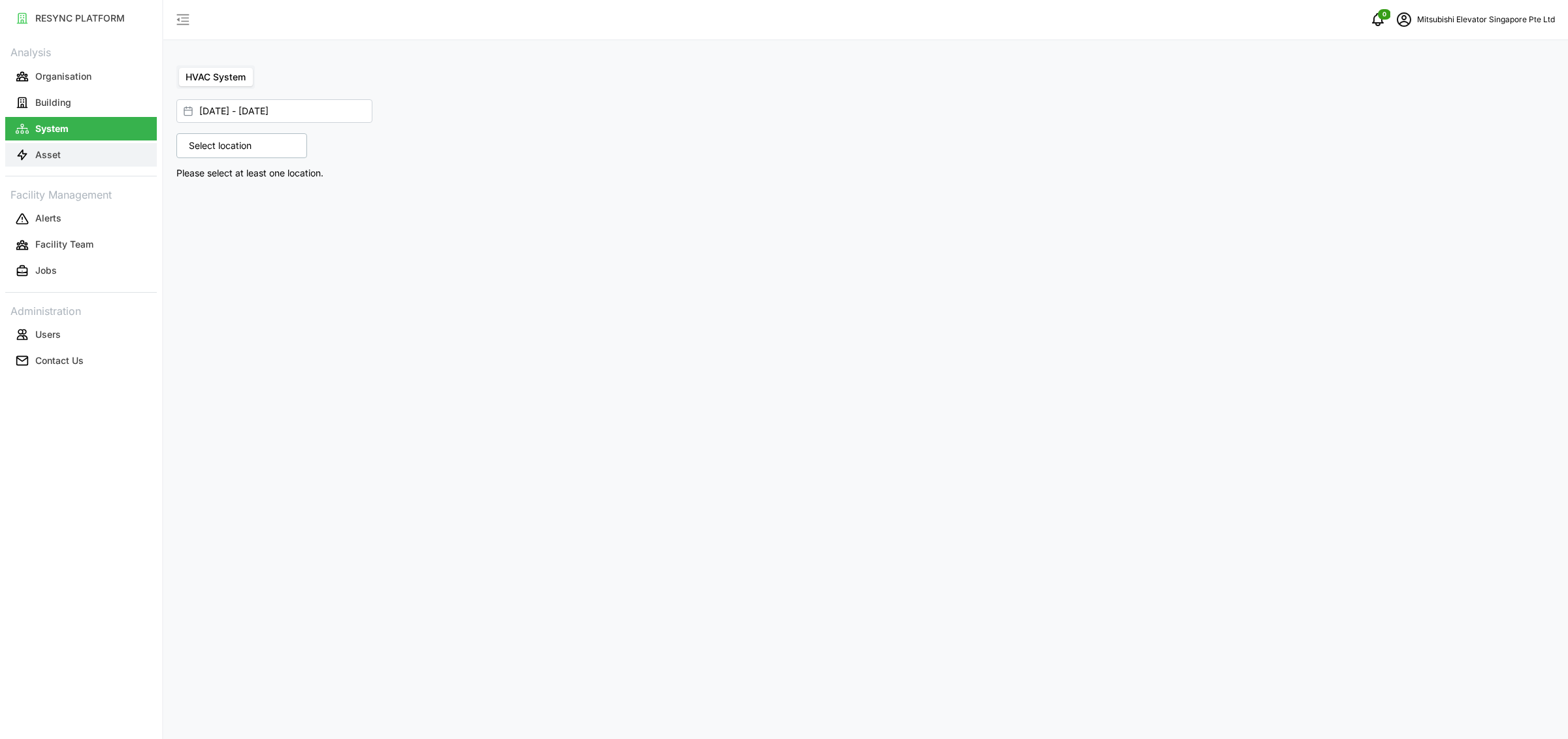
click at [105, 160] on button "Asset" at bounding box center [81, 154] width 151 height 23
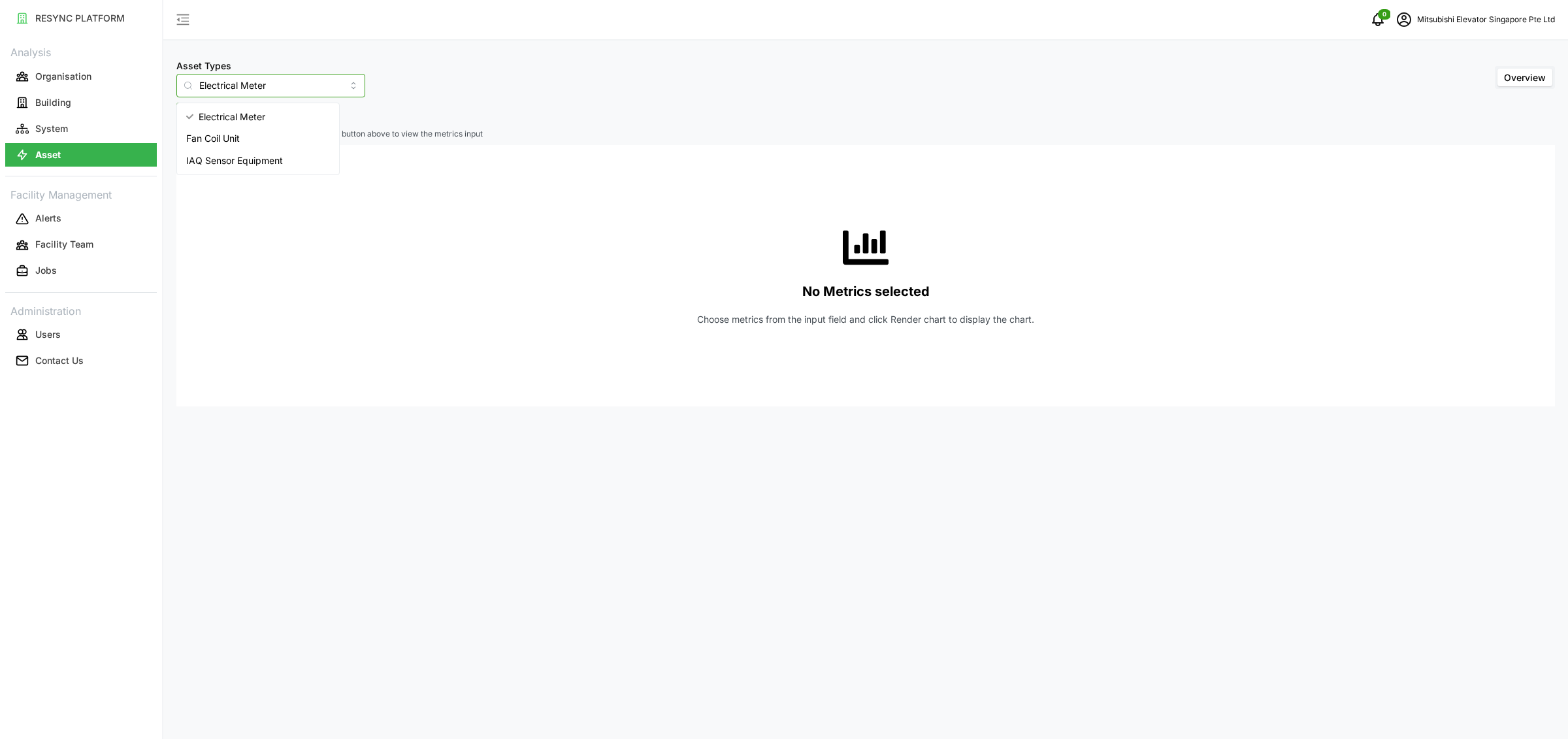
click at [243, 86] on input "Electrical Meter" at bounding box center [271, 85] width 189 height 23
click at [232, 160] on span "IAQ Sensor Equipment" at bounding box center [234, 160] width 96 height 14
type input "IAQ Sensor Equipment"
click at [244, 115] on span "Select Locations/Assets" at bounding box center [243, 114] width 108 height 22
click at [214, 173] on div "MESP" at bounding box center [267, 173] width 159 height 19
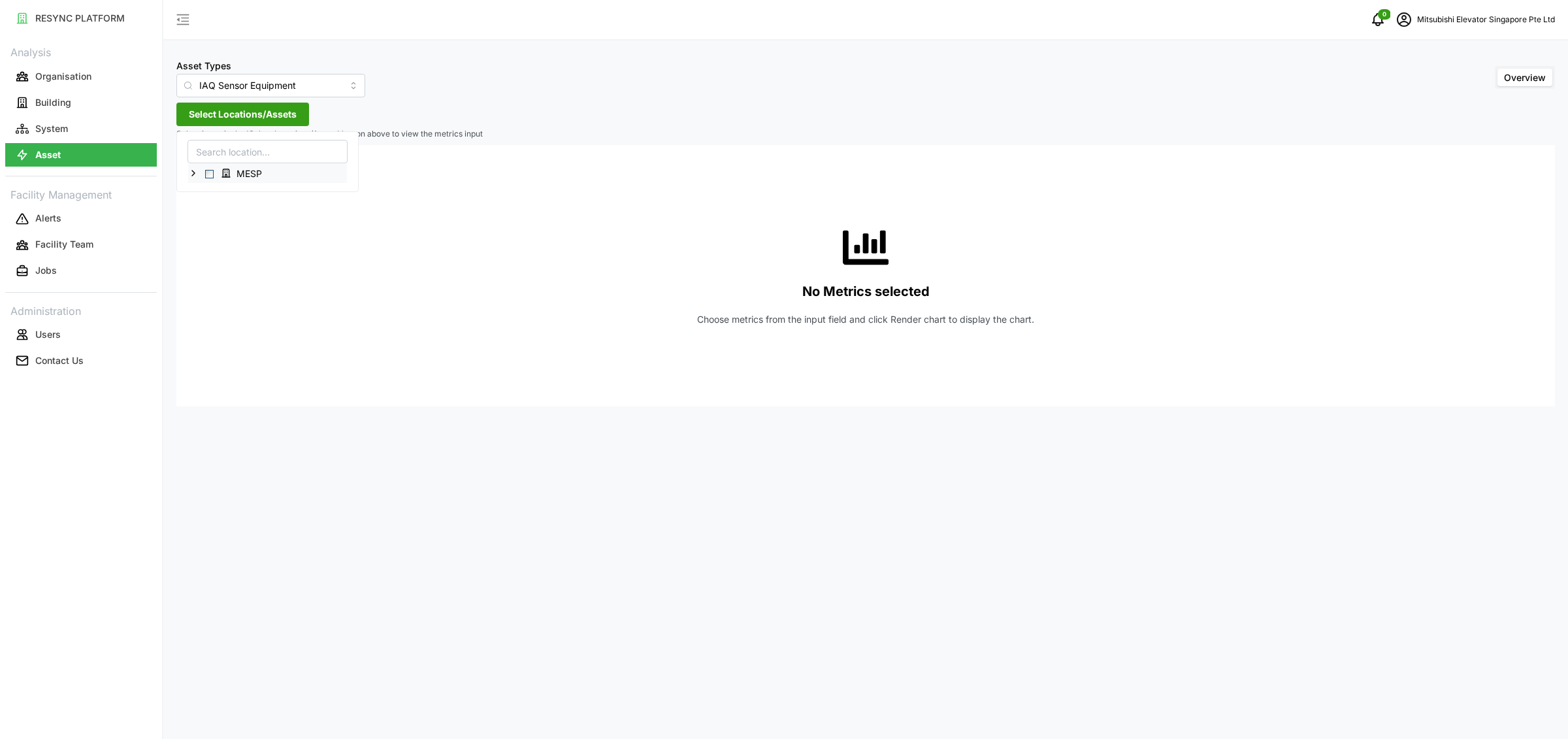
click at [209, 176] on span "Select MESP" at bounding box center [209, 173] width 8 height 8
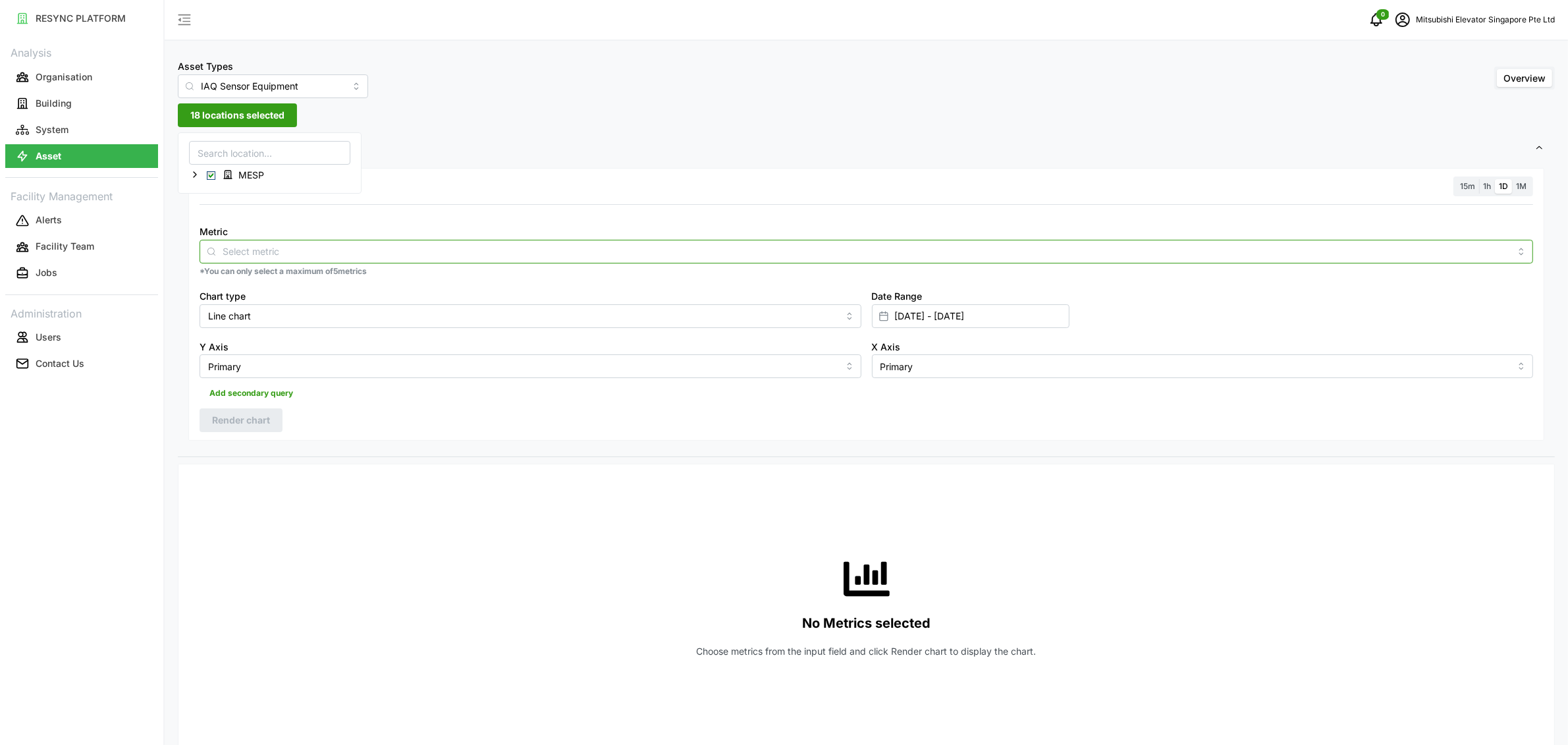
click at [241, 245] on input "Metric" at bounding box center [866, 251] width 1287 height 14
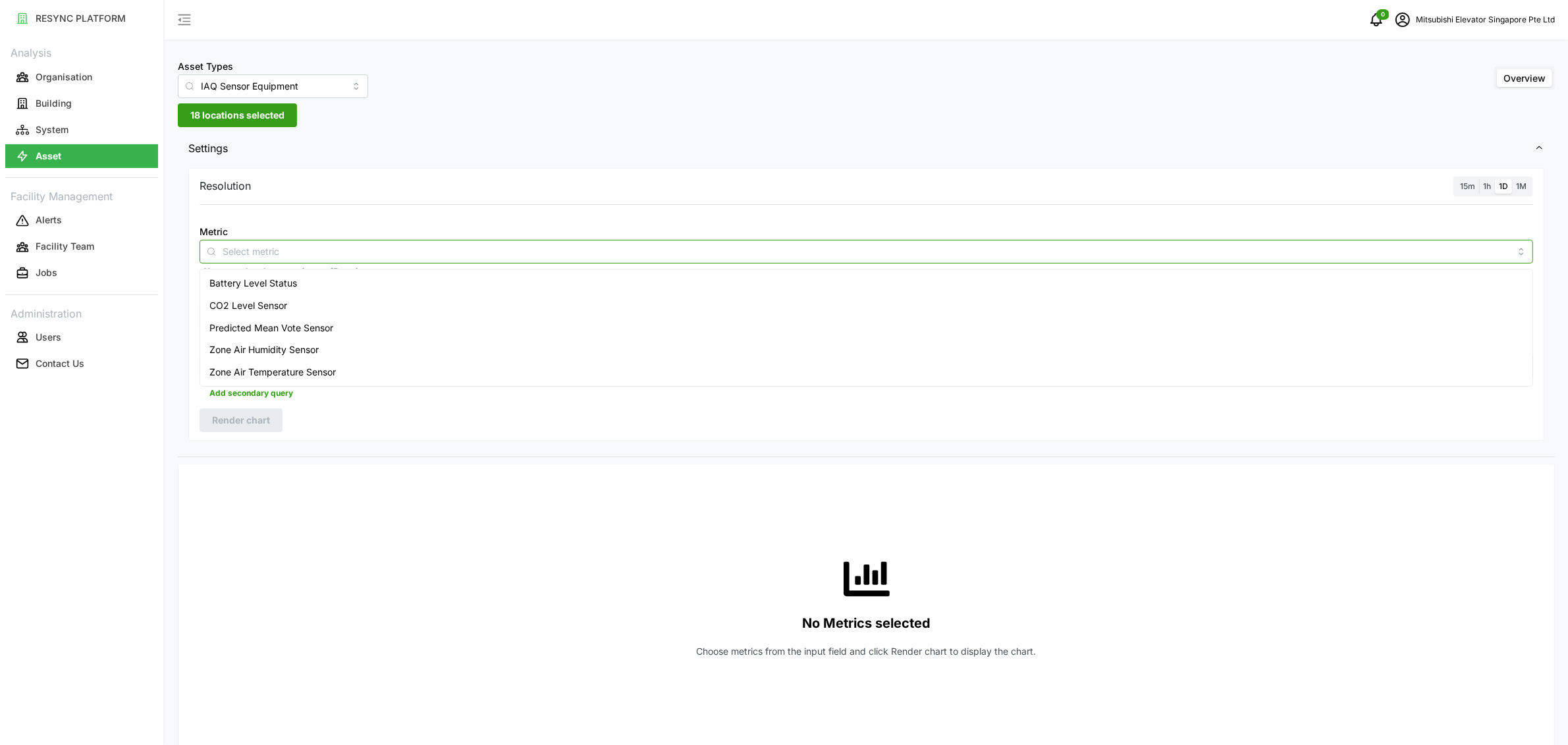
click at [267, 320] on span "Predicted Mean Vote Sensor" at bounding box center [271, 327] width 124 height 14
click at [538, 201] on div "Resolution 15m 1h 1D 1M Metric Predicted Mean Vote Sensor *You can only select …" at bounding box center [866, 305] width 1355 height 273
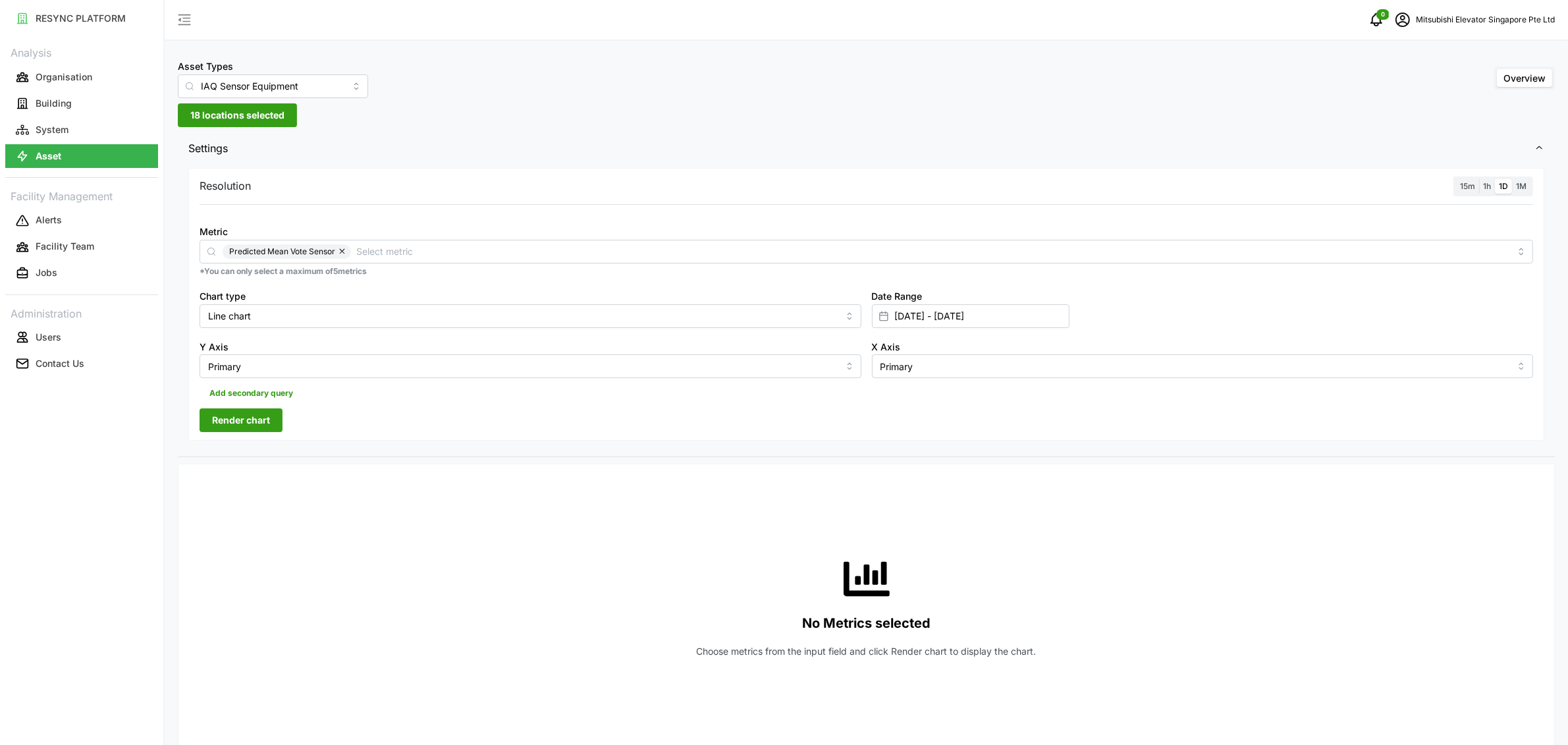
click at [1466, 182] on span "15m" at bounding box center [1467, 185] width 15 height 10
click at [1456, 179] on input "15m" at bounding box center [1456, 179] width 0 height 0
click at [261, 417] on span "Render chart" at bounding box center [241, 419] width 58 height 22
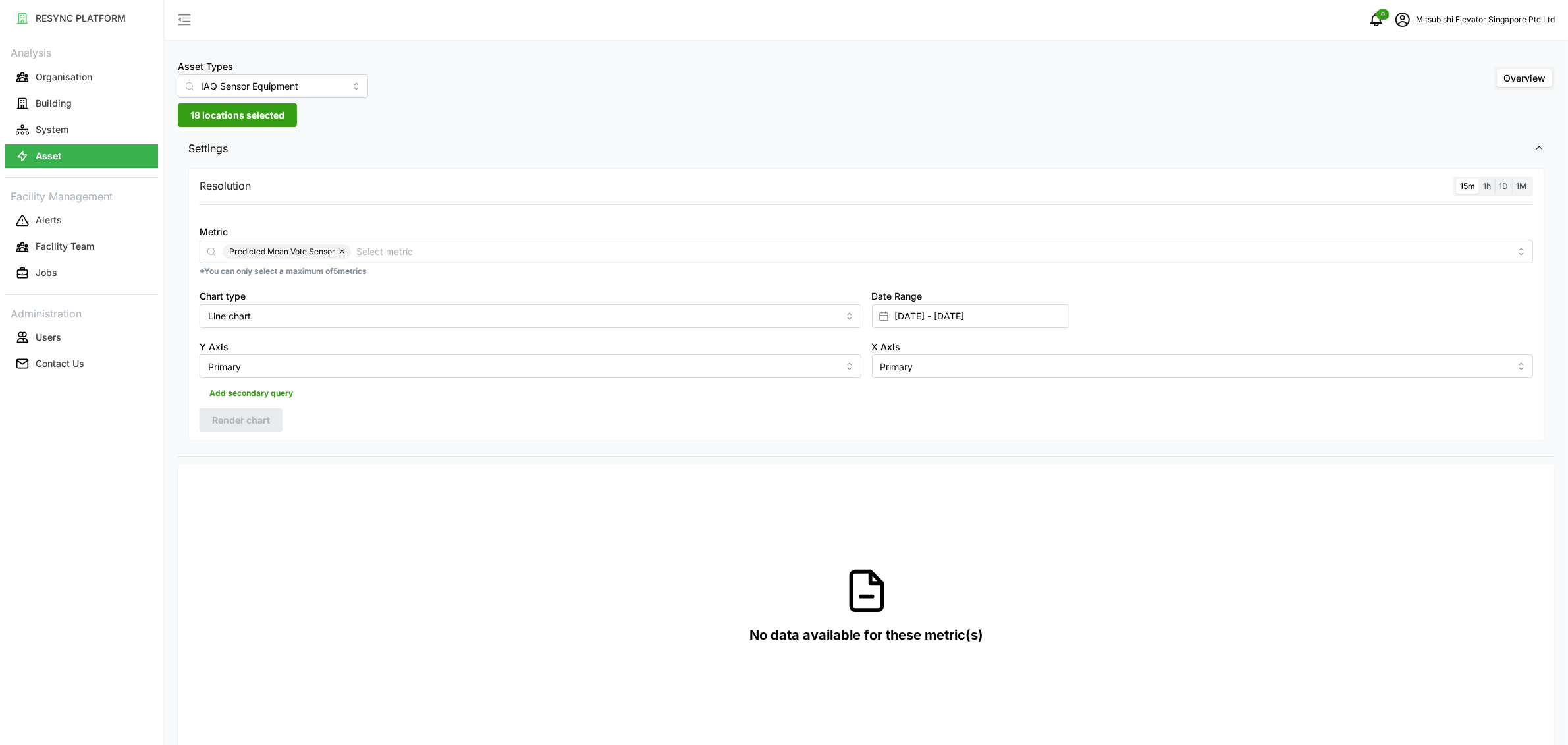
click at [780, 426] on div "Resolution 15m 1h 1D 1M Metric Predicted Mean Vote Sensor *You can only select …" at bounding box center [866, 305] width 1355 height 273
click at [342, 254] on button "button" at bounding box center [342, 251] width 16 height 14
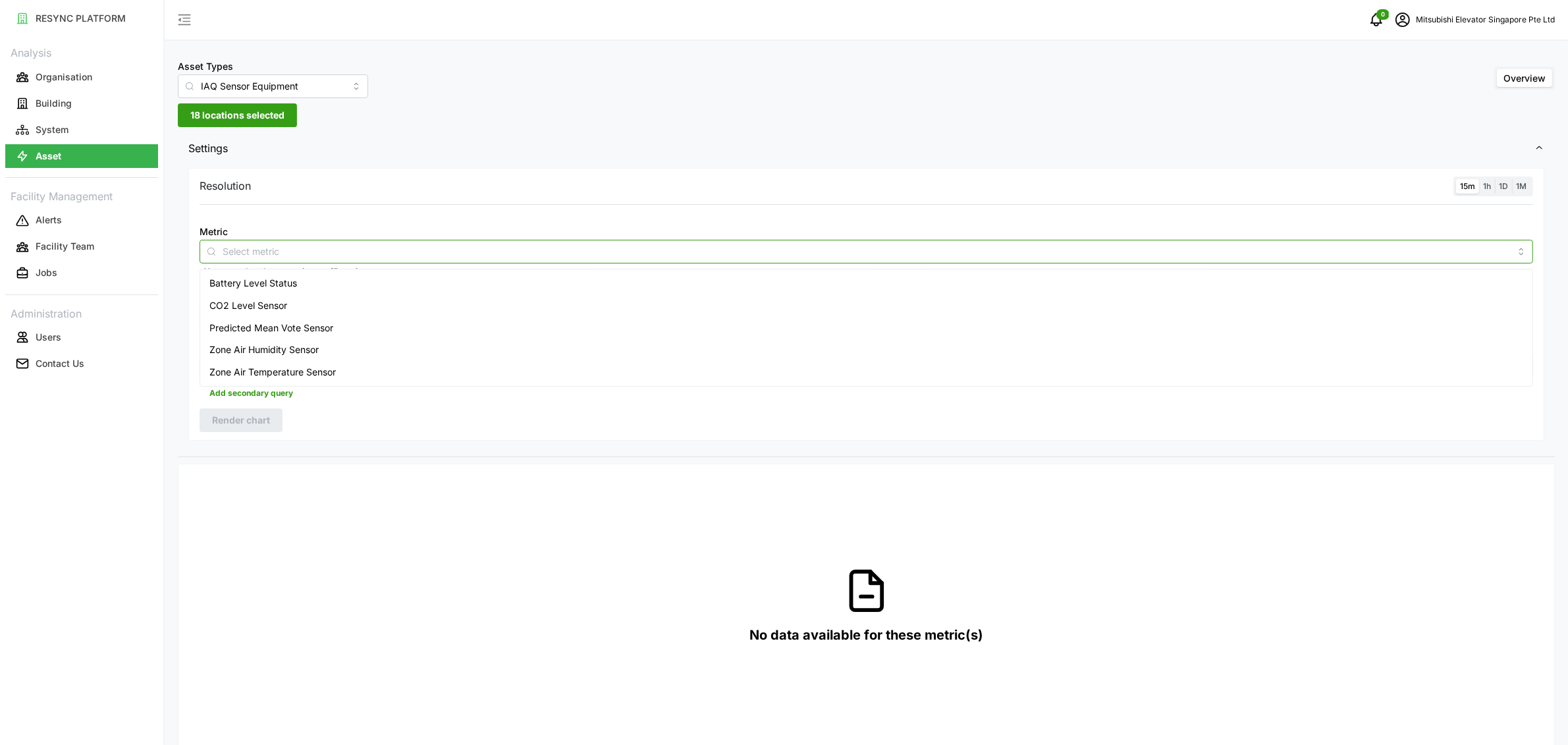
click at [342, 254] on input "Metric" at bounding box center [866, 251] width 1287 height 14
click at [304, 323] on span "Predicted Mean Vote Sensor" at bounding box center [271, 327] width 124 height 14
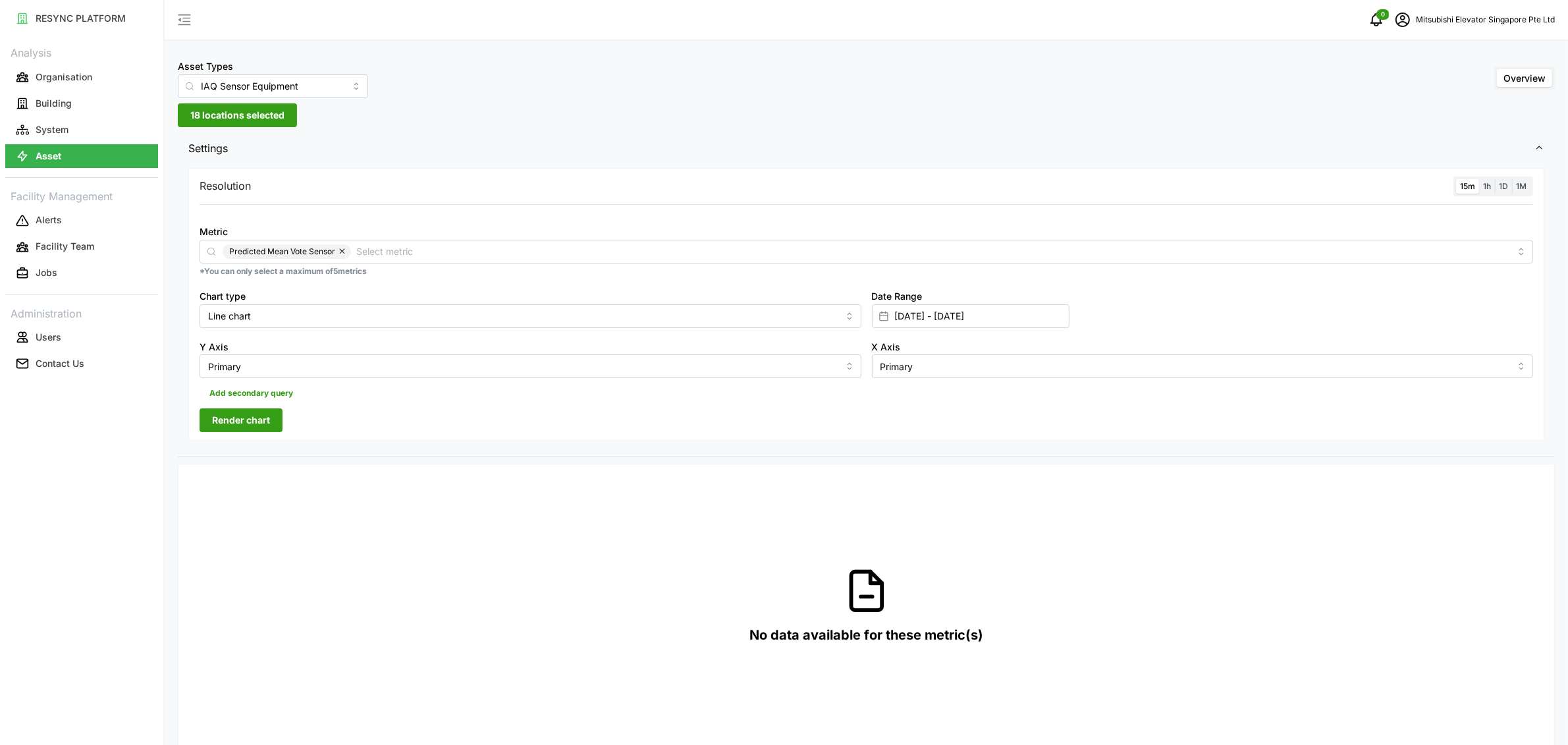
click at [263, 431] on span "Render chart" at bounding box center [241, 419] width 58 height 22
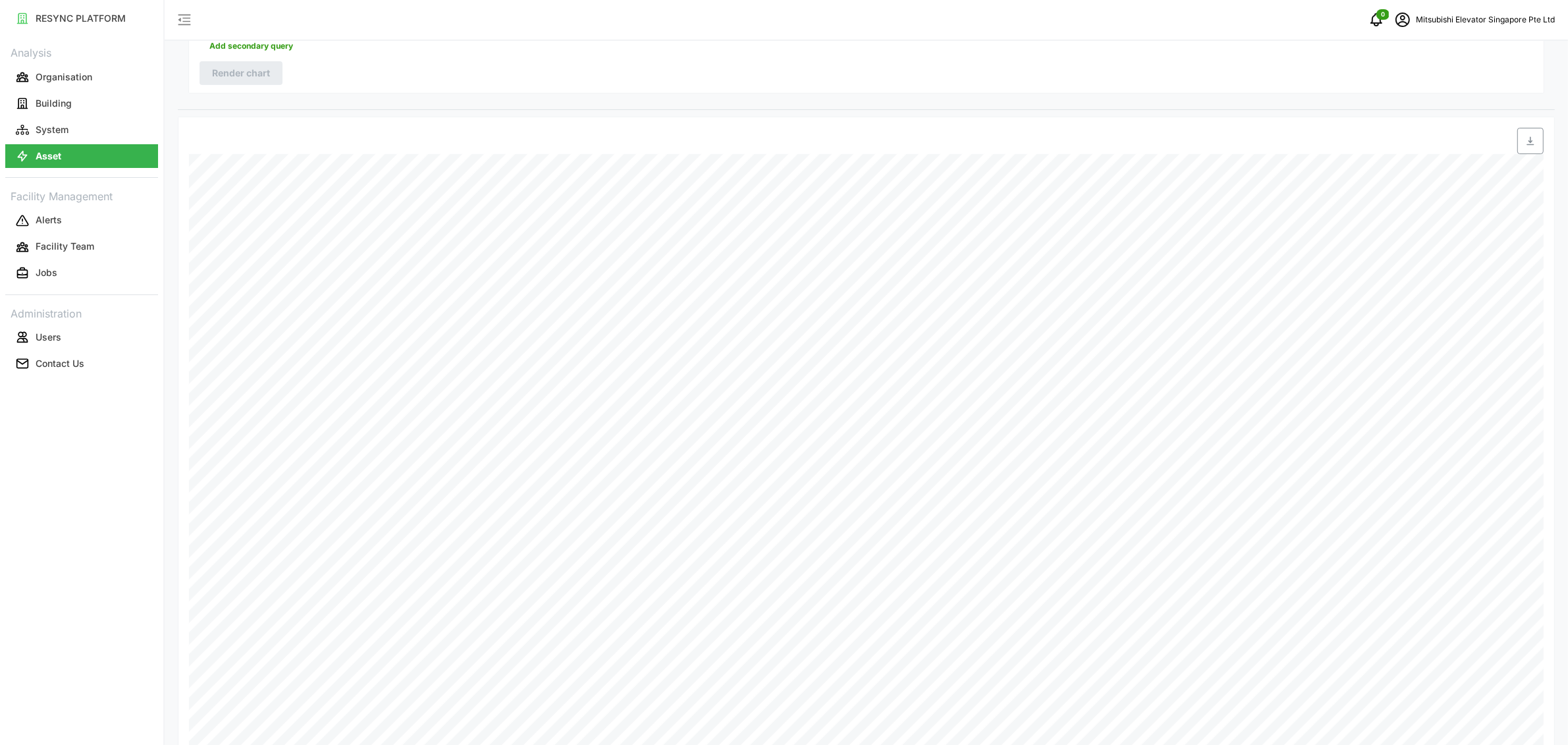
scroll to position [369, 0]
click at [70, 338] on button "Users" at bounding box center [81, 336] width 153 height 24
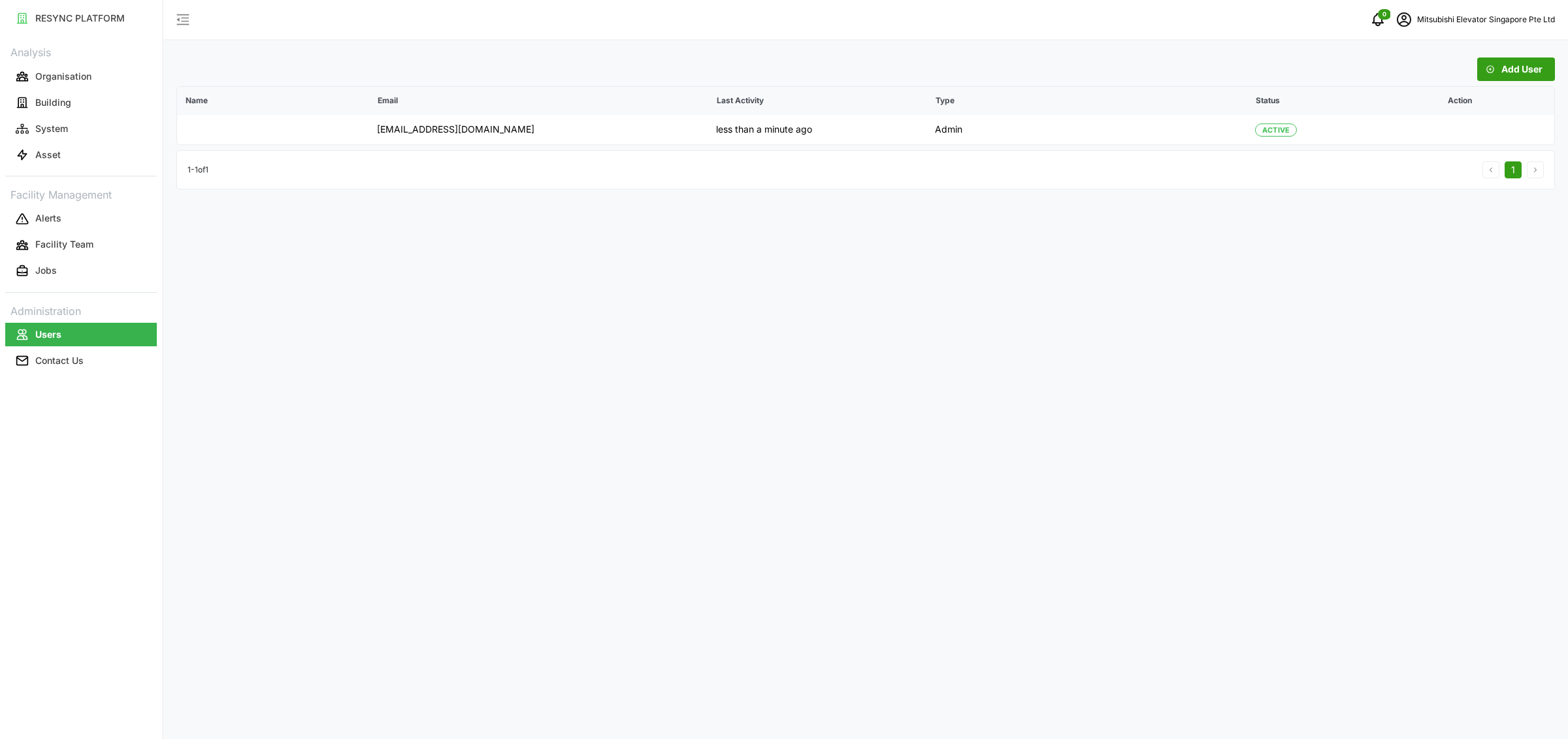
click at [1540, 69] on span "Add User" at bounding box center [1522, 69] width 41 height 22
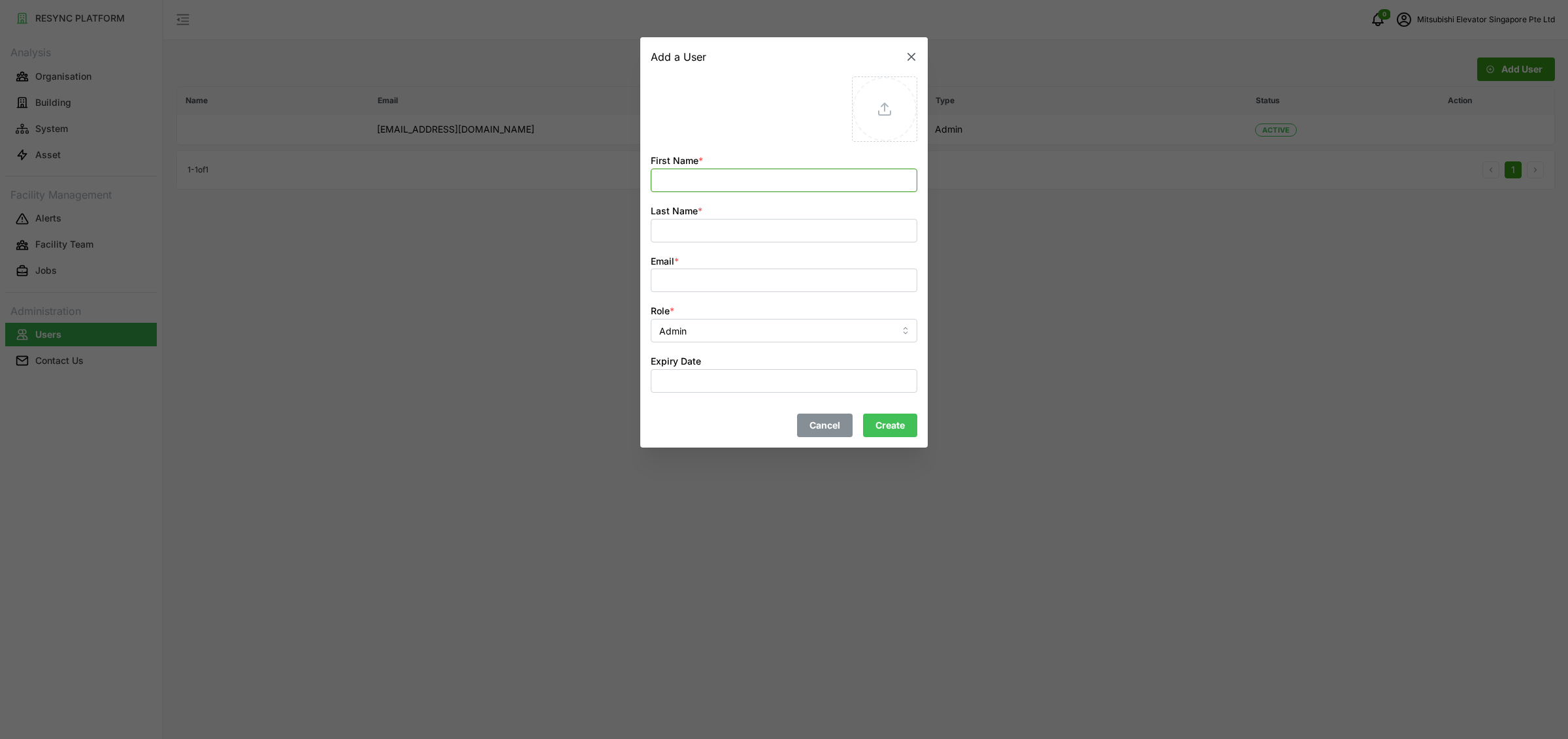
click at [756, 184] on input "First Name *" at bounding box center [784, 179] width 267 height 23
type input "Jiahe"
type input "[PERSON_NAME]"
click at [724, 281] on input "Email *" at bounding box center [784, 279] width 267 height 23
paste input "[PERSON_NAME][EMAIL_ADDRESS][DOMAIN_NAME]"
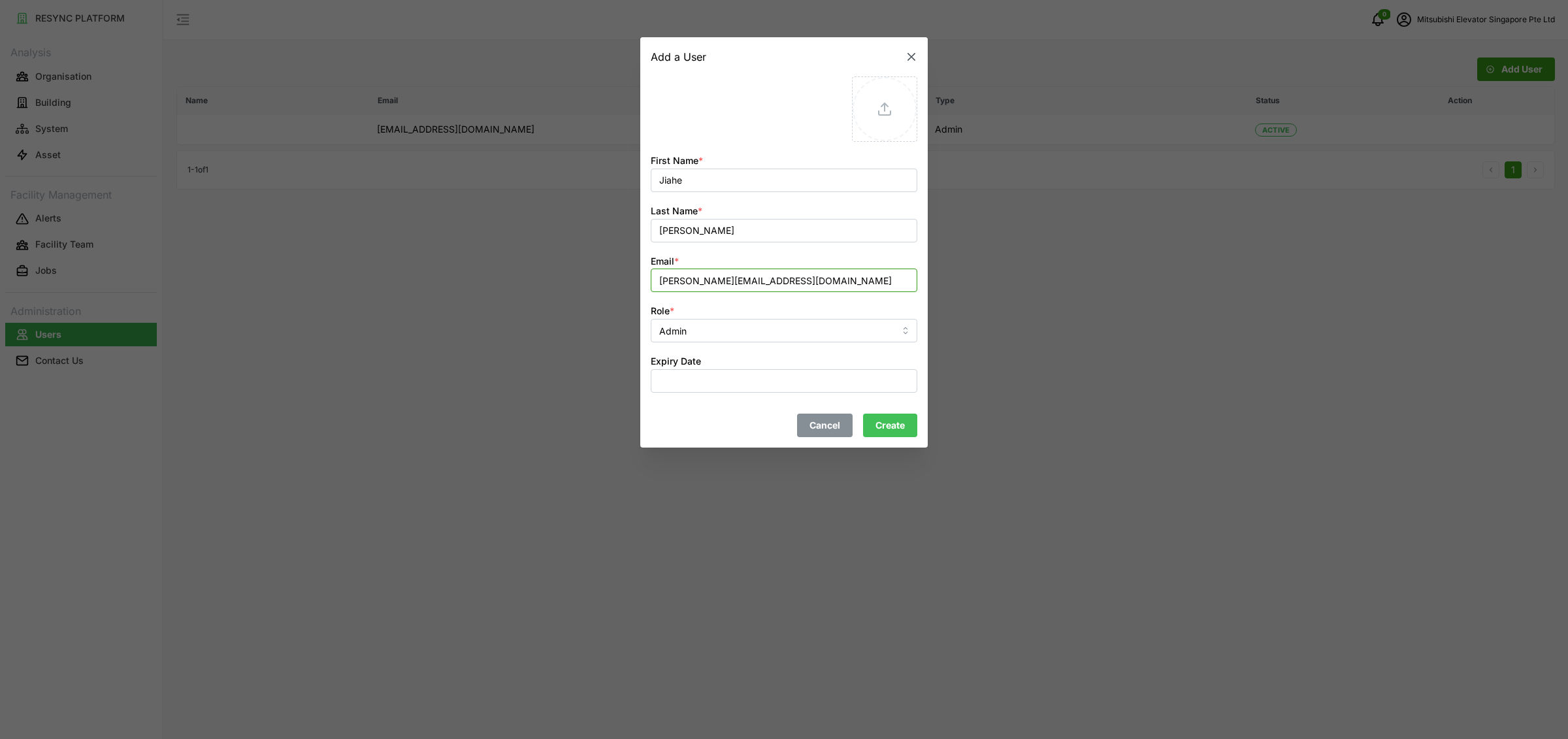
type input "[PERSON_NAME][EMAIL_ADDRESS][DOMAIN_NAME]"
click at [904, 426] on span "Create" at bounding box center [890, 425] width 29 height 22
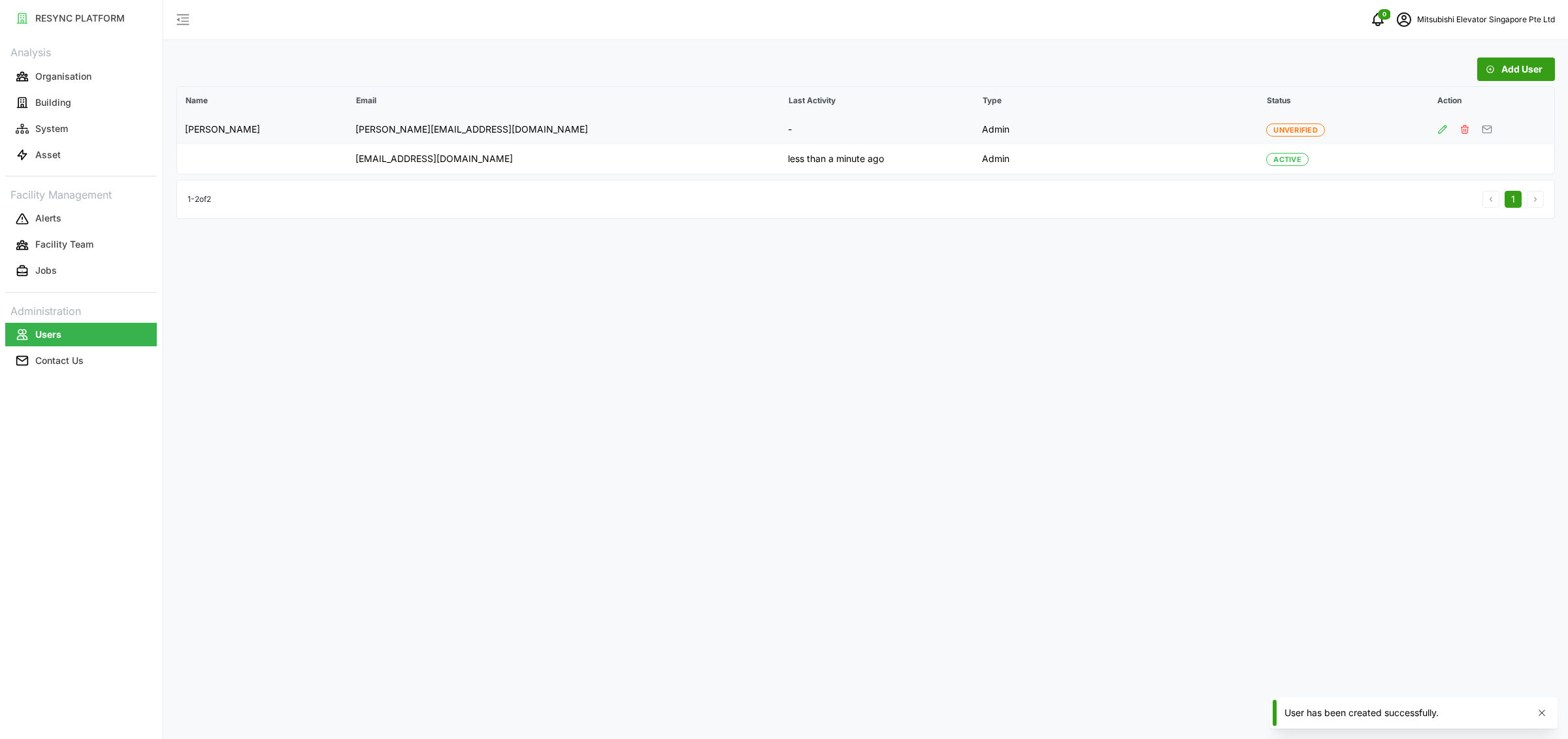
click at [1481, 129] on button "button" at bounding box center [1487, 130] width 12 height 12
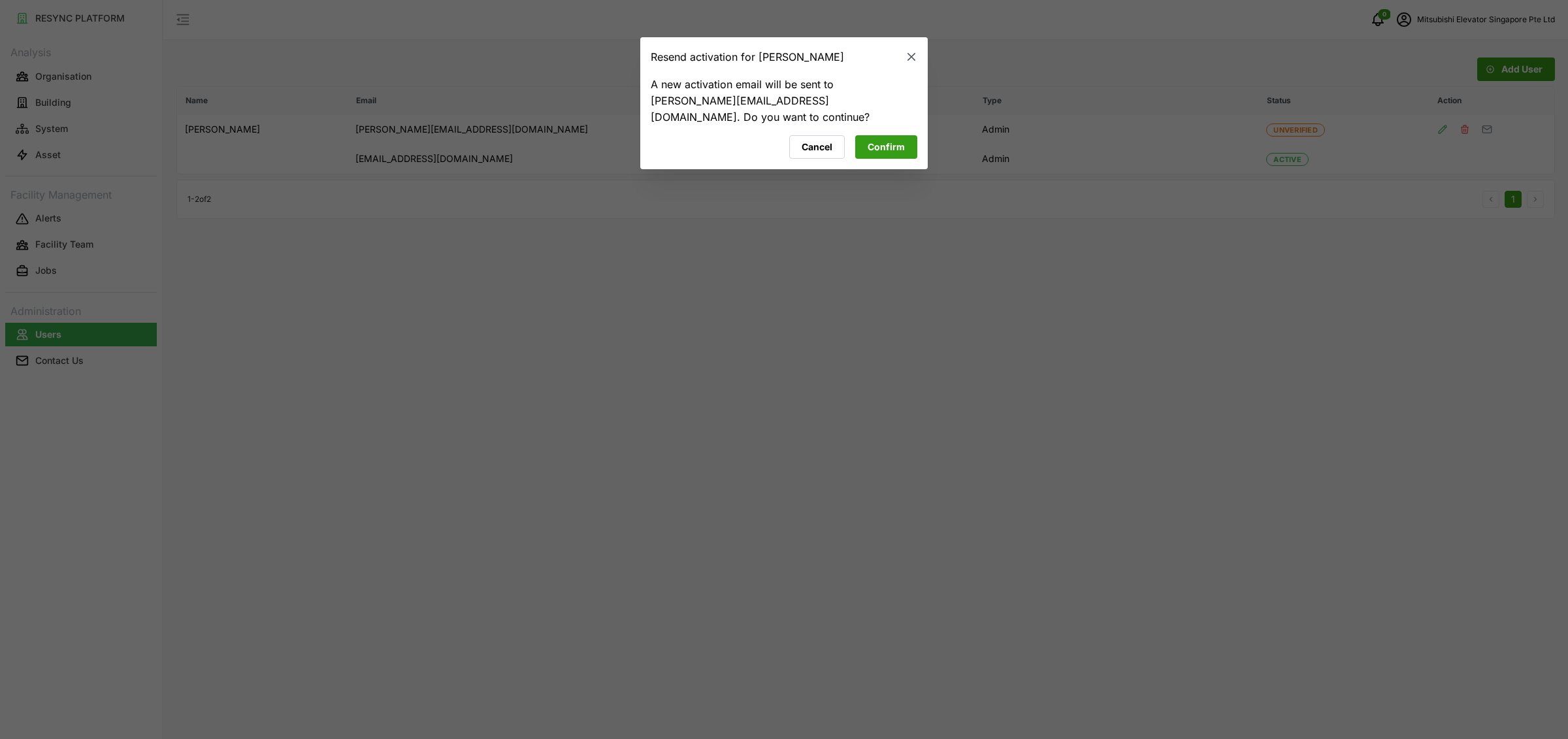
click at [906, 146] on button "Confirm" at bounding box center [886, 146] width 62 height 23
